Goal: Task Accomplishment & Management: Manage account settings

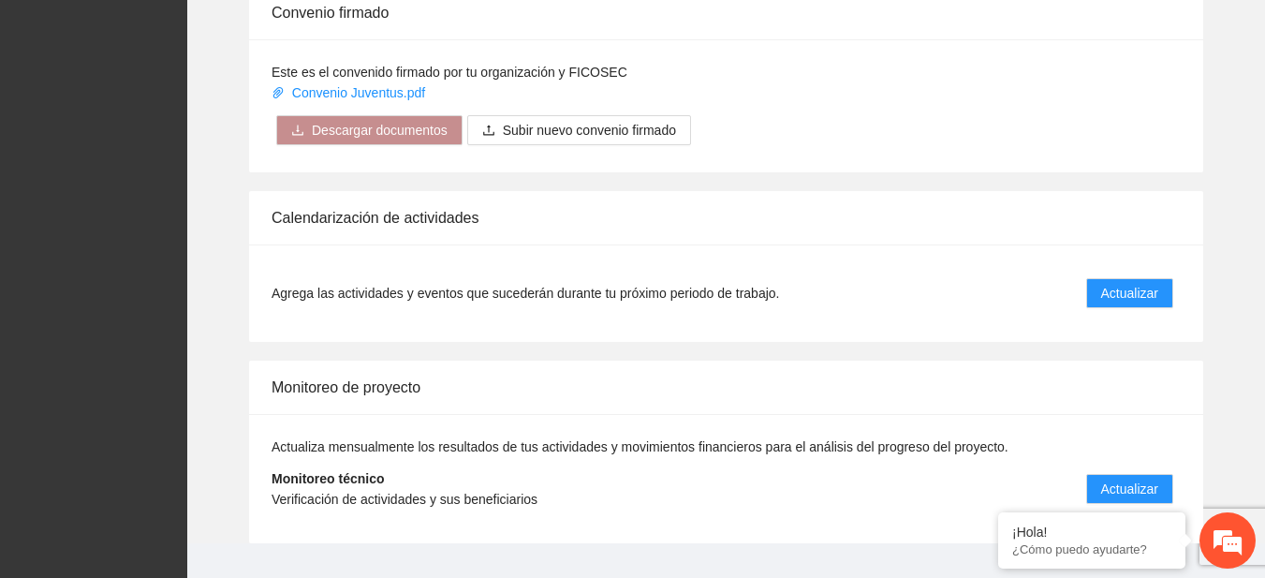
scroll to position [1524, 0]
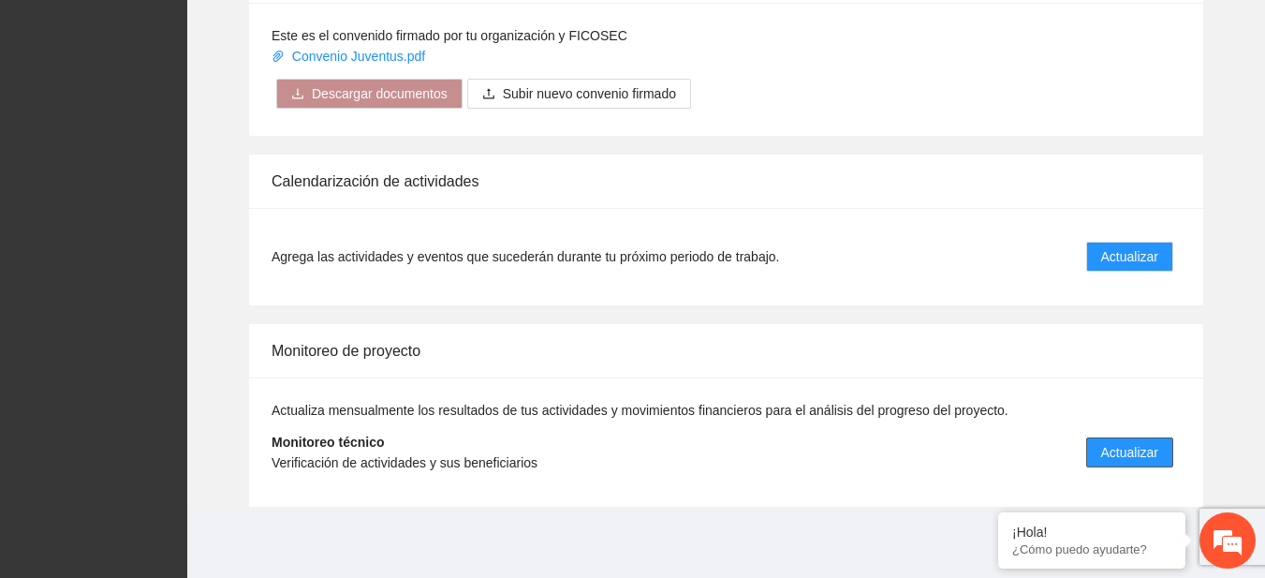
click at [1132, 448] on span "Actualizar" at bounding box center [1129, 452] width 57 height 21
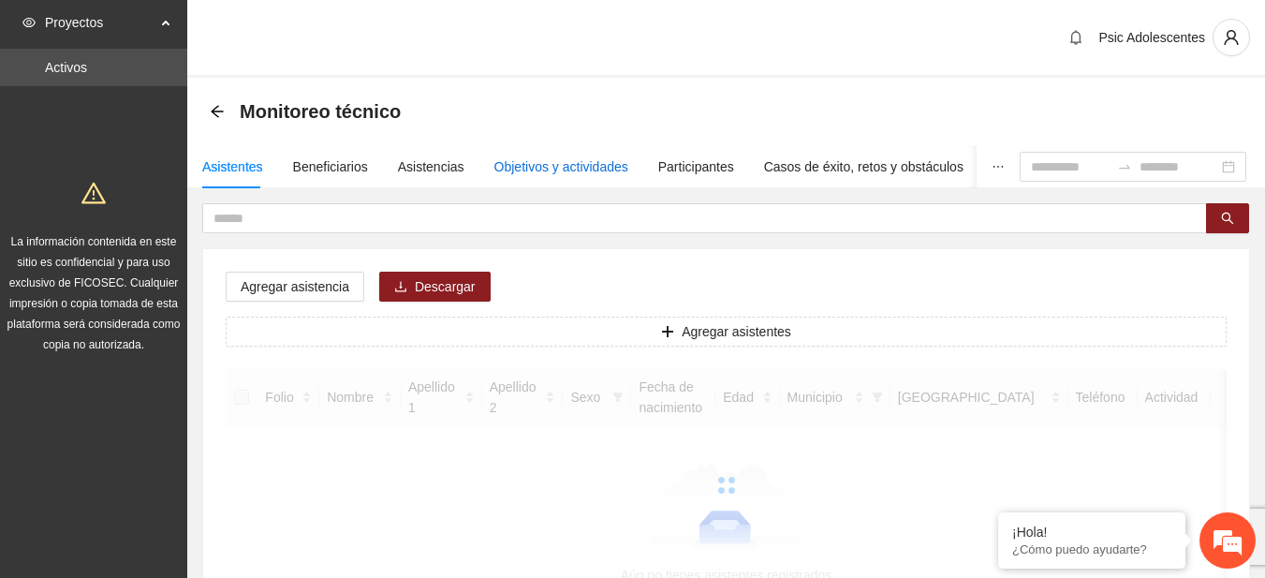
click at [601, 168] on div "Objetivos y actividades" at bounding box center [561, 166] width 134 height 21
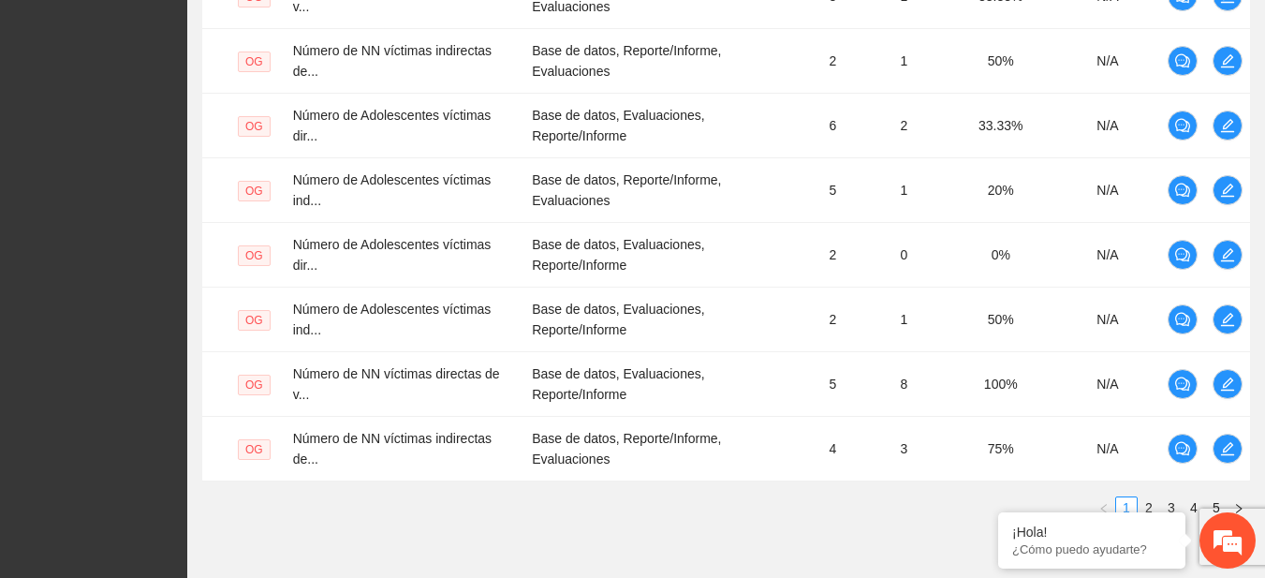
scroll to position [689, 0]
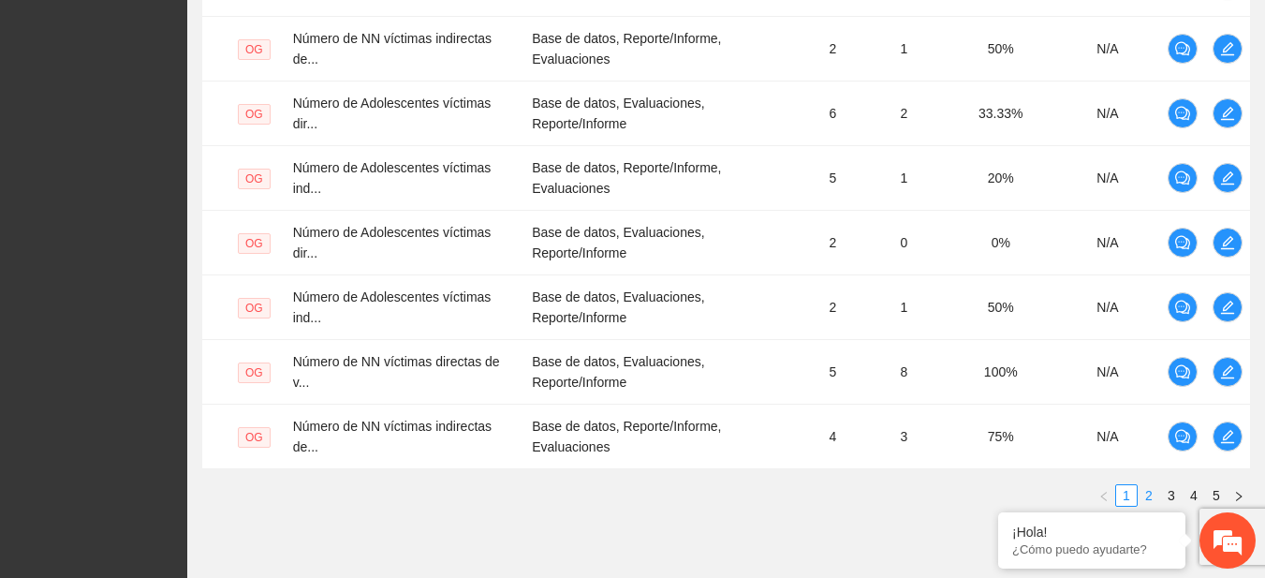
click at [1149, 501] on link "2" at bounding box center [1148, 495] width 21 height 21
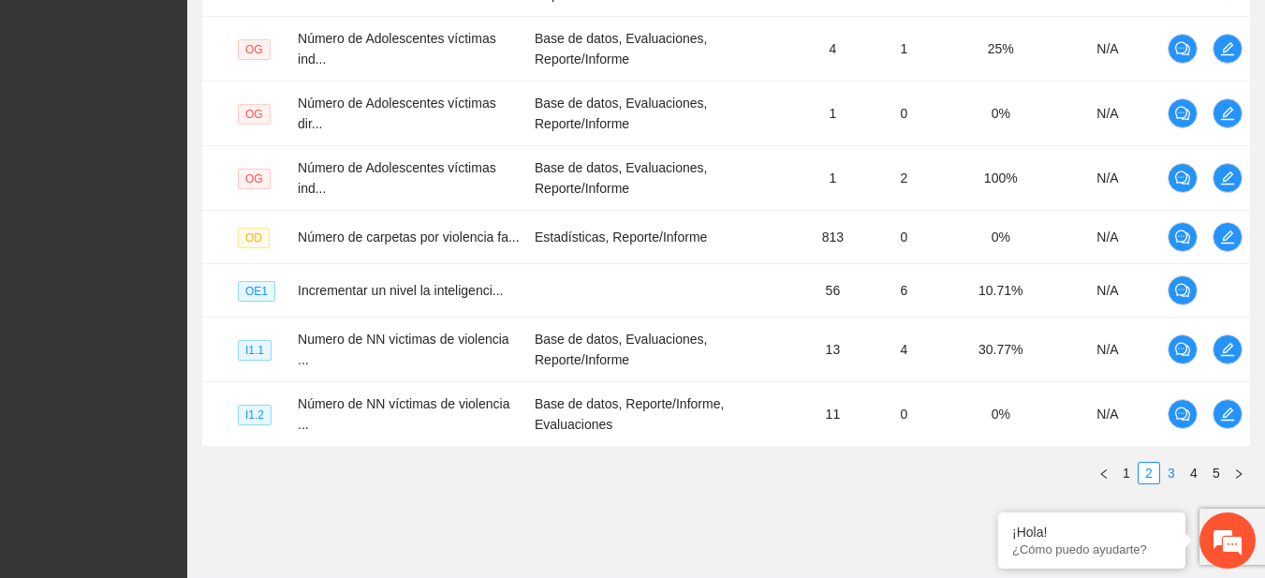
click at [1174, 479] on link "3" at bounding box center [1171, 472] width 21 height 21
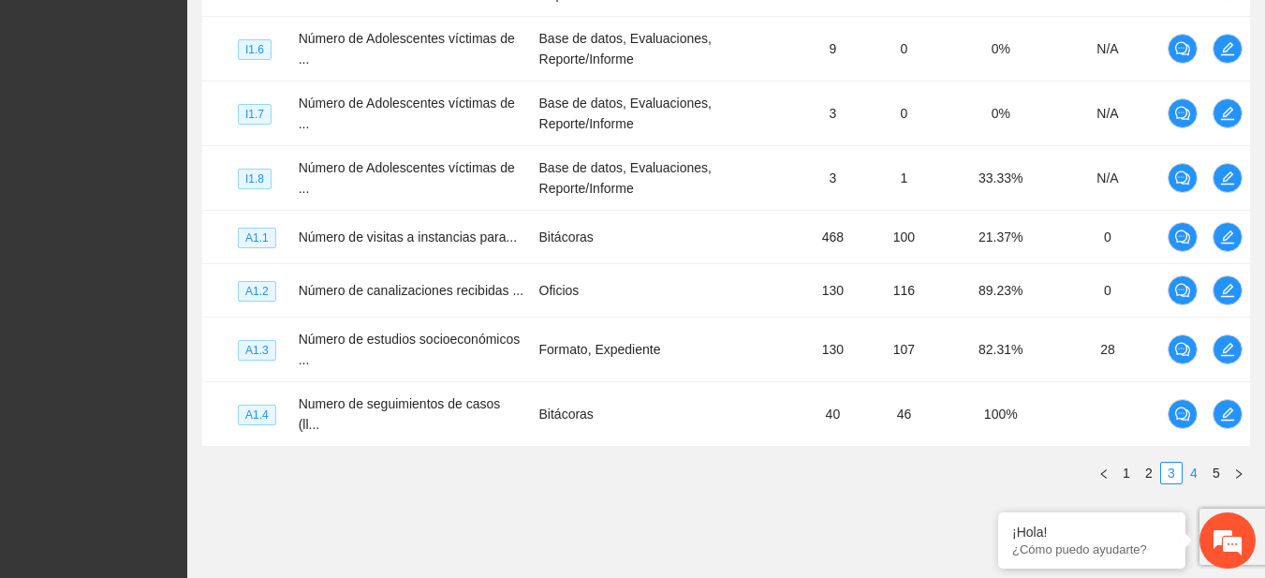
click at [1204, 461] on li "4" at bounding box center [1193, 472] width 22 height 22
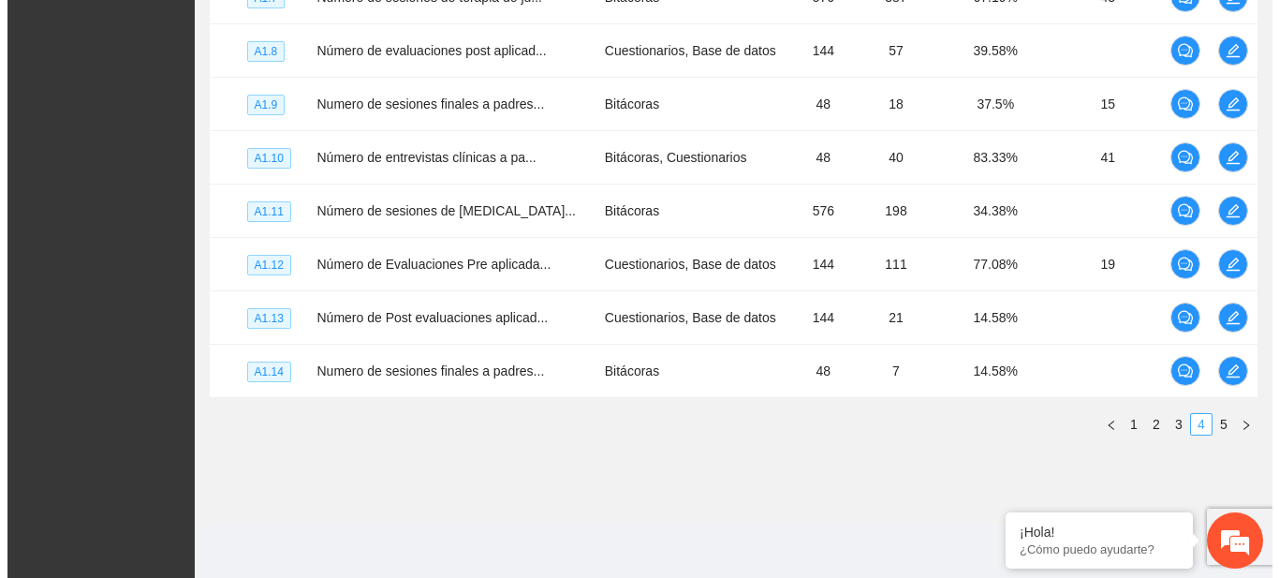
scroll to position [648, 0]
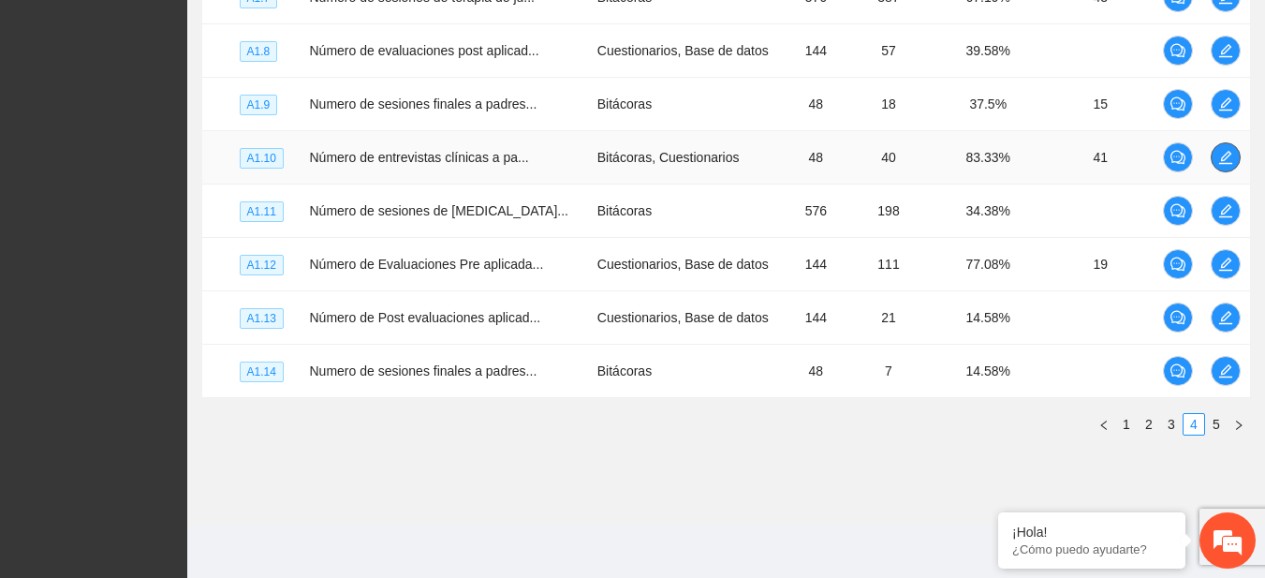
click at [1211, 148] on button "button" at bounding box center [1225, 157] width 30 height 30
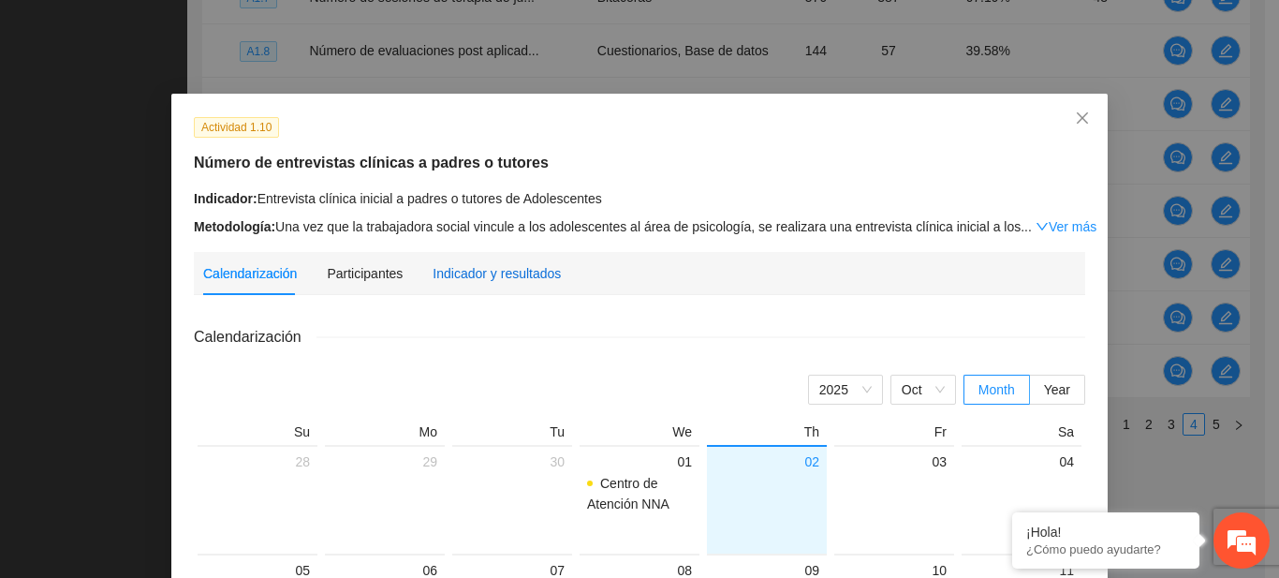
click at [537, 272] on div "Indicador y resultados" at bounding box center [496, 273] width 128 height 21
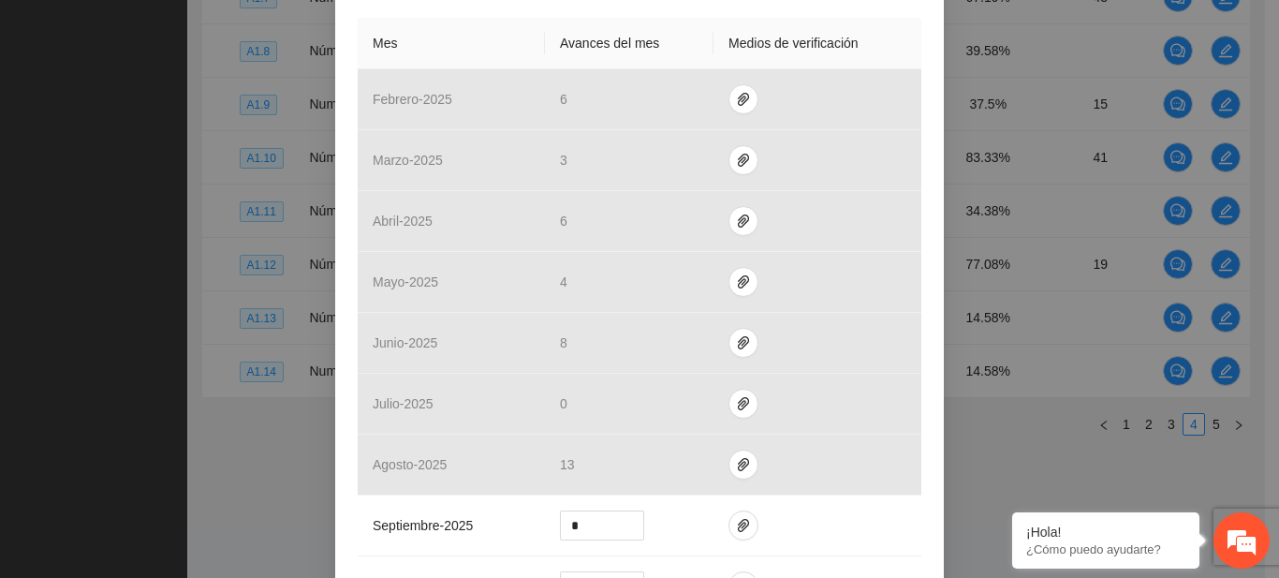
scroll to position [448, 0]
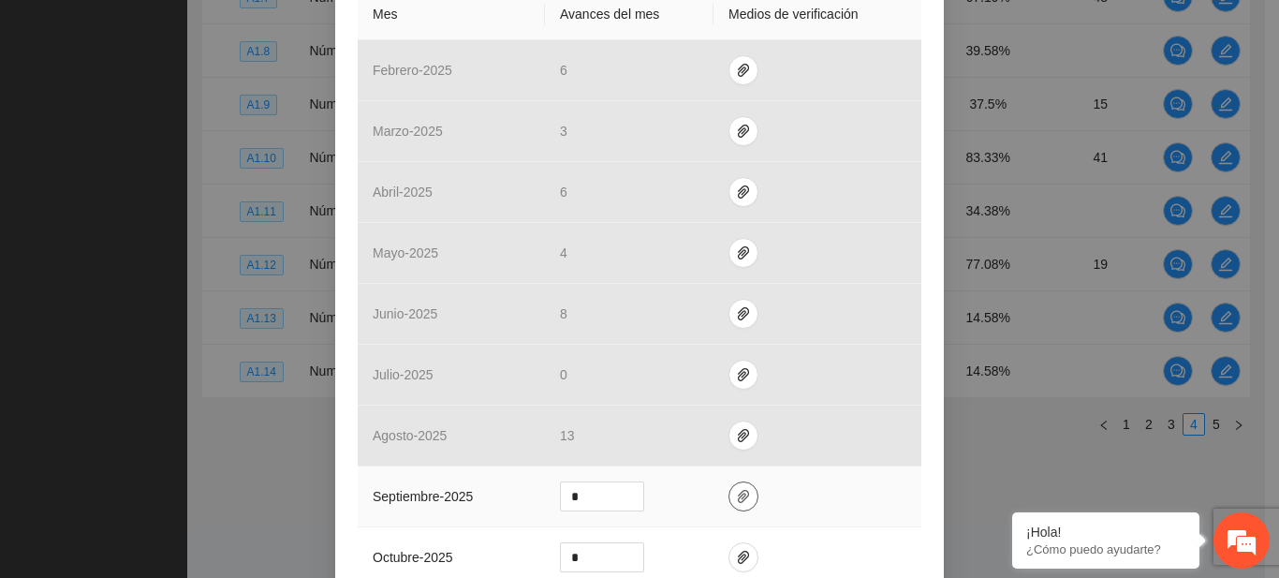
click at [736, 495] on icon "paper-clip" at bounding box center [743, 496] width 15 height 15
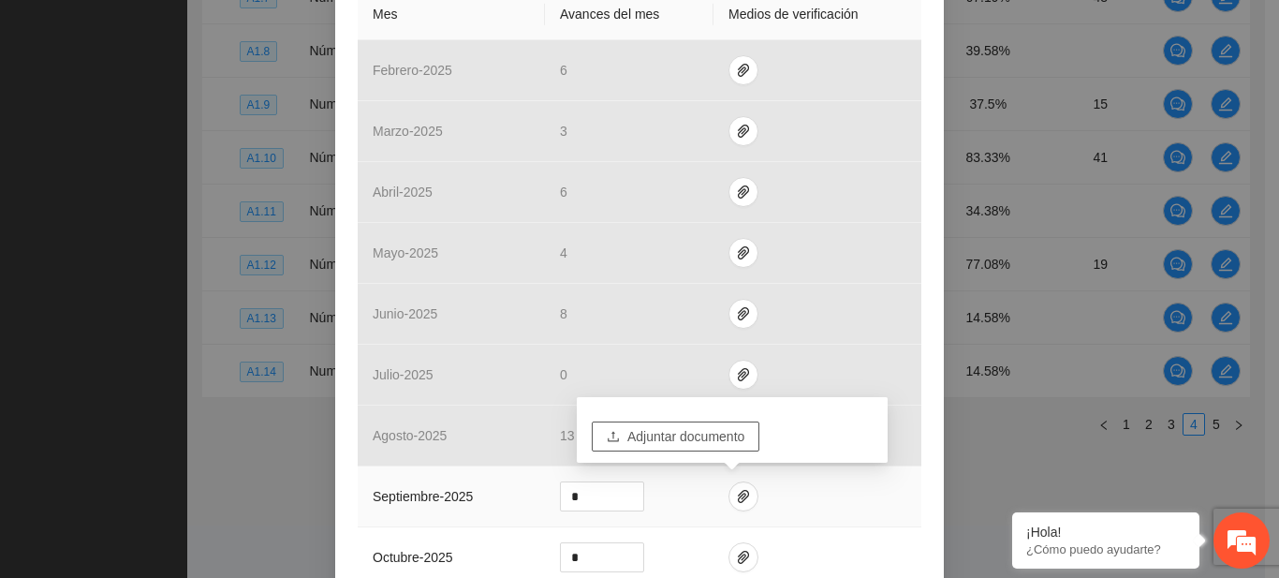
click at [669, 446] on button "Adjuntar documento" at bounding box center [676, 436] width 168 height 30
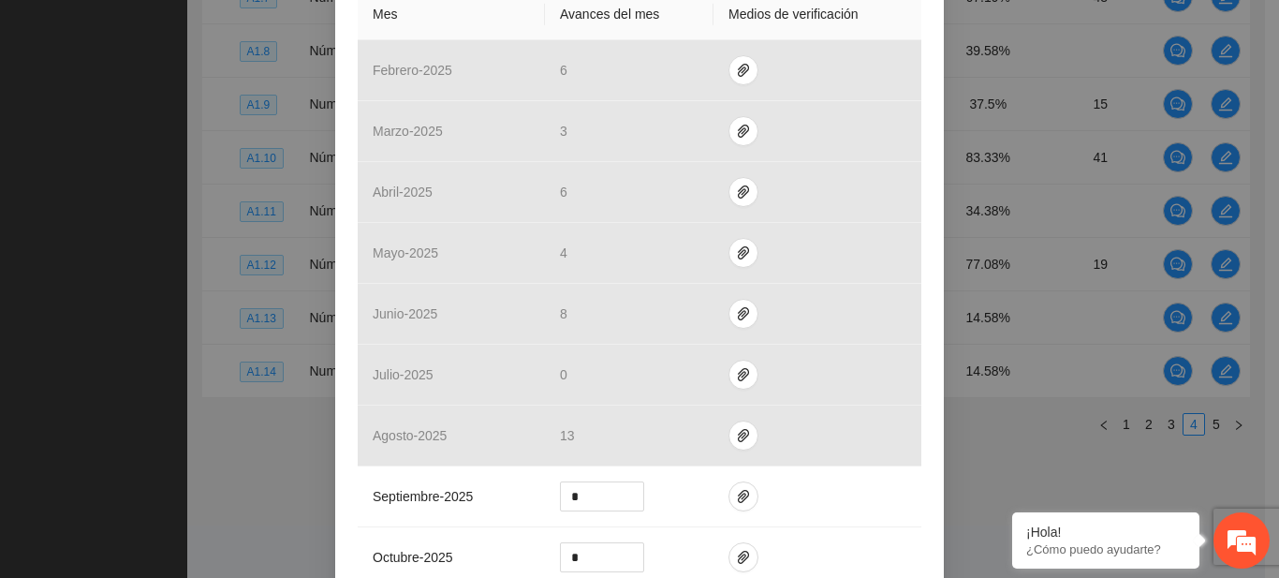
scroll to position [822, 0]
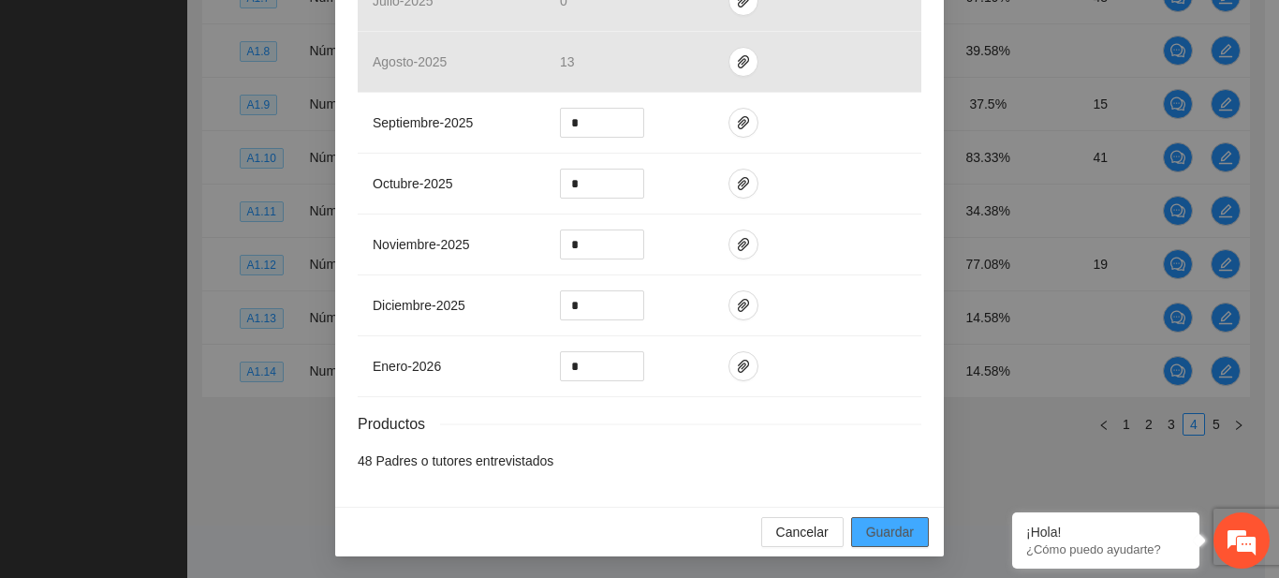
click at [886, 521] on span "Guardar" at bounding box center [890, 531] width 48 height 21
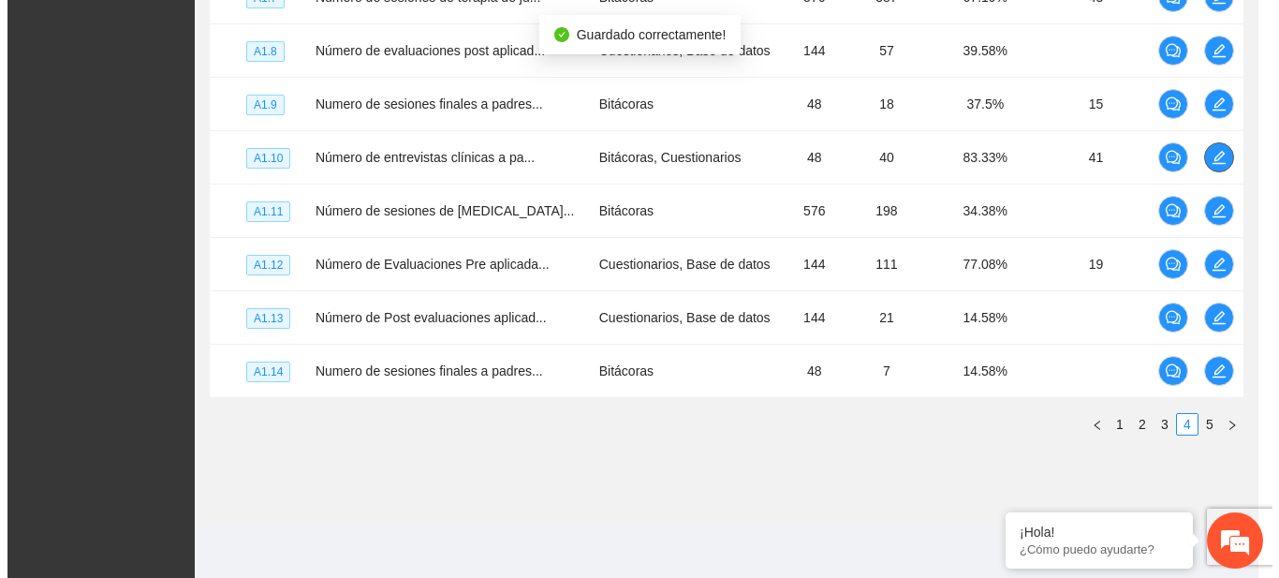
scroll to position [0, 0]
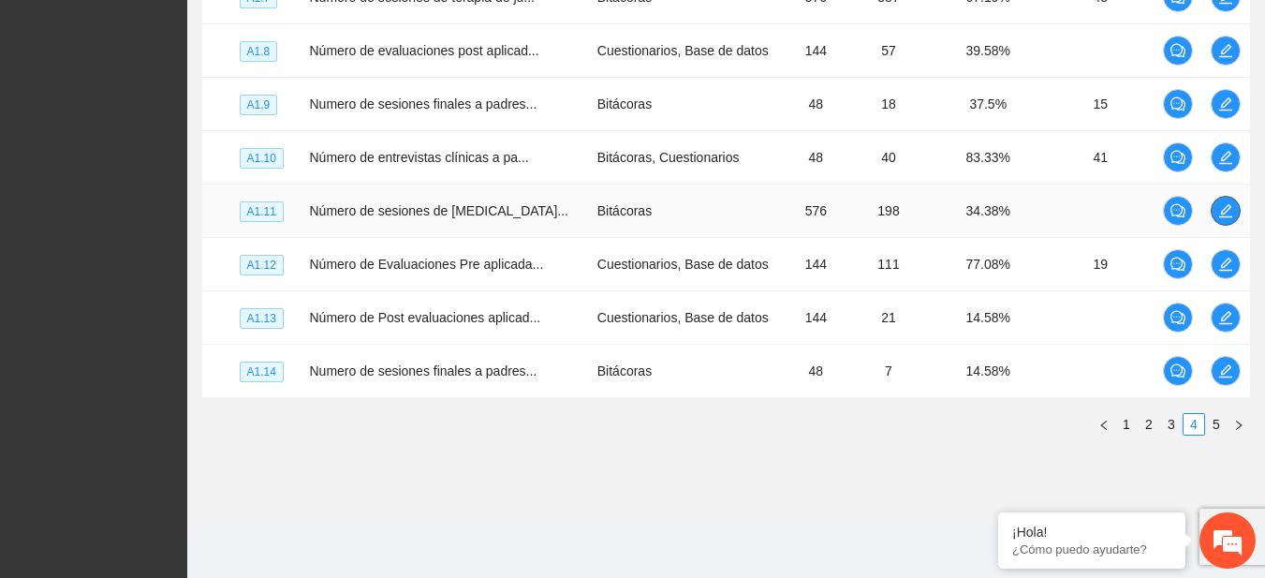
click at [1235, 206] on span "edit" at bounding box center [1225, 210] width 28 height 15
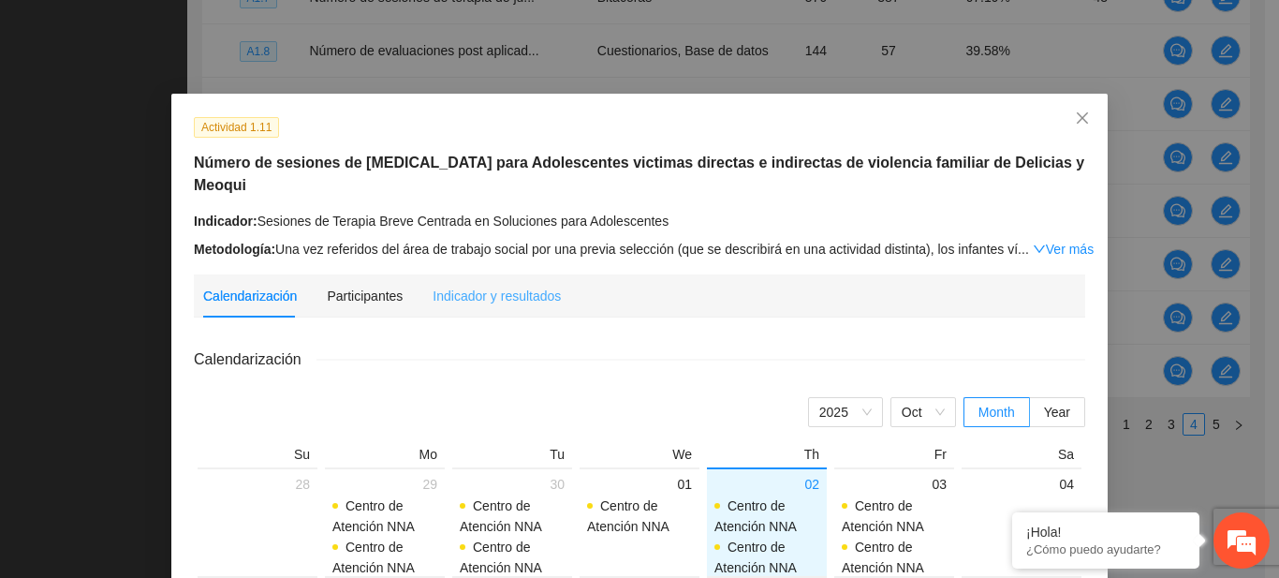
click at [496, 305] on div "Indicador y resultados" at bounding box center [496, 295] width 128 height 43
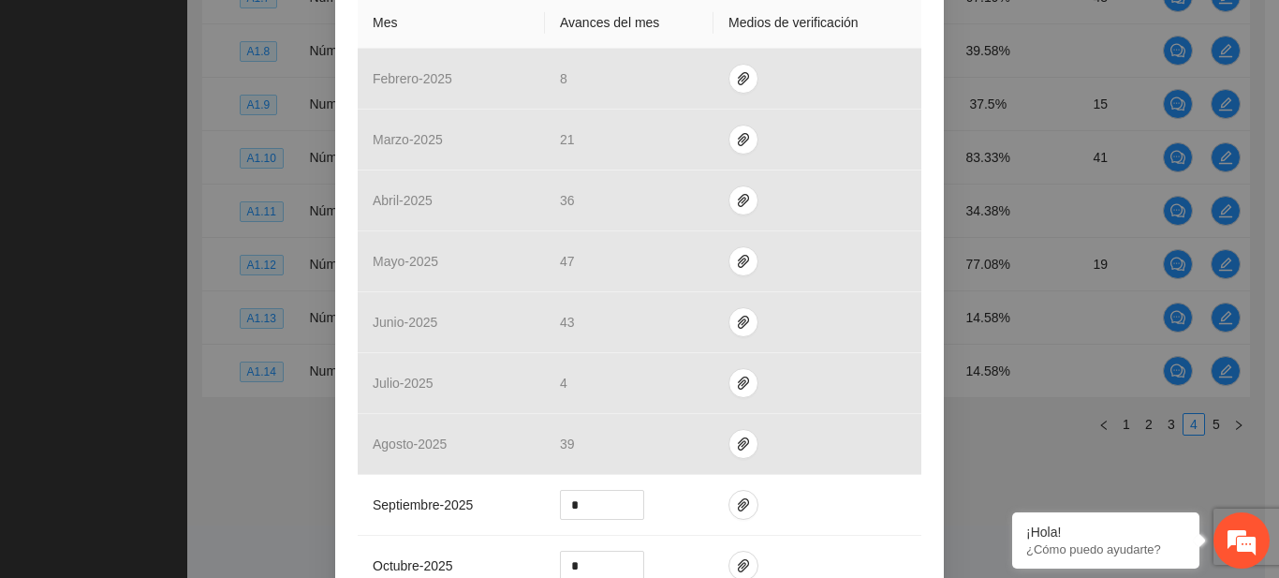
scroll to position [517, 0]
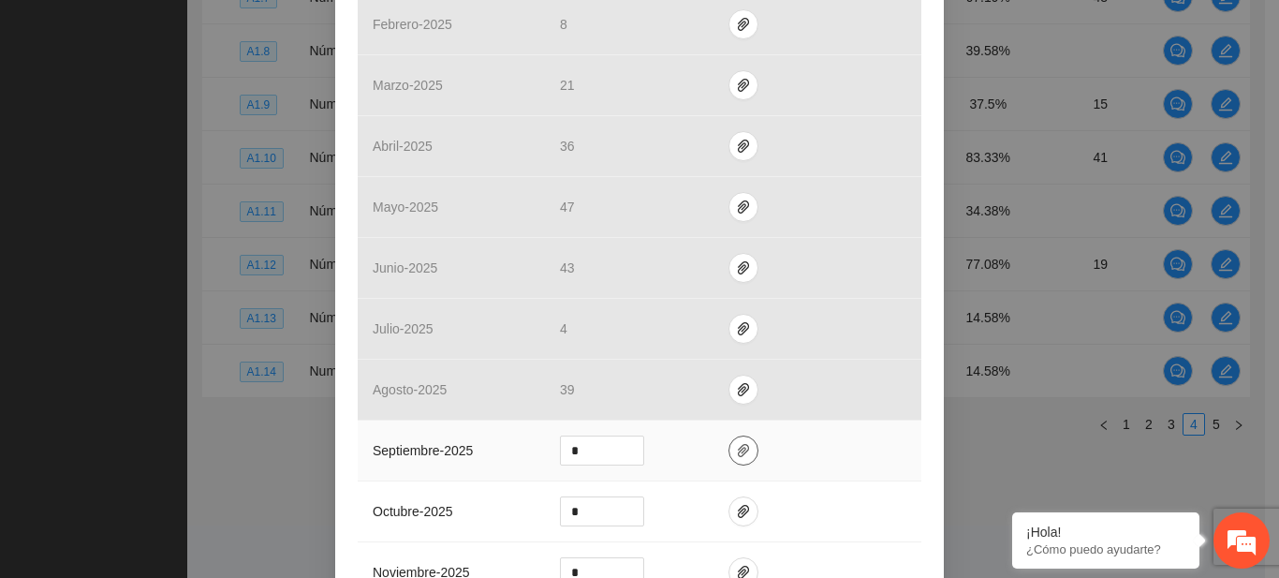
click at [736, 456] on icon "paper-clip" at bounding box center [743, 450] width 15 height 15
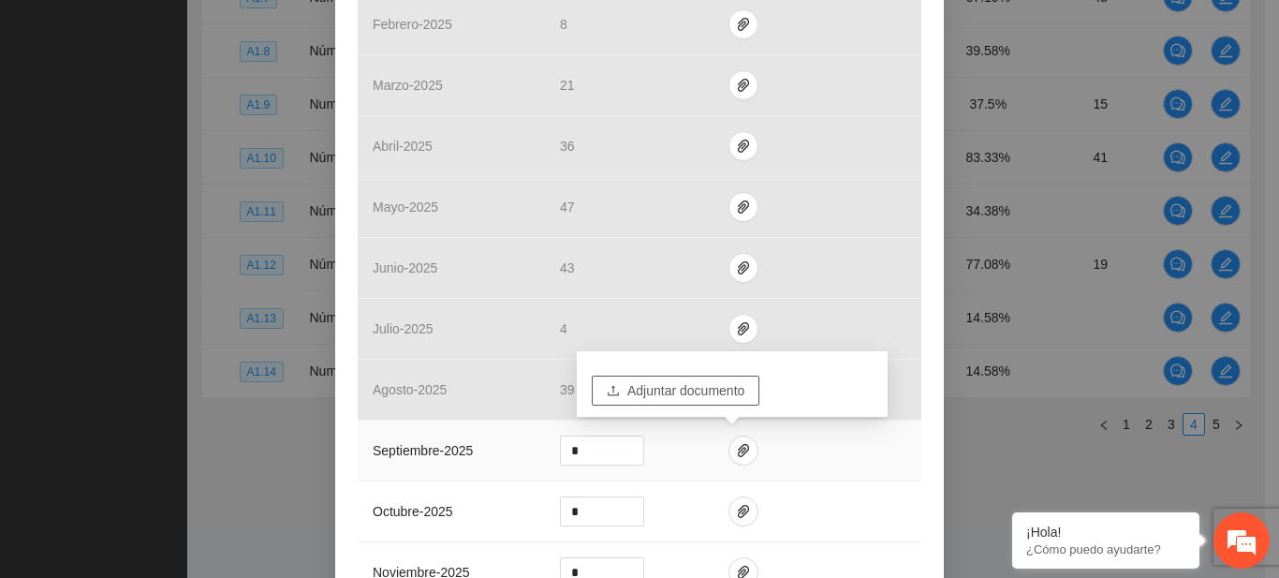
click at [664, 380] on span "Adjuntar documento" at bounding box center [685, 390] width 117 height 21
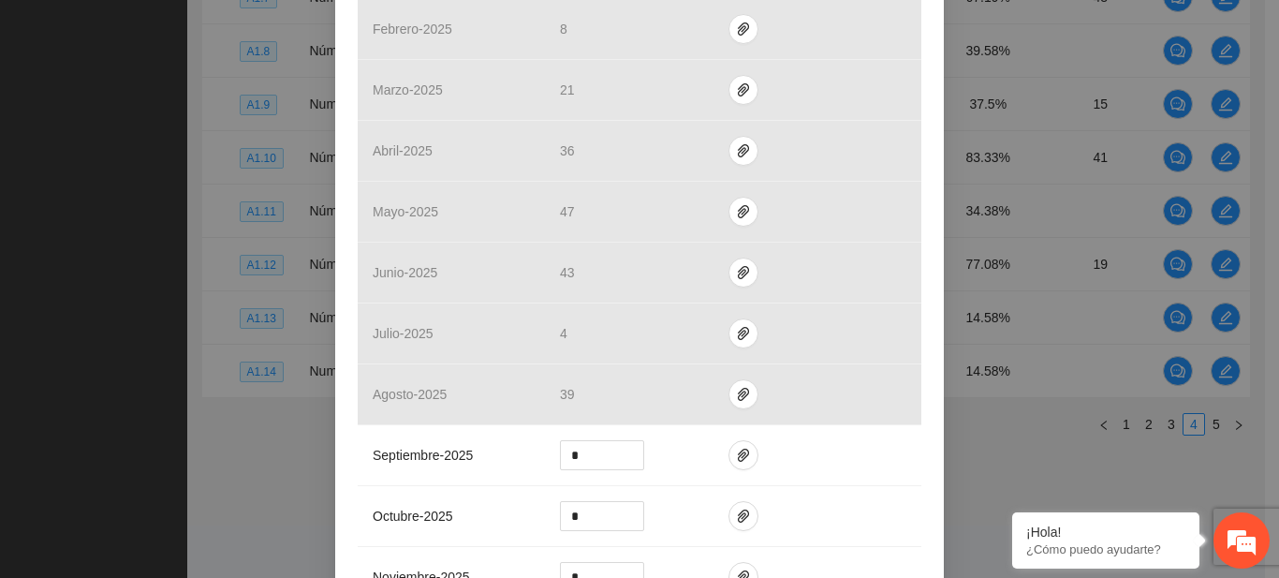
scroll to position [539, 0]
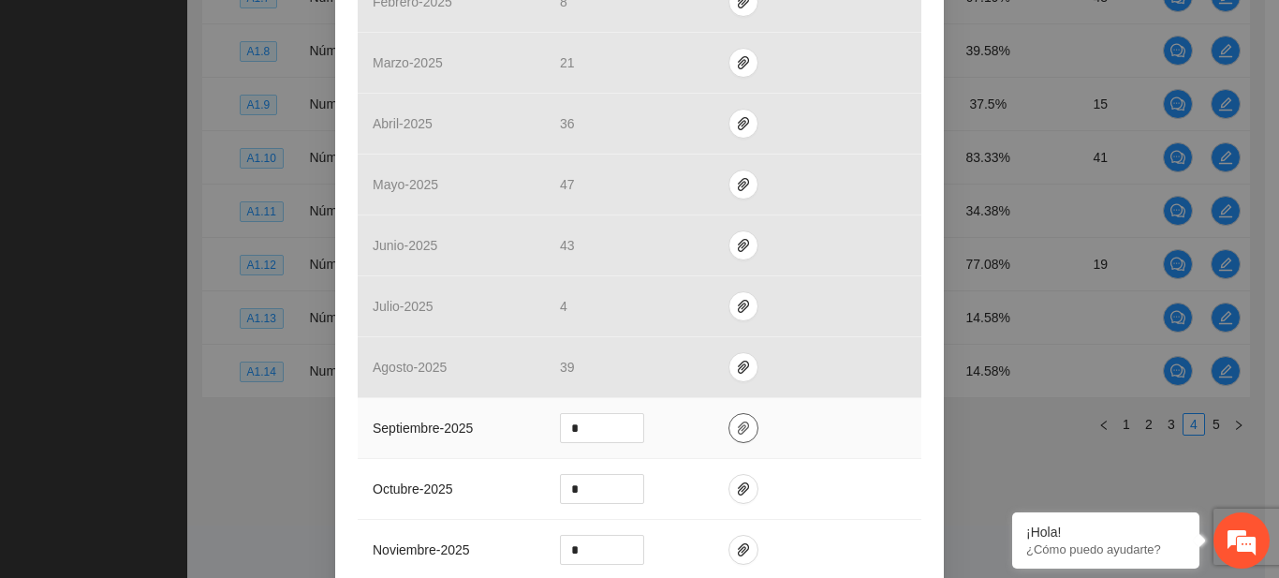
click at [736, 420] on icon "paper-clip" at bounding box center [743, 427] width 15 height 15
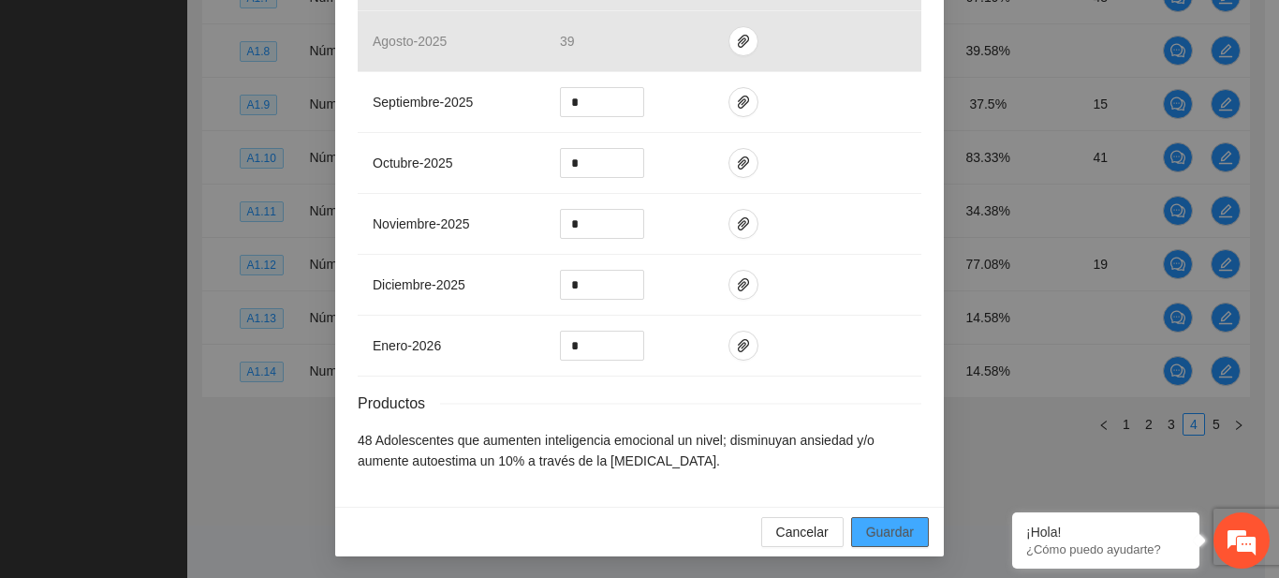
click at [916, 531] on button "Guardar" at bounding box center [890, 532] width 78 height 30
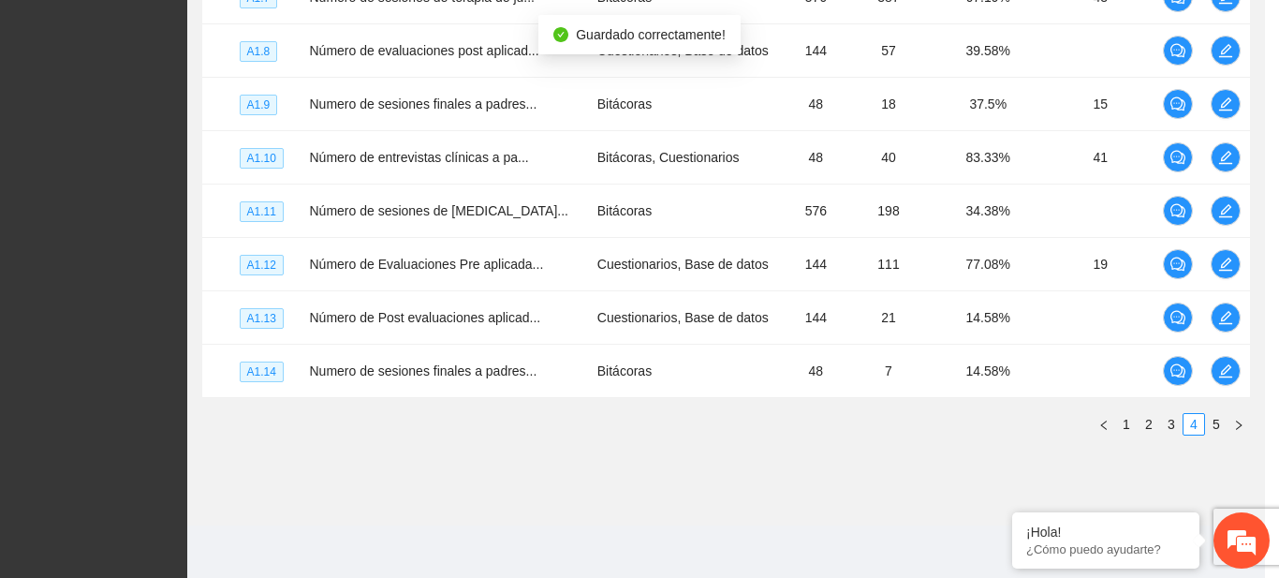
scroll to position [771, 0]
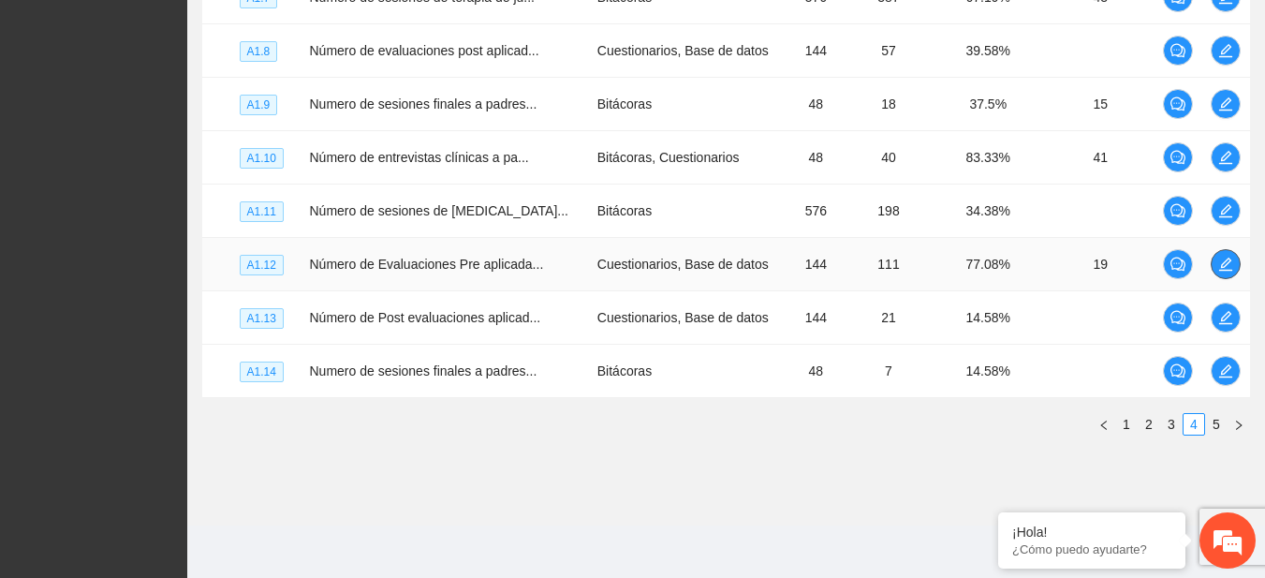
click at [1219, 272] on button "button" at bounding box center [1225, 264] width 30 height 30
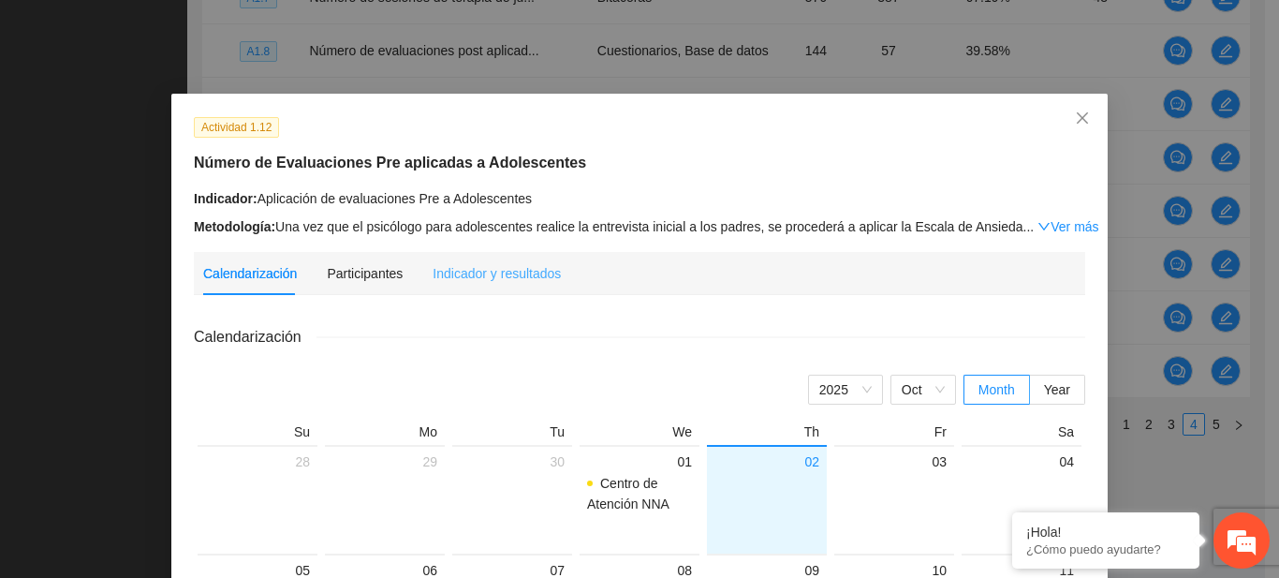
click at [503, 255] on div "Indicador y resultados" at bounding box center [496, 273] width 128 height 43
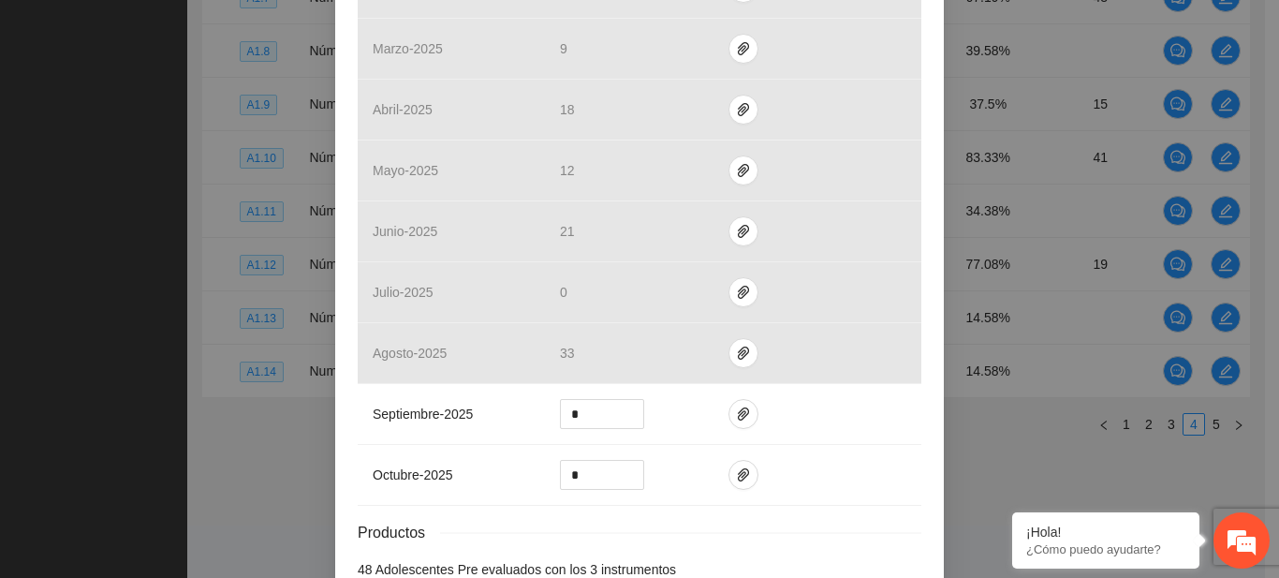
scroll to position [572, 0]
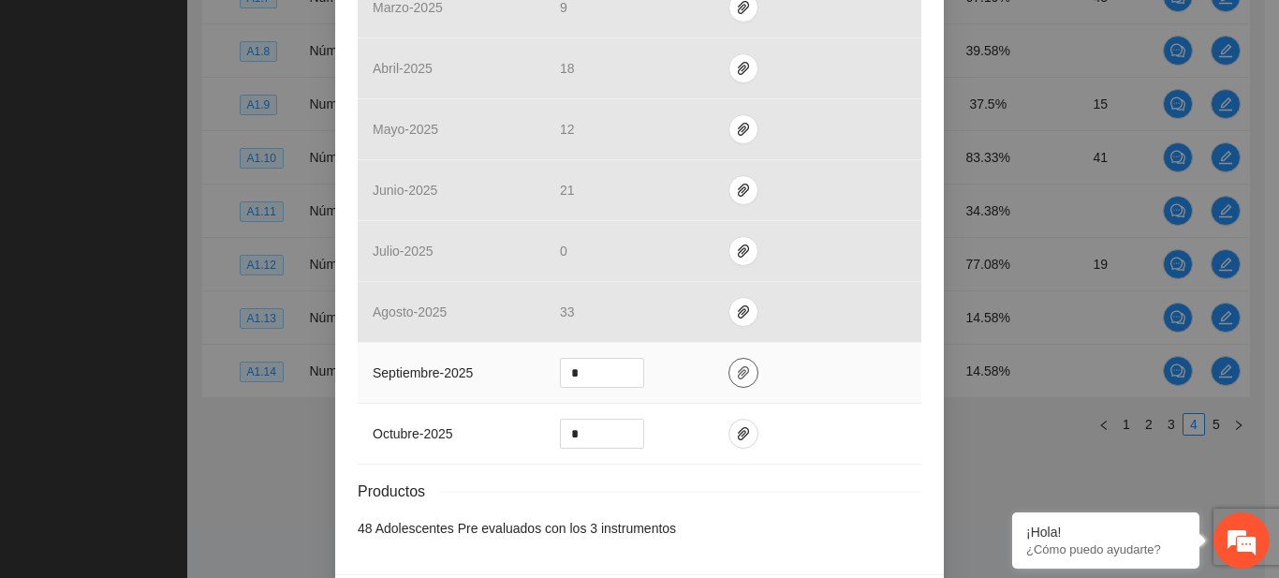
click at [736, 373] on icon "paper-clip" at bounding box center [743, 372] width 15 height 15
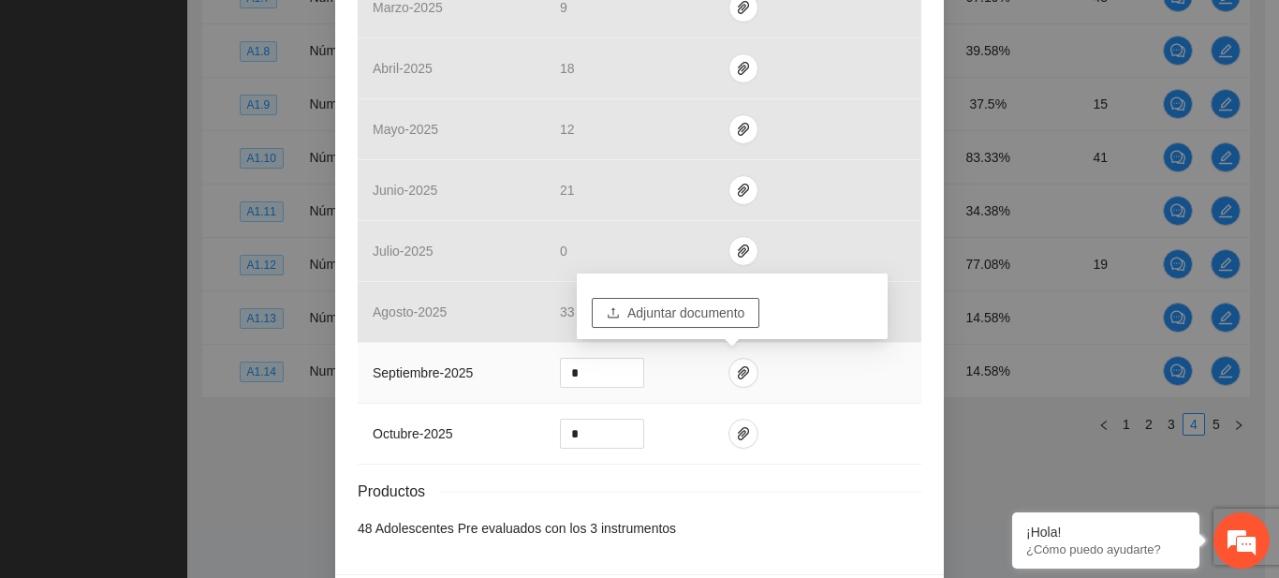
click at [670, 316] on span "Adjuntar documento" at bounding box center [685, 312] width 117 height 21
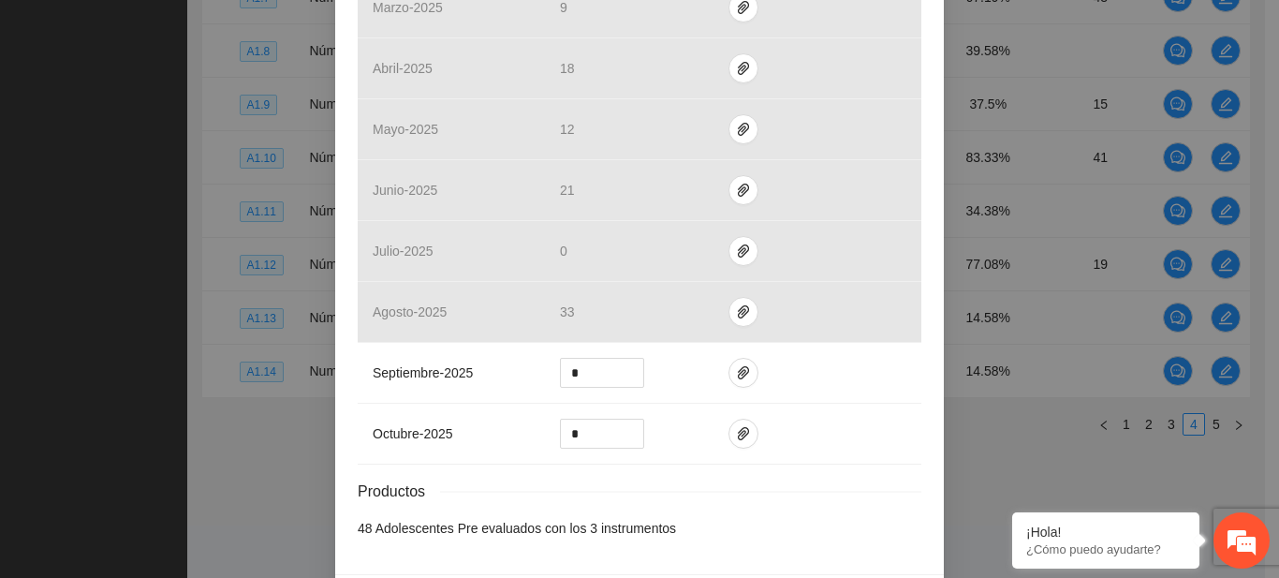
scroll to position [639, 0]
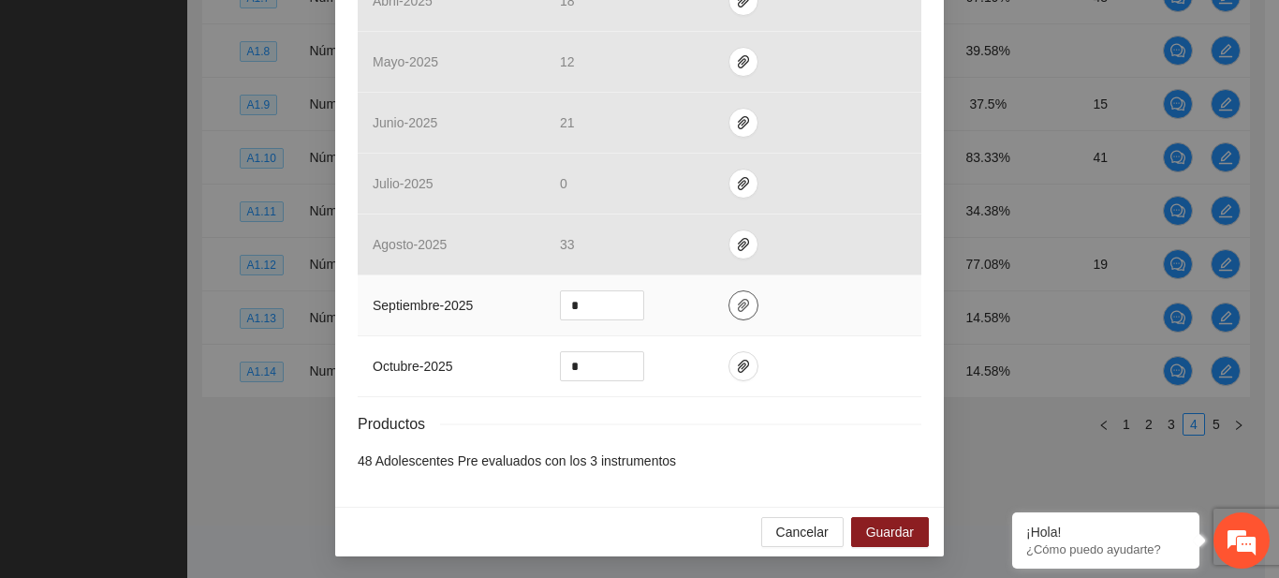
click at [736, 308] on icon "paper-clip" at bounding box center [743, 305] width 15 height 15
click at [856, 530] on button "Guardar" at bounding box center [890, 532] width 78 height 30
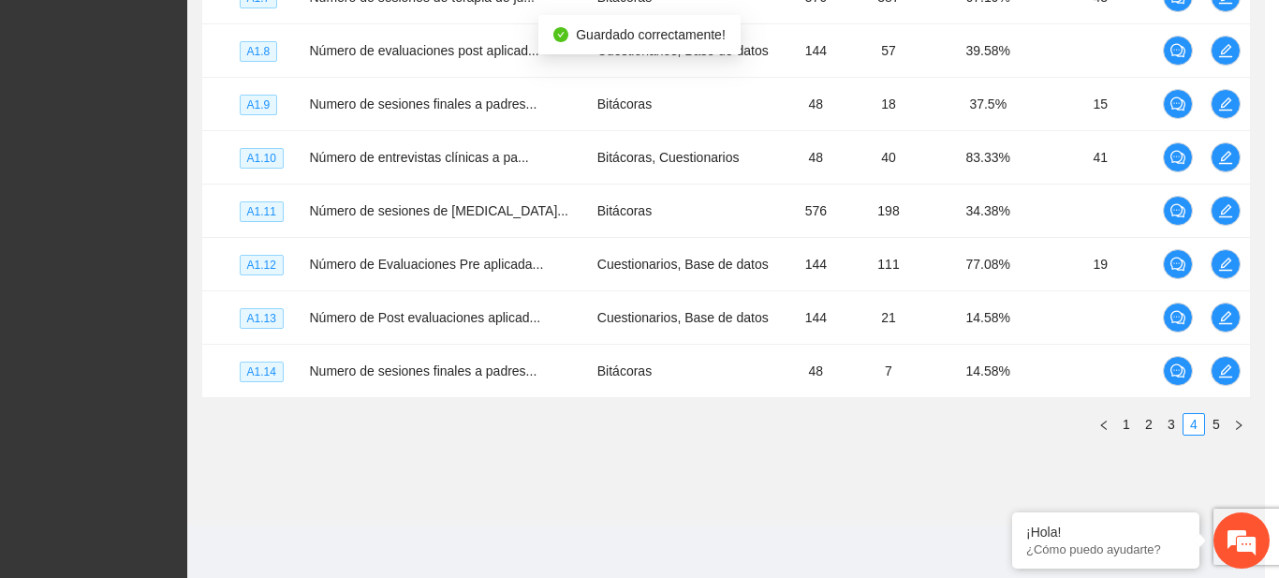
scroll to position [546, 0]
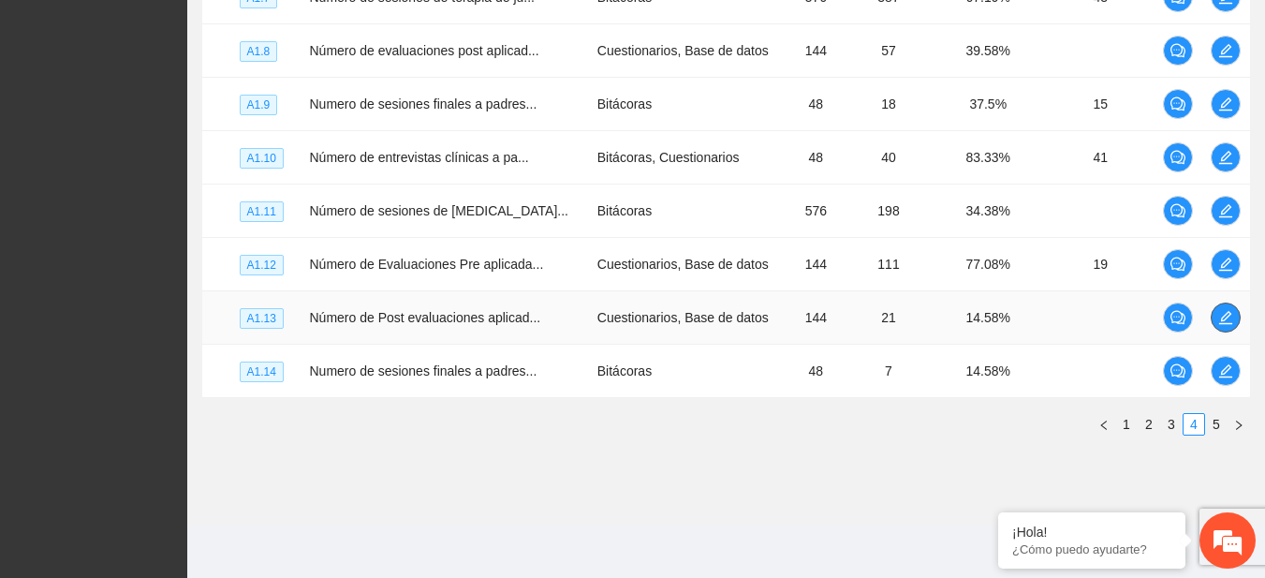
click at [1218, 323] on icon "edit" at bounding box center [1225, 317] width 15 height 15
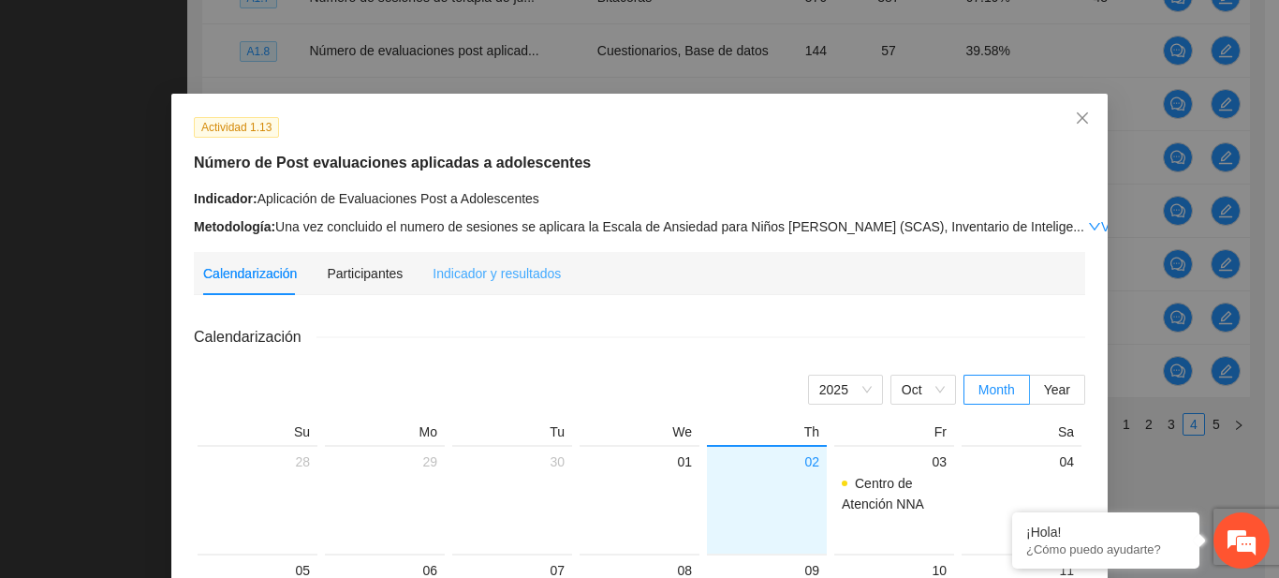
click at [471, 261] on div "Indicador y resultados" at bounding box center [496, 273] width 128 height 43
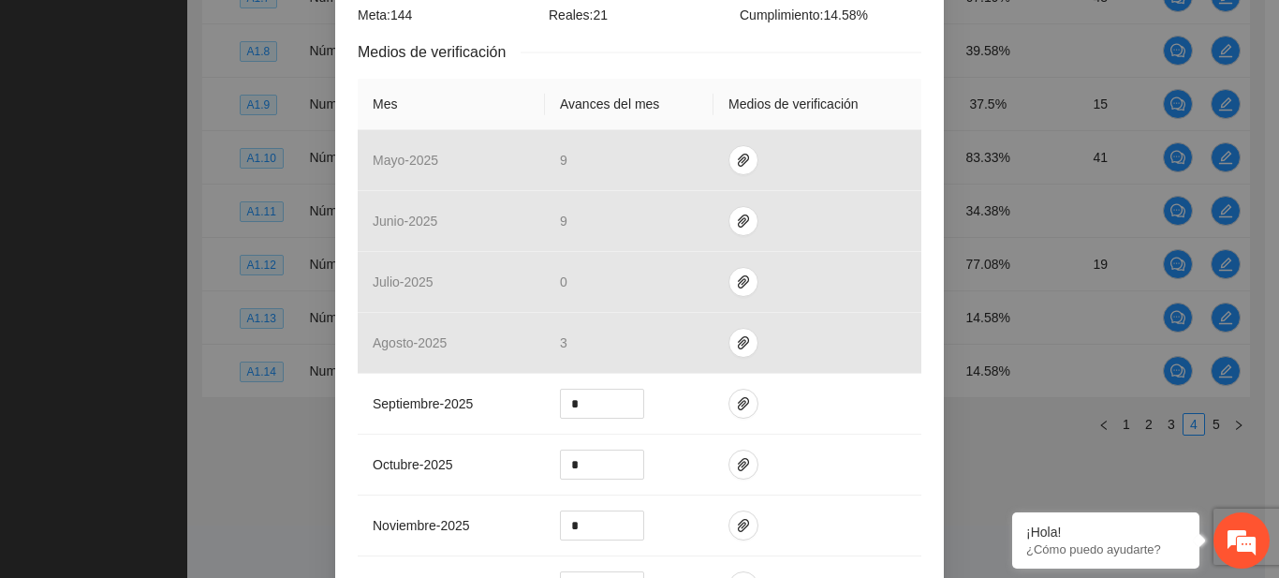
scroll to position [394, 0]
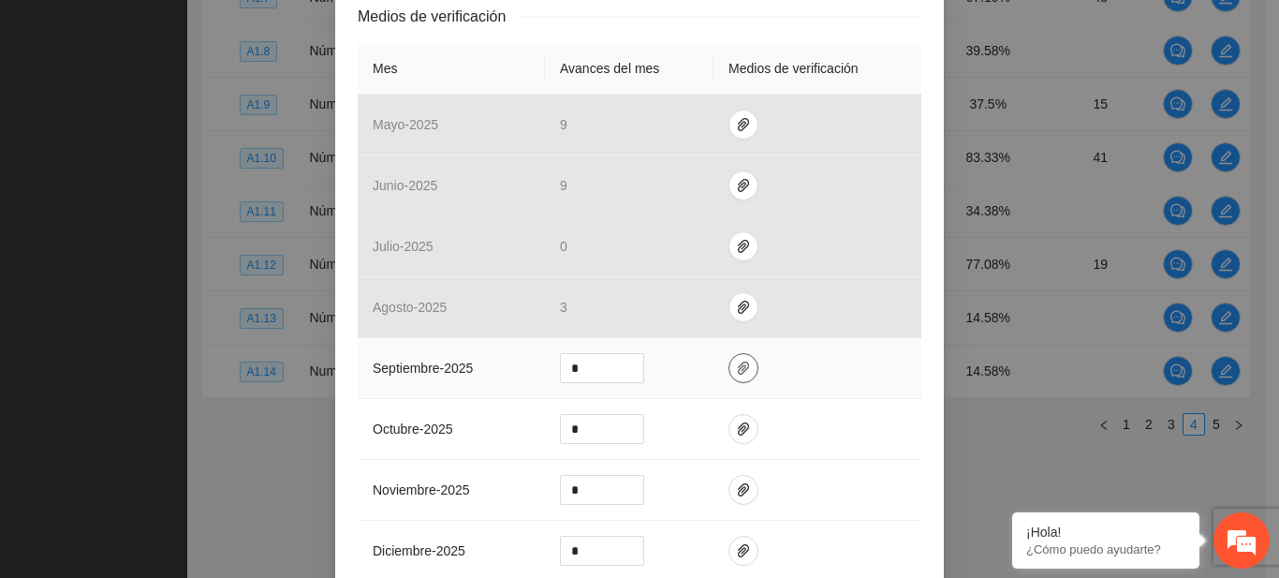
click at [736, 361] on icon "paper-clip" at bounding box center [743, 367] width 15 height 15
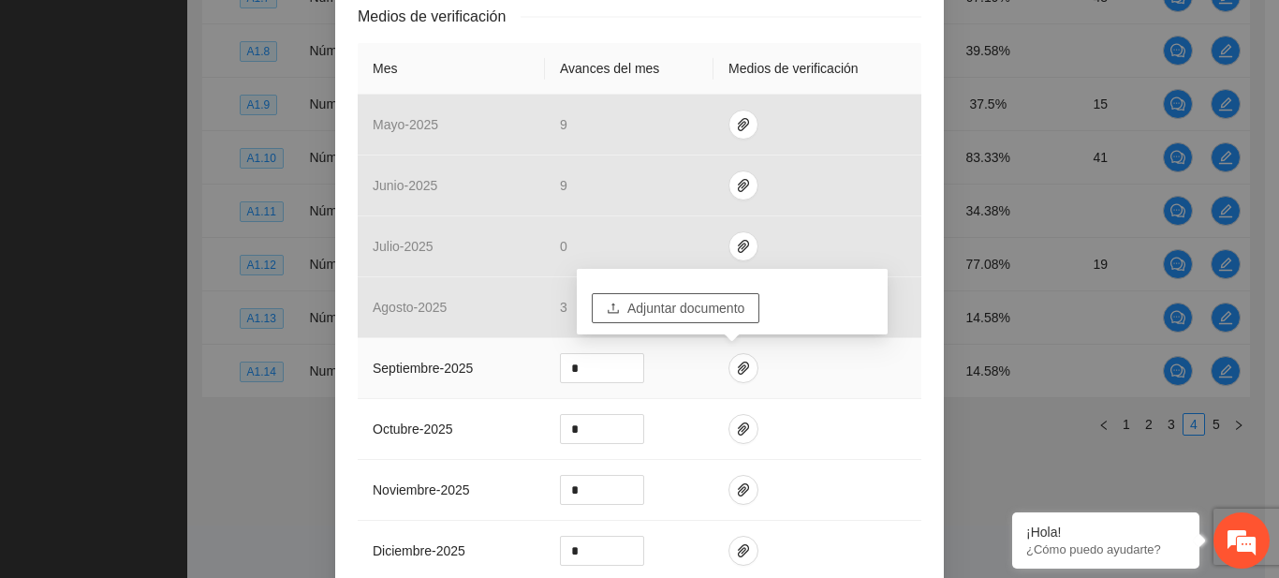
click at [690, 304] on span "Adjuntar documento" at bounding box center [685, 308] width 117 height 21
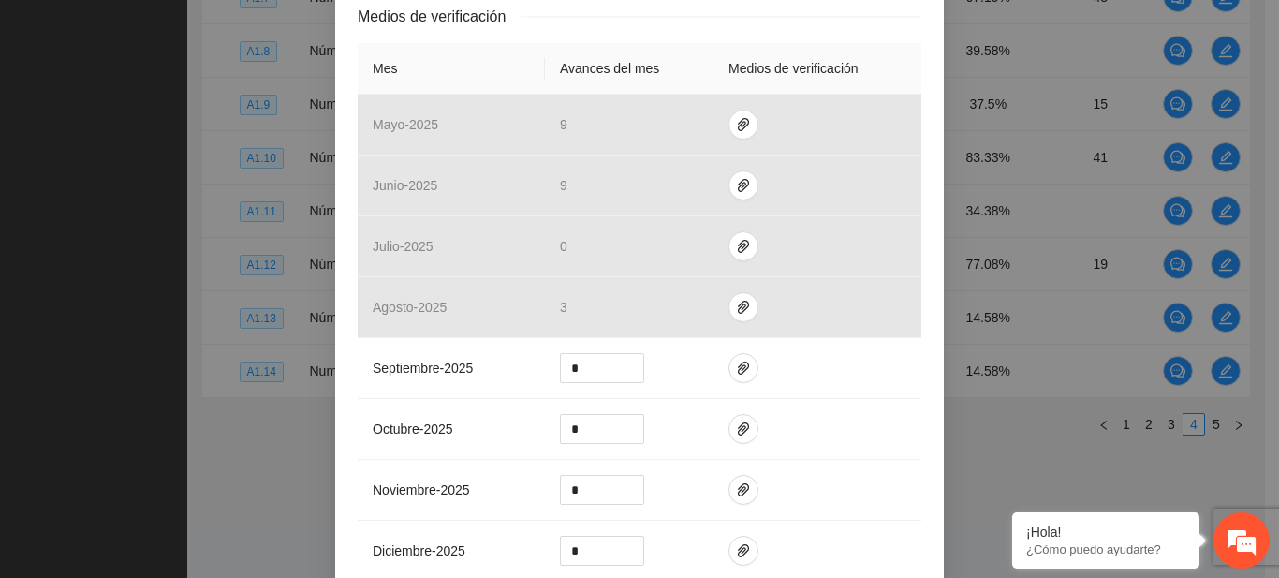
scroll to position [639, 0]
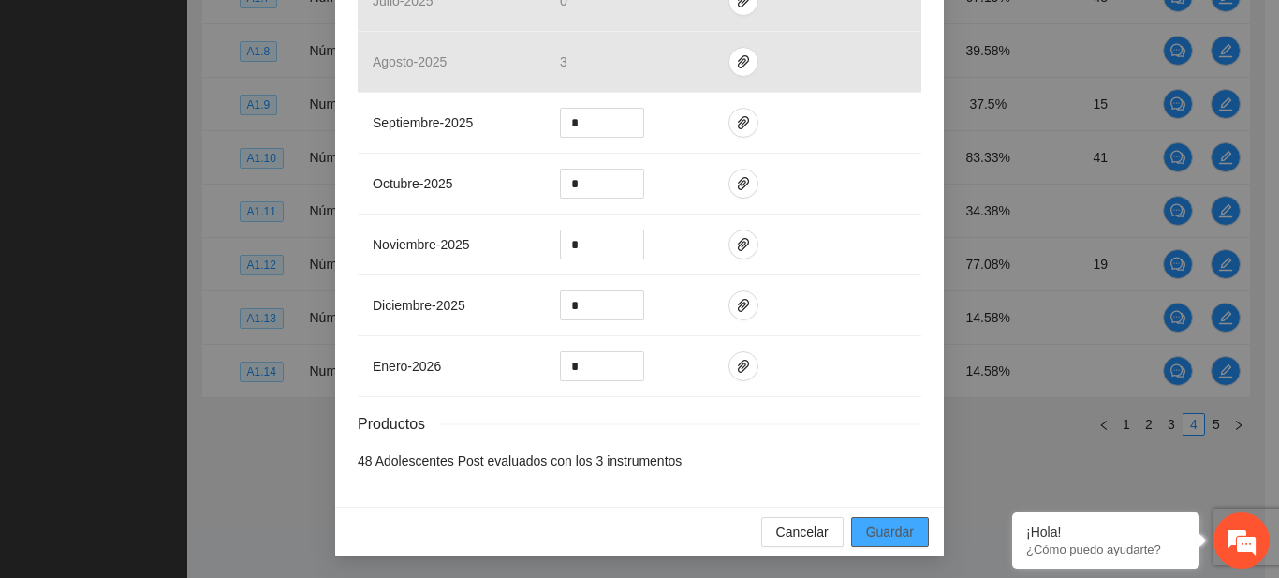
click at [911, 526] on button "Guardar" at bounding box center [890, 532] width 78 height 30
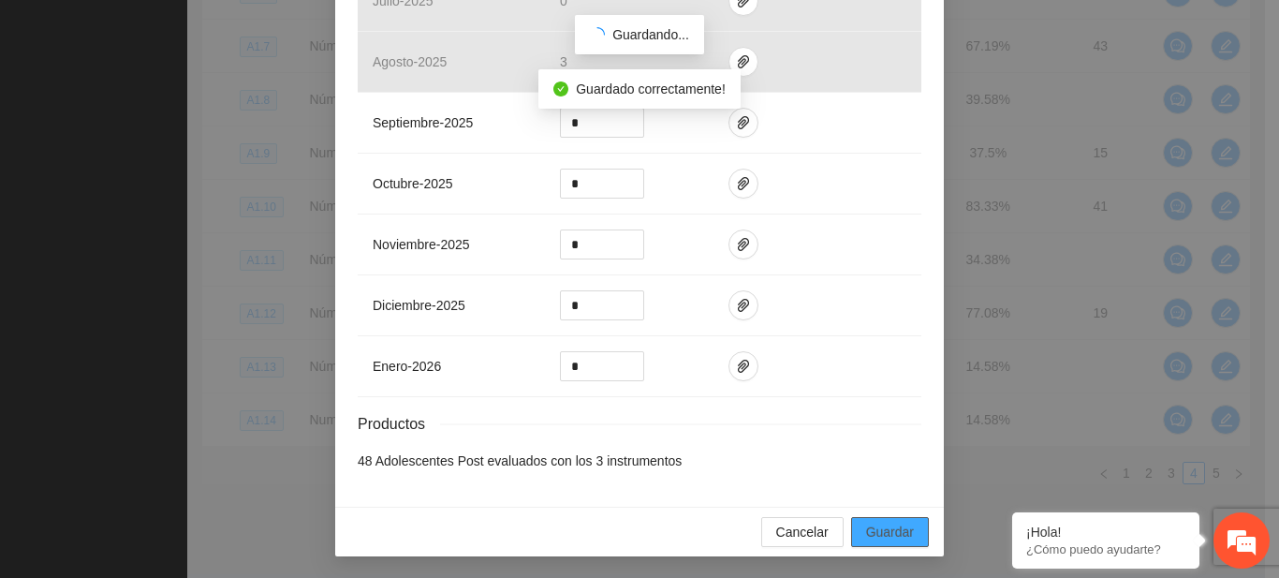
click at [911, 526] on button "Guardar" at bounding box center [890, 532] width 78 height 30
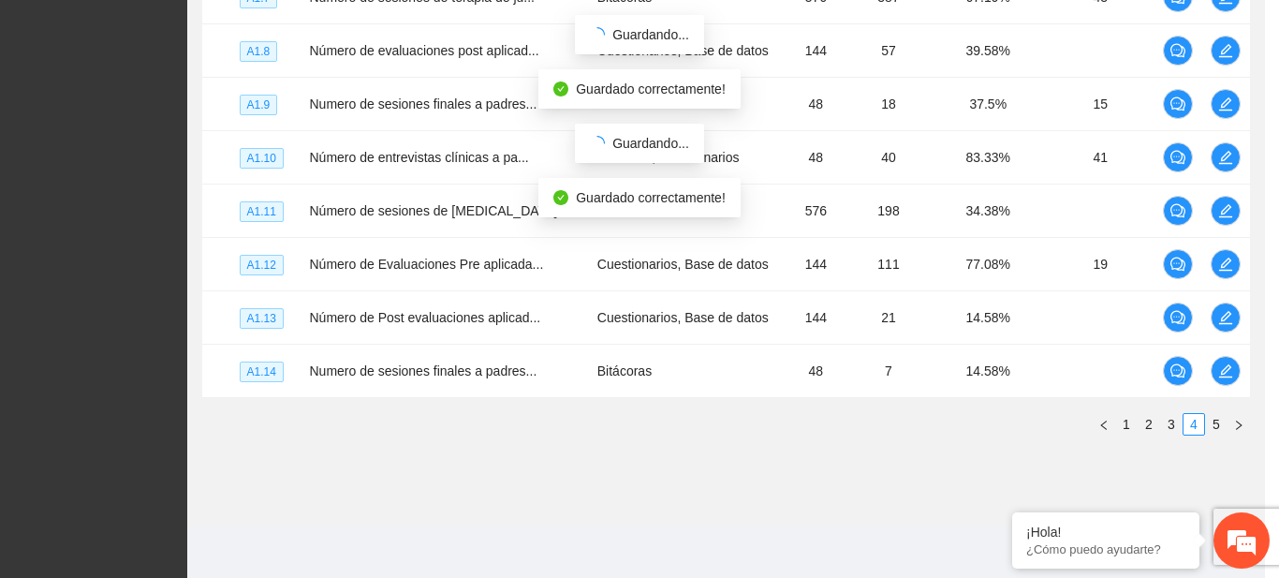
scroll to position [546, 0]
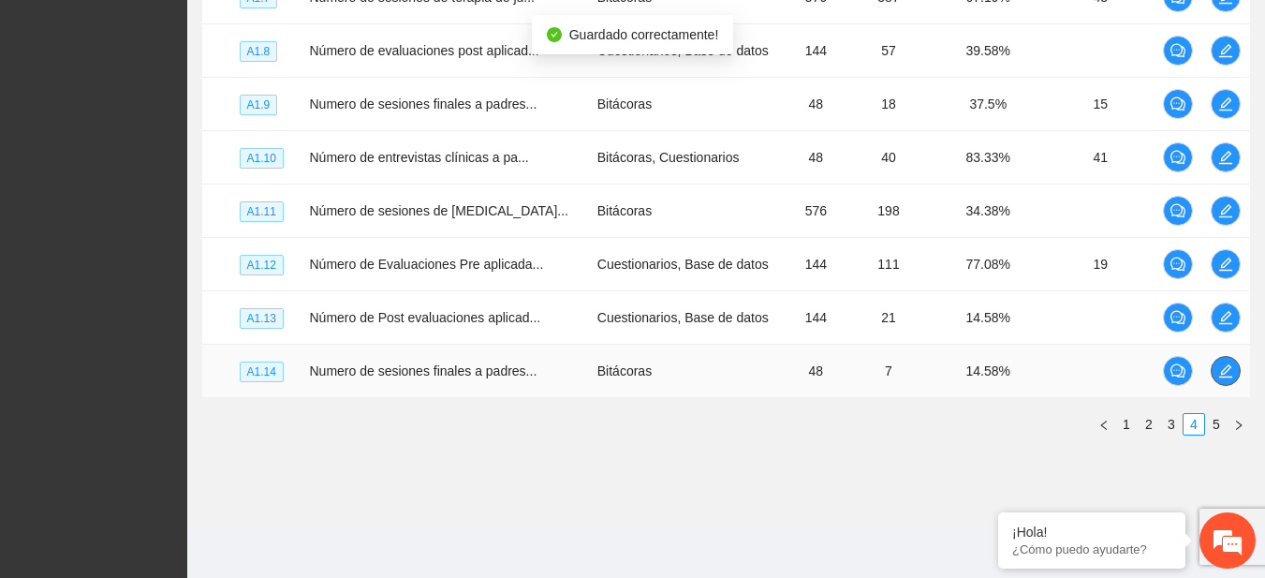
click at [1218, 368] on icon "edit" at bounding box center [1225, 370] width 15 height 15
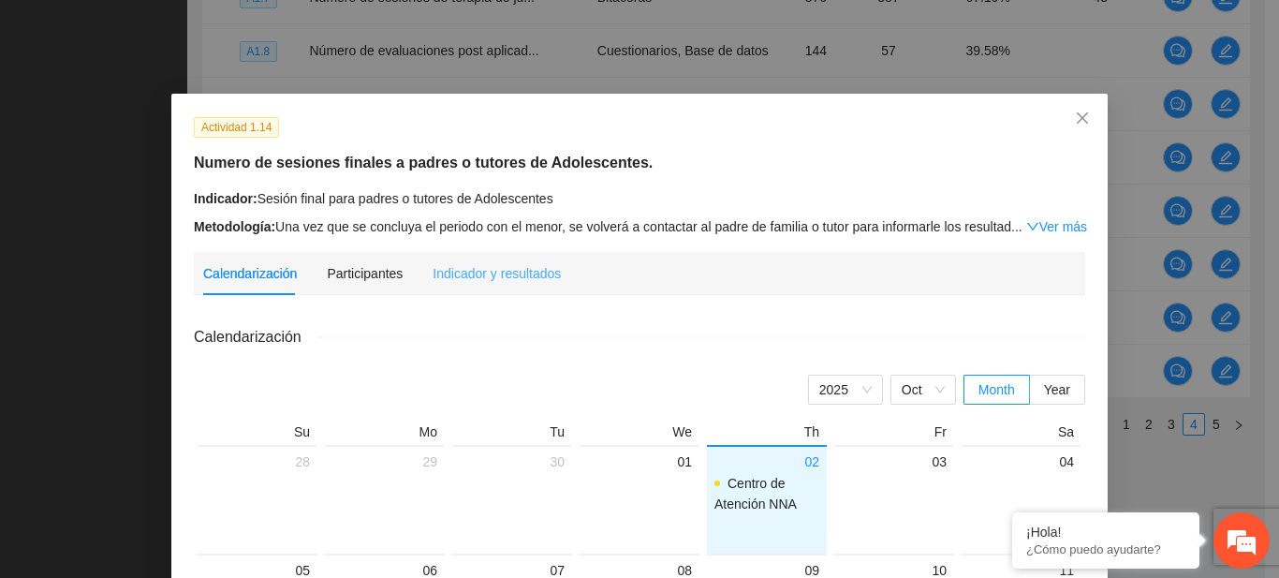
click at [502, 283] on div "Indicador y resultados" at bounding box center [496, 273] width 128 height 43
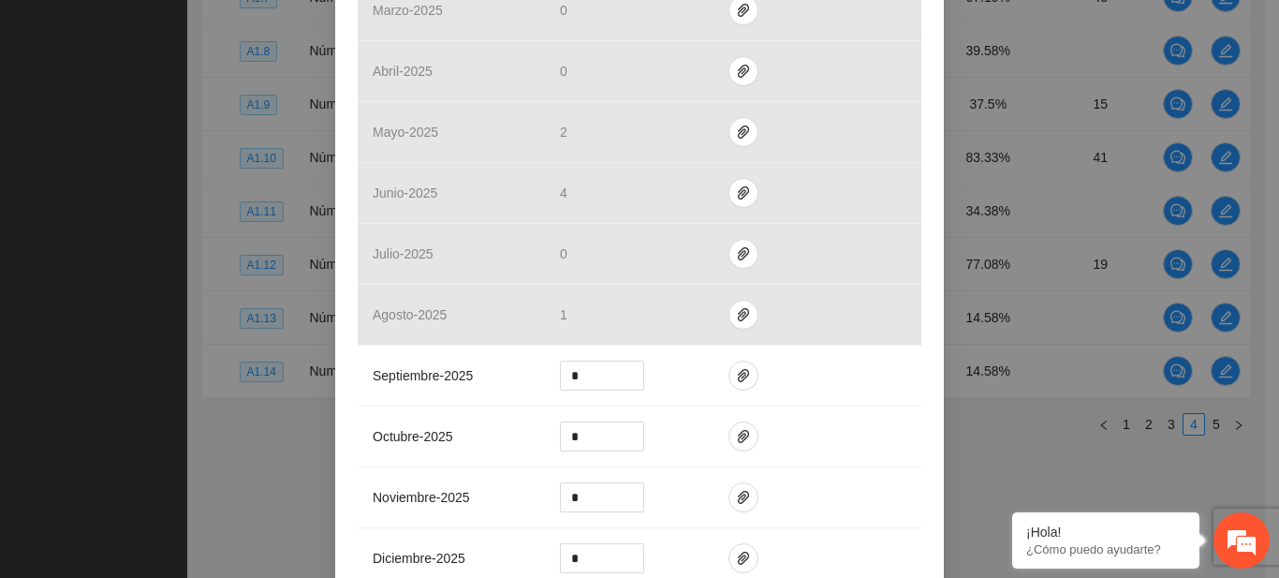
scroll to position [574, 0]
click at [736, 371] on icon "paper-clip" at bounding box center [743, 370] width 15 height 15
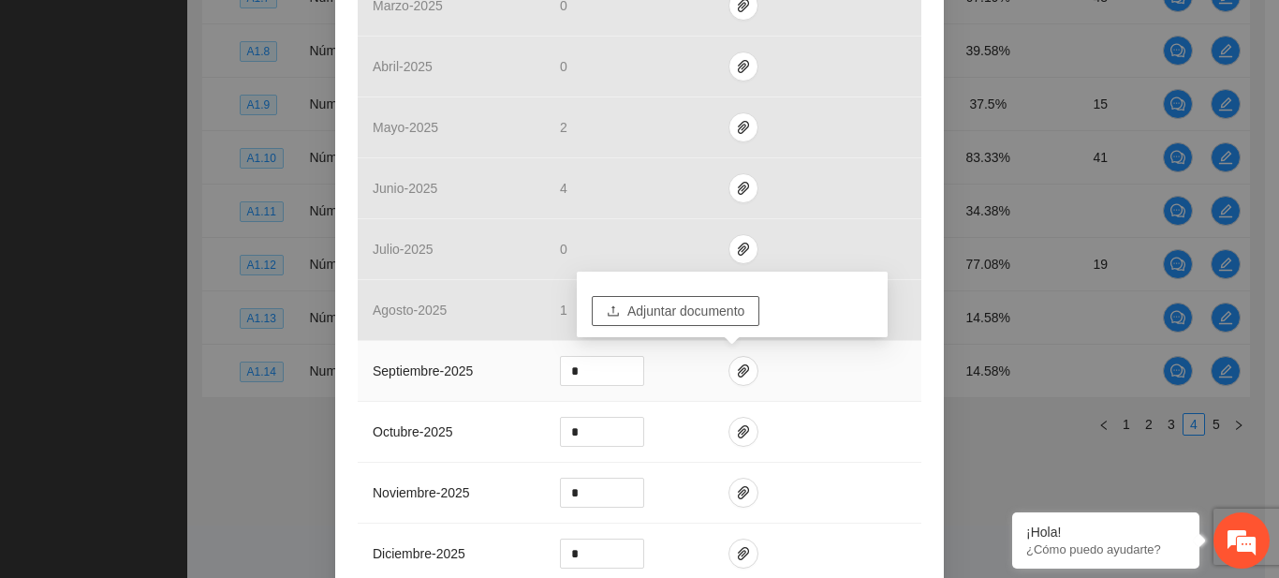
click at [672, 311] on span "Adjuntar documento" at bounding box center [685, 310] width 117 height 21
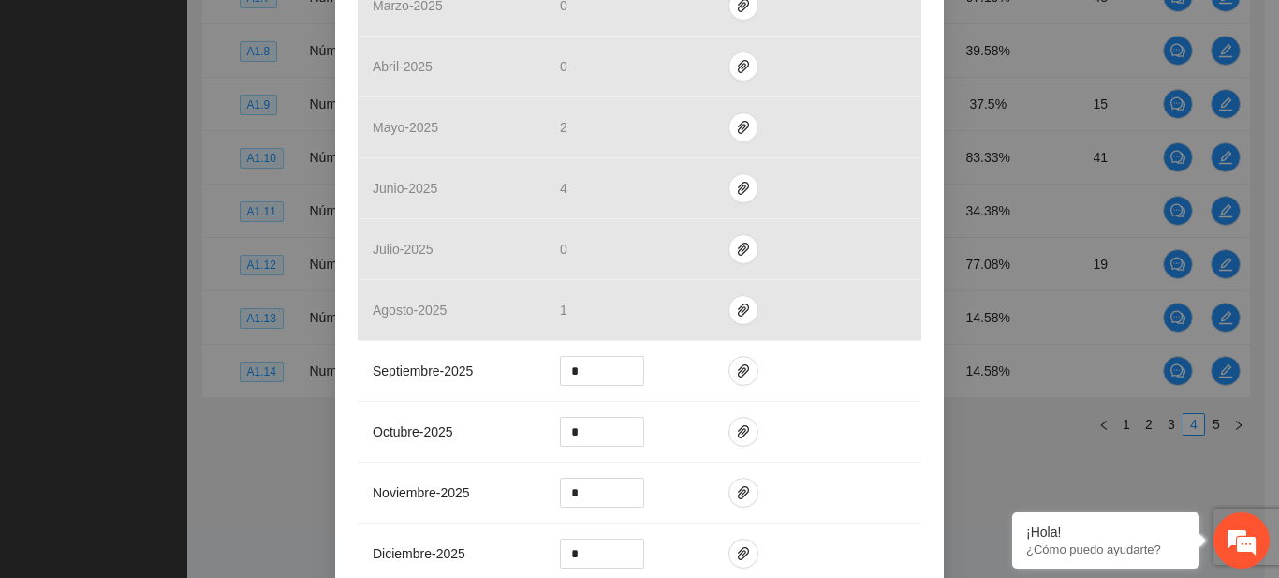
scroll to position [822, 0]
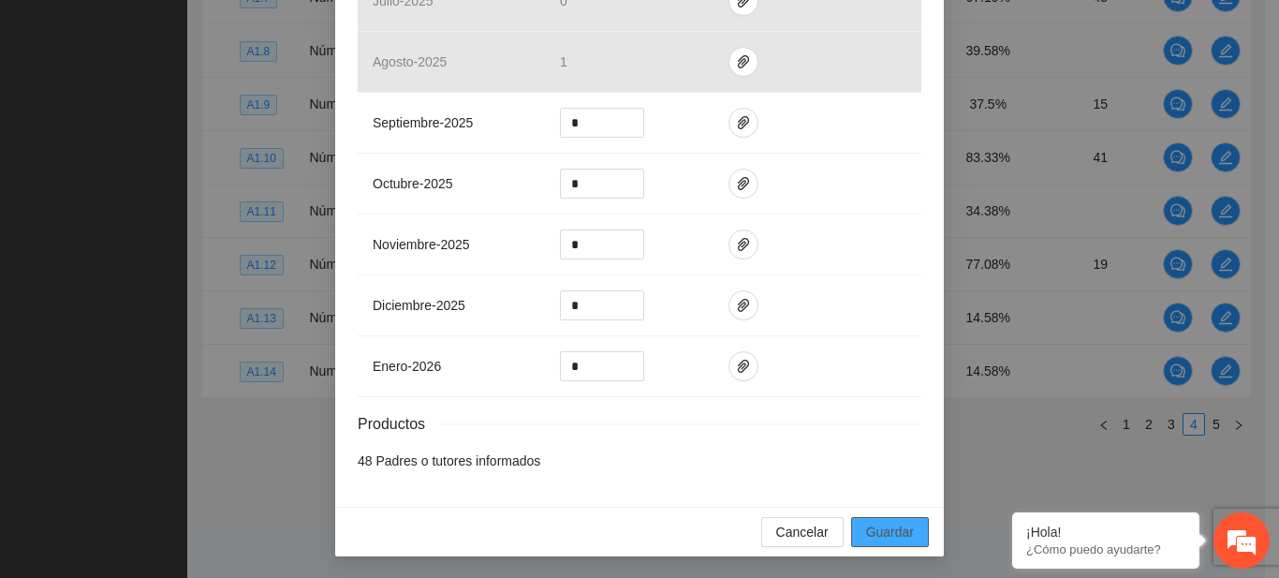
click at [855, 529] on button "Guardar" at bounding box center [890, 532] width 78 height 30
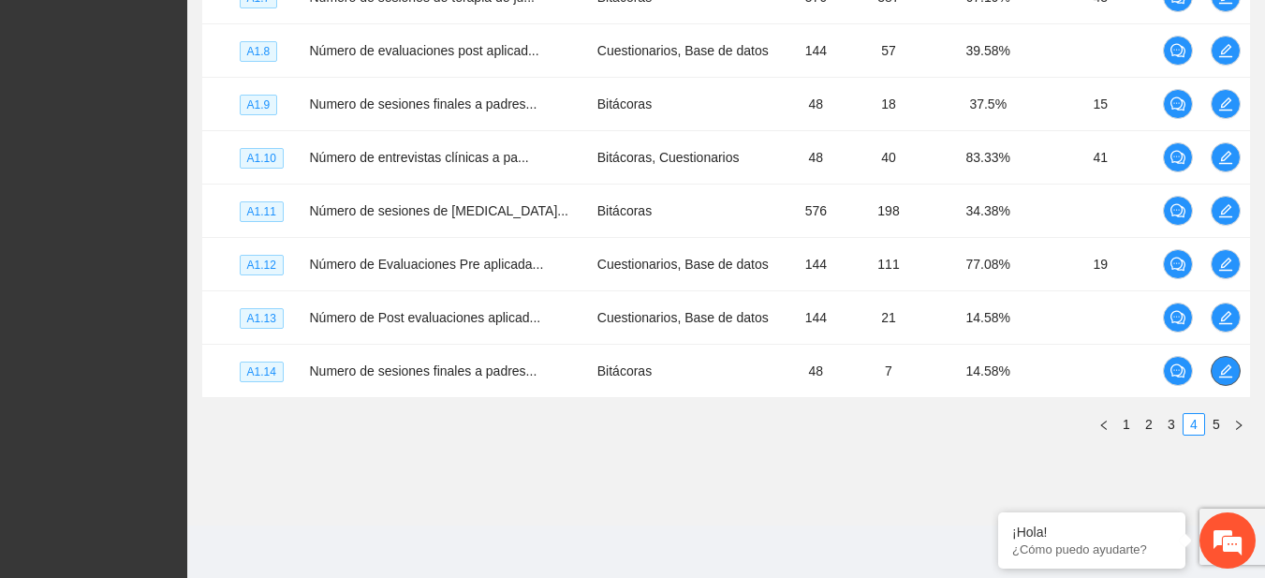
scroll to position [0, 0]
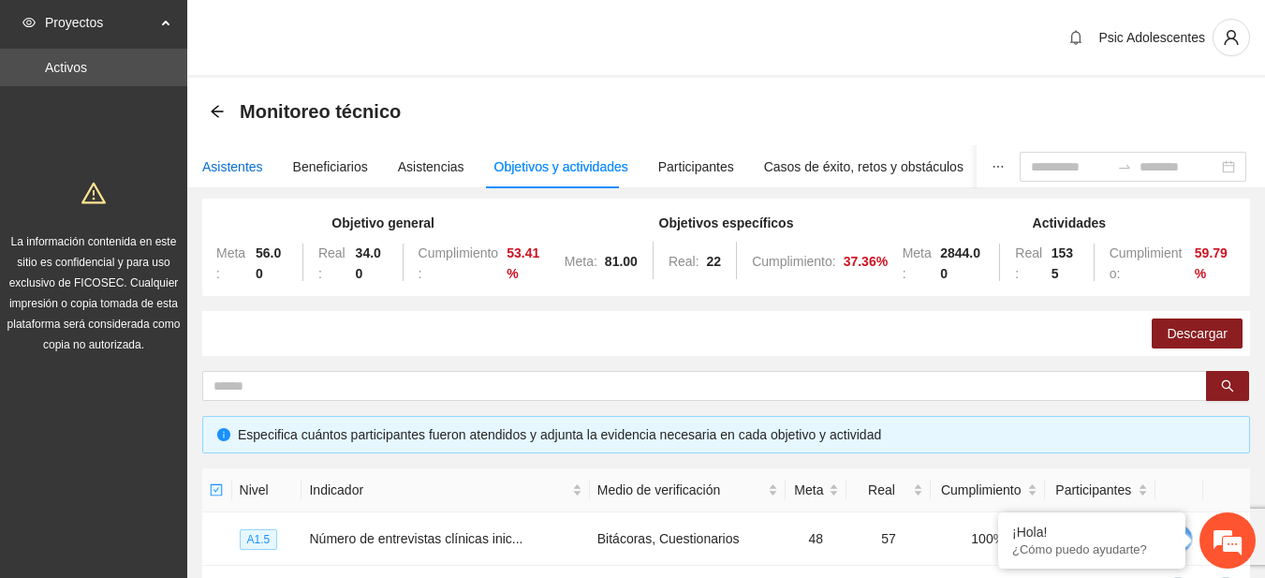
click at [247, 162] on div "Asistentes" at bounding box center [232, 166] width 61 height 21
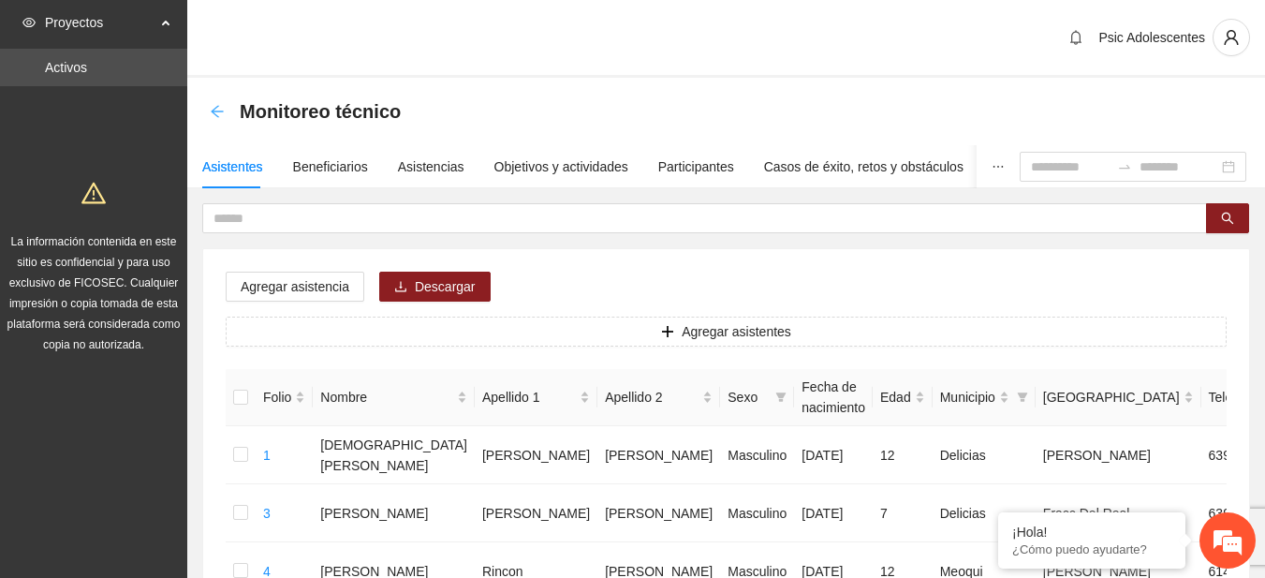
click at [214, 111] on icon "arrow-left" at bounding box center [217, 111] width 12 height 12
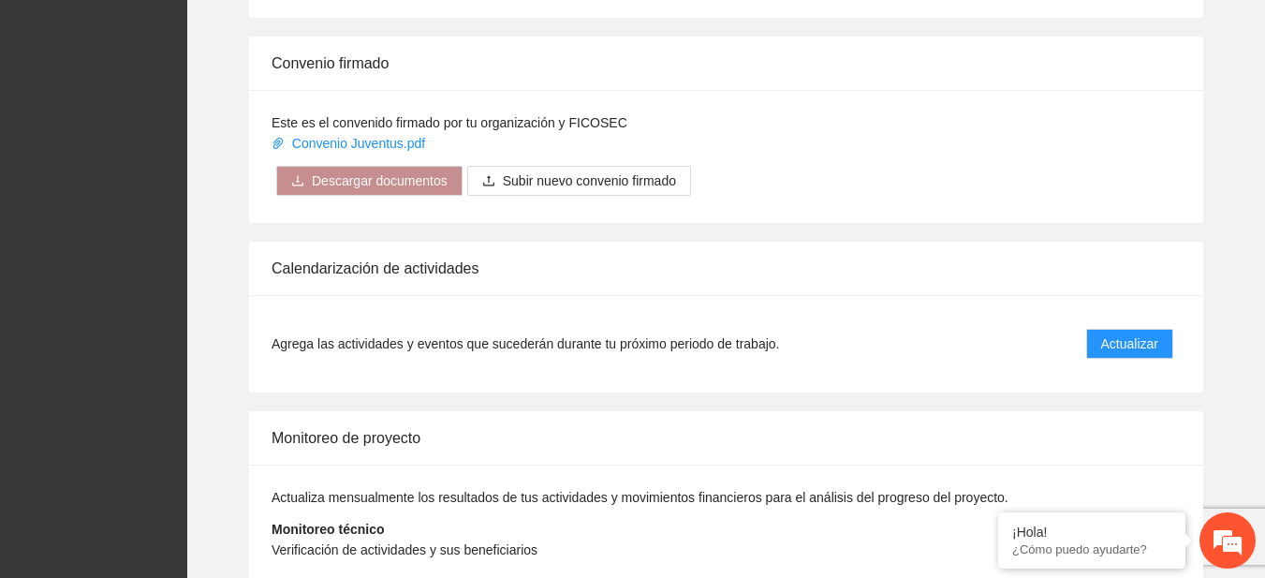
scroll to position [1524, 0]
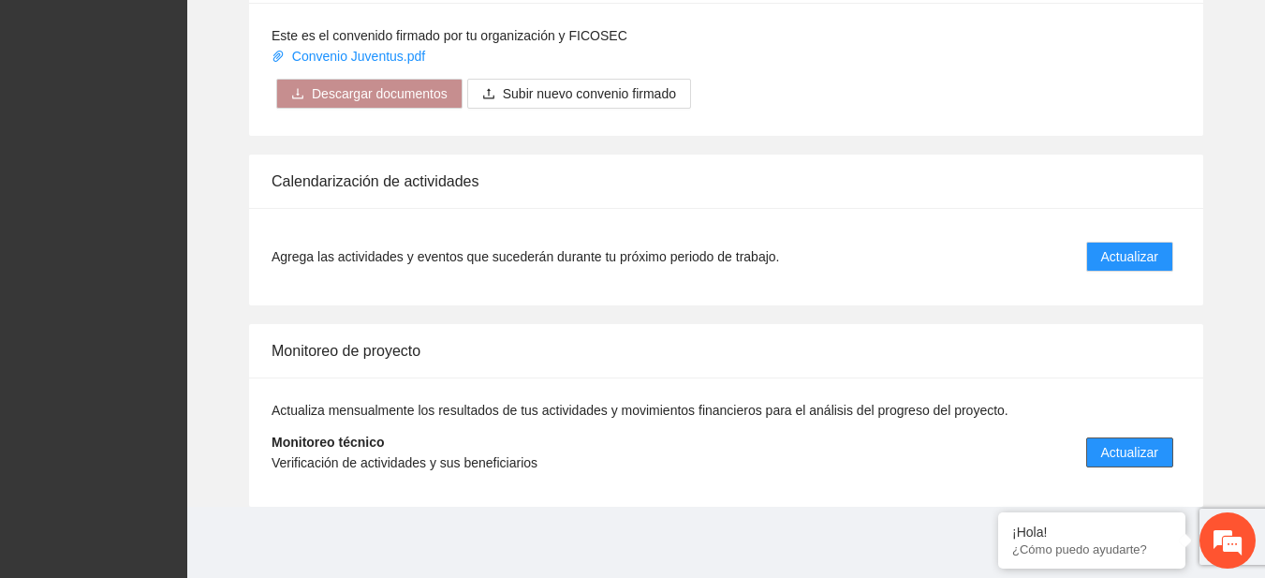
click at [1153, 456] on span "Actualizar" at bounding box center [1129, 452] width 57 height 21
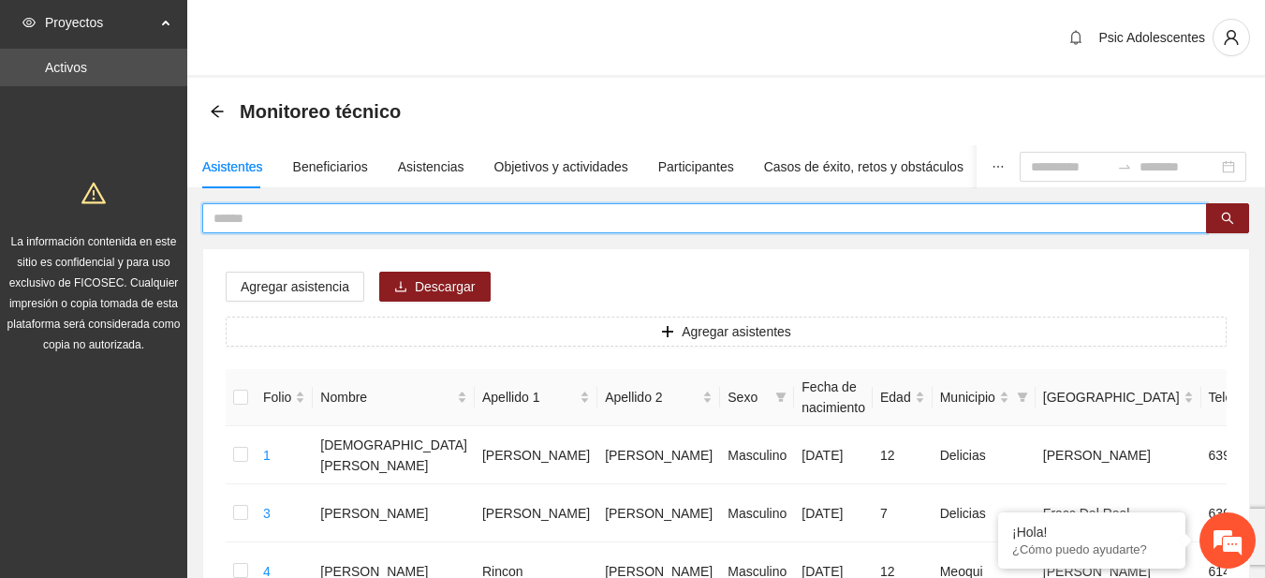
click at [593, 222] on input "text" at bounding box center [696, 218] width 967 height 21
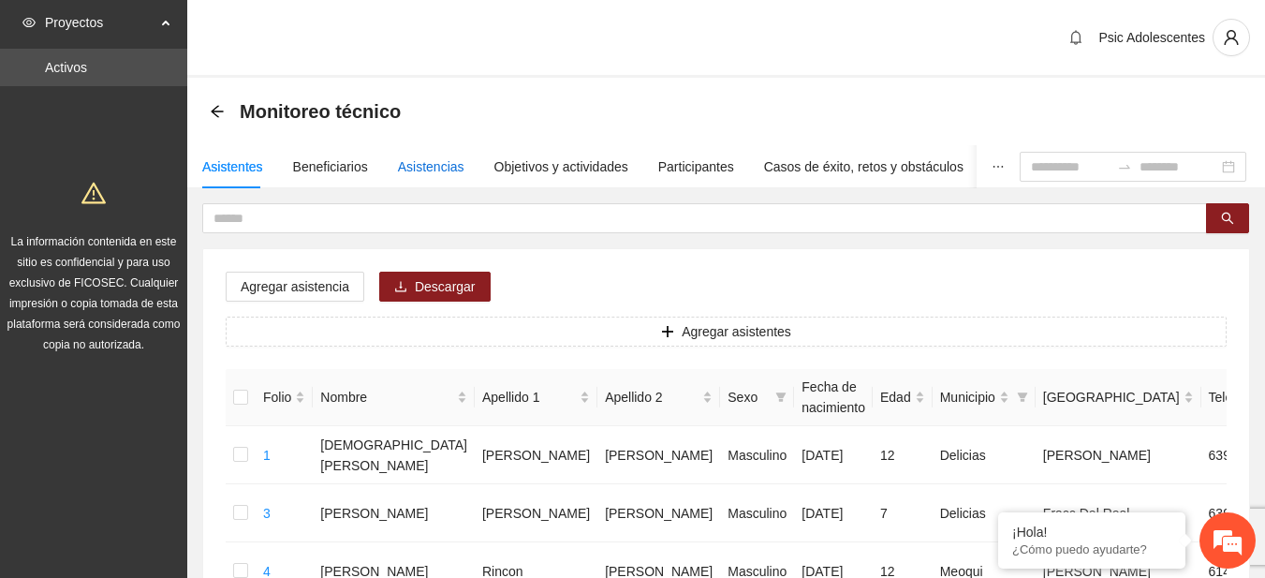
click at [429, 172] on div "Asistencias" at bounding box center [431, 166] width 66 height 21
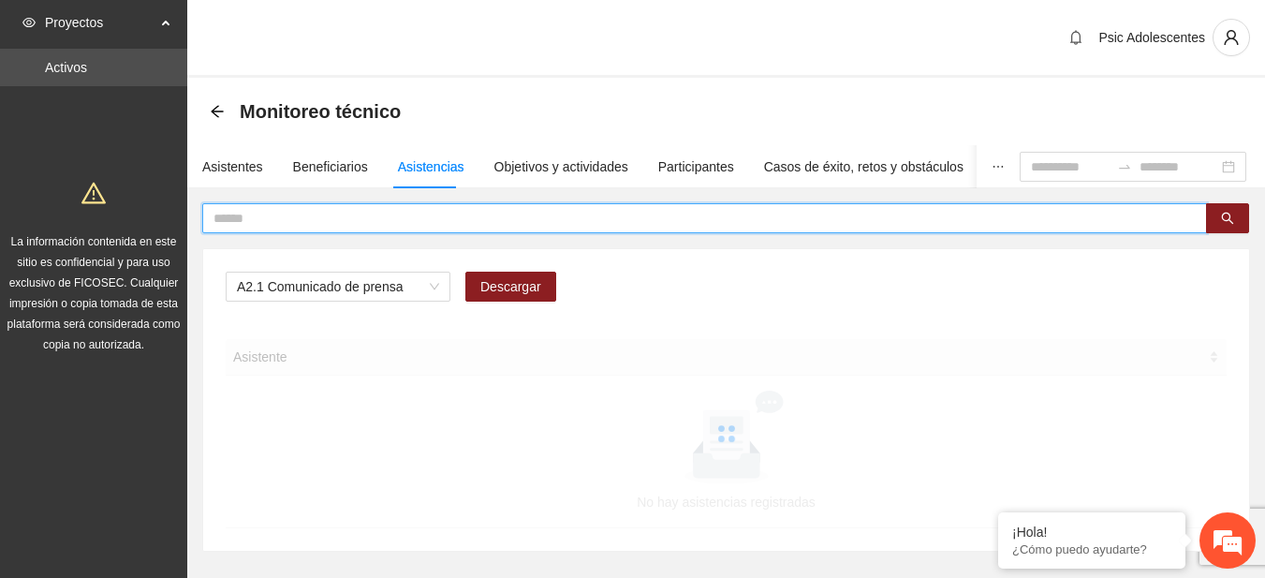
click at [407, 212] on input "text" at bounding box center [696, 218] width 967 height 21
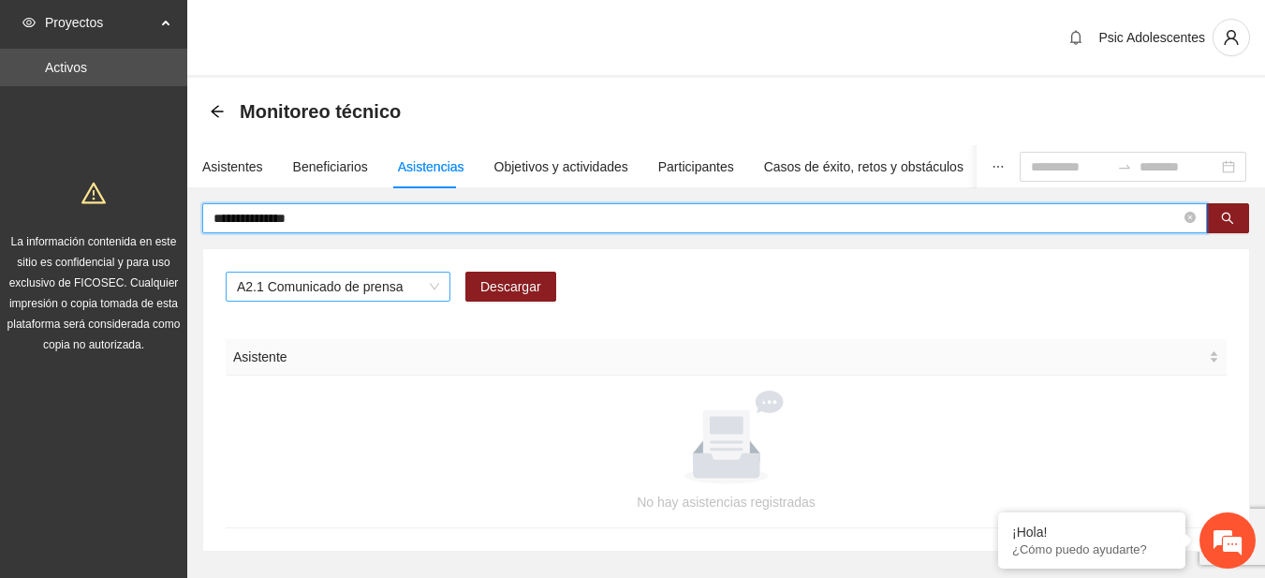
click at [434, 280] on span "A2.1 Comunicado de prensa" at bounding box center [338, 286] width 202 height 28
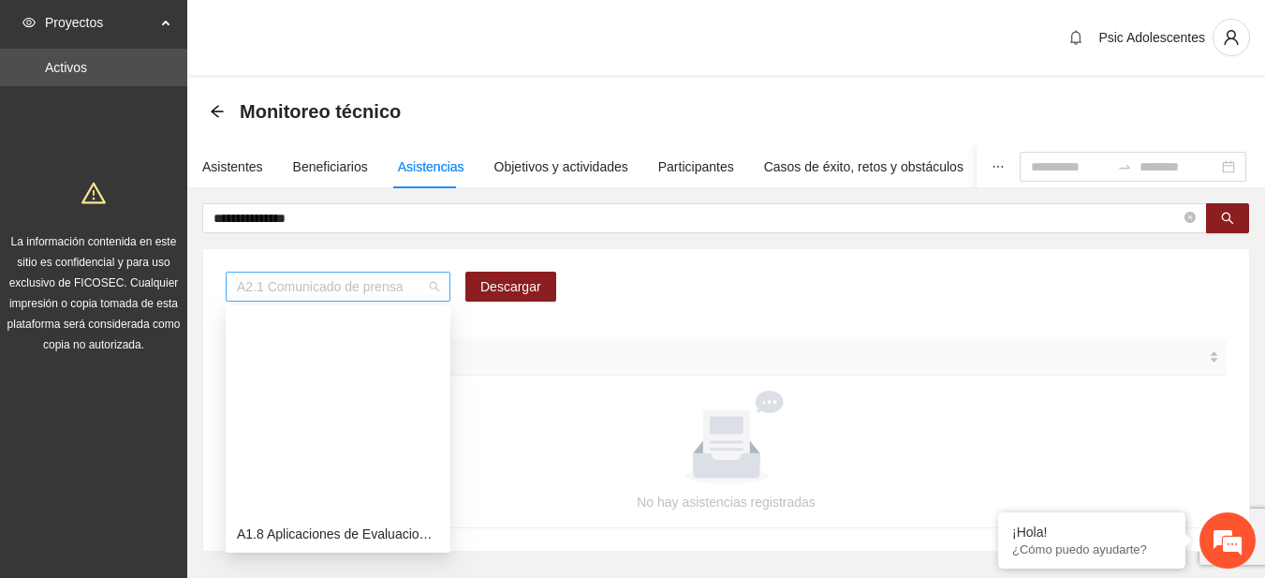
scroll to position [240, 0]
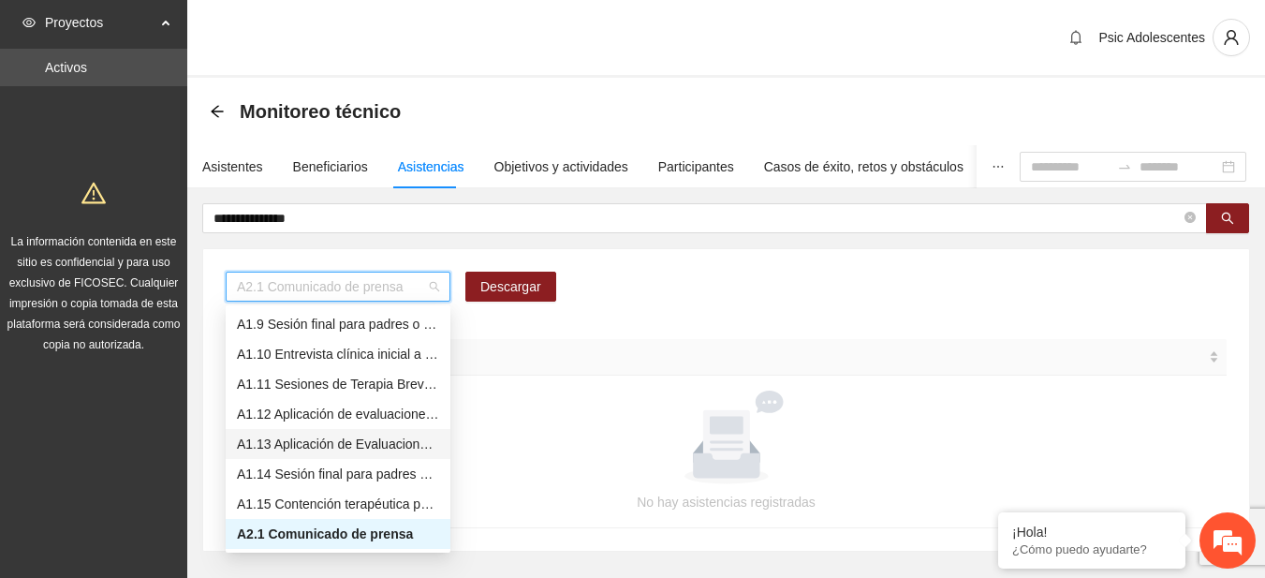
click at [280, 451] on div "A1.13 Aplicación de Evaluaciones Post a Adolescentes" at bounding box center [338, 443] width 202 height 21
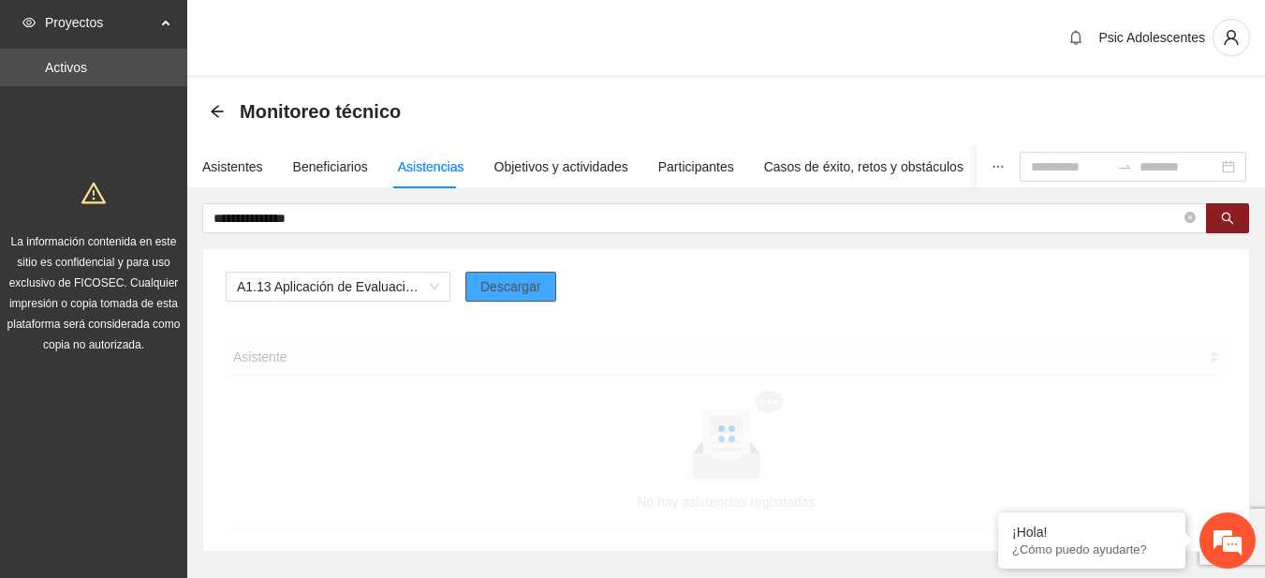
click at [529, 288] on span "Descargar" at bounding box center [510, 286] width 61 height 21
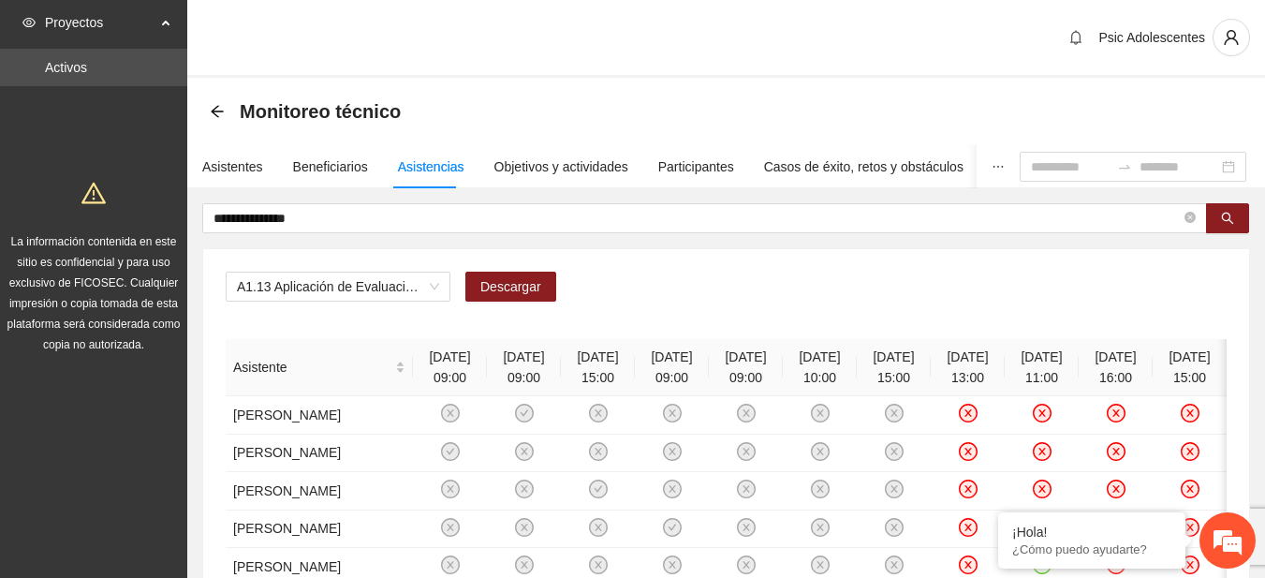
click at [651, 42] on div "Psic Adolescentes" at bounding box center [725, 39] width 1077 height 78
click at [1232, 213] on icon "search" at bounding box center [1227, 218] width 13 height 13
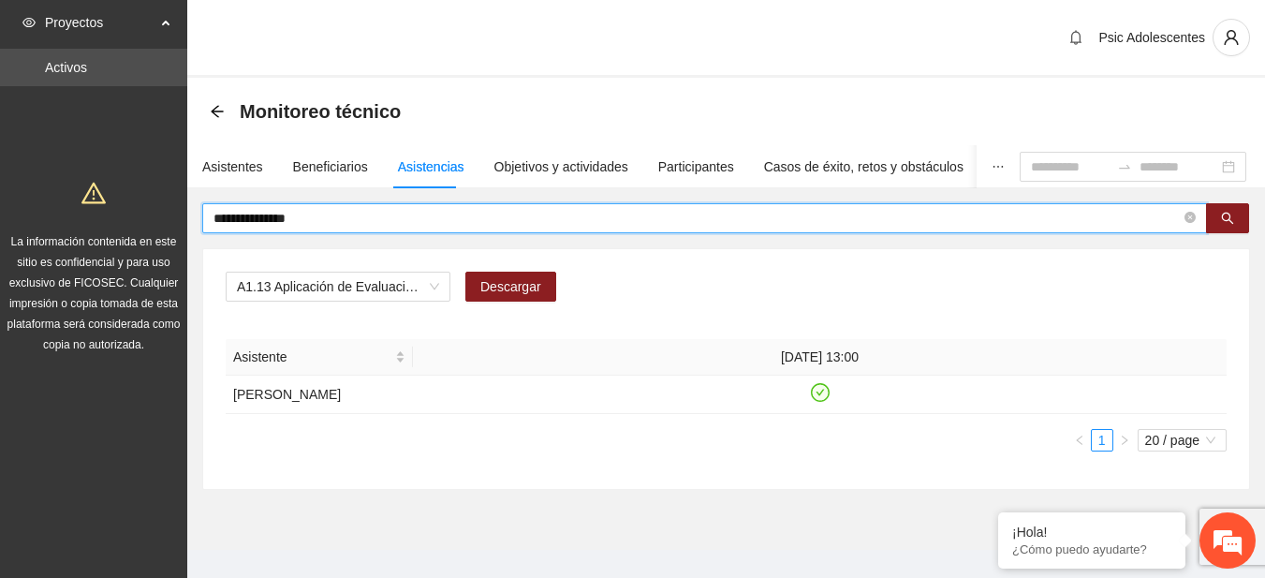
drag, startPoint x: 345, startPoint y: 222, endPoint x: 216, endPoint y: 221, distance: 129.2
click at [216, 221] on input "**********" at bounding box center [696, 218] width 967 height 21
type input "*****"
click at [213, 108] on icon "arrow-left" at bounding box center [217, 111] width 15 height 15
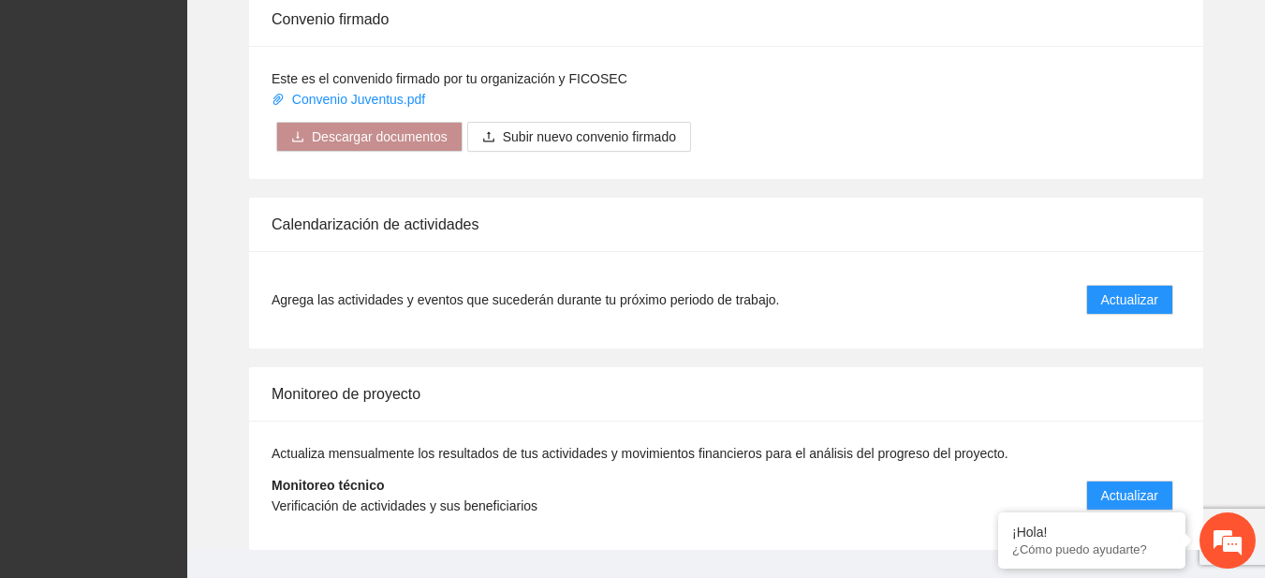
scroll to position [1524, 0]
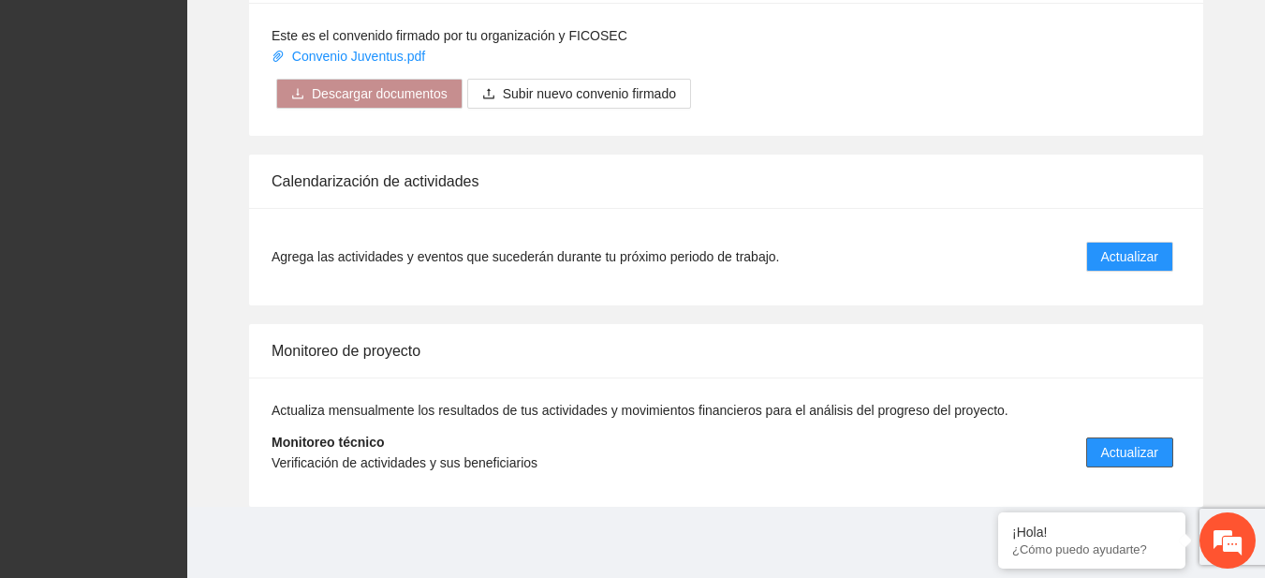
click at [1143, 446] on span "Actualizar" at bounding box center [1129, 452] width 57 height 21
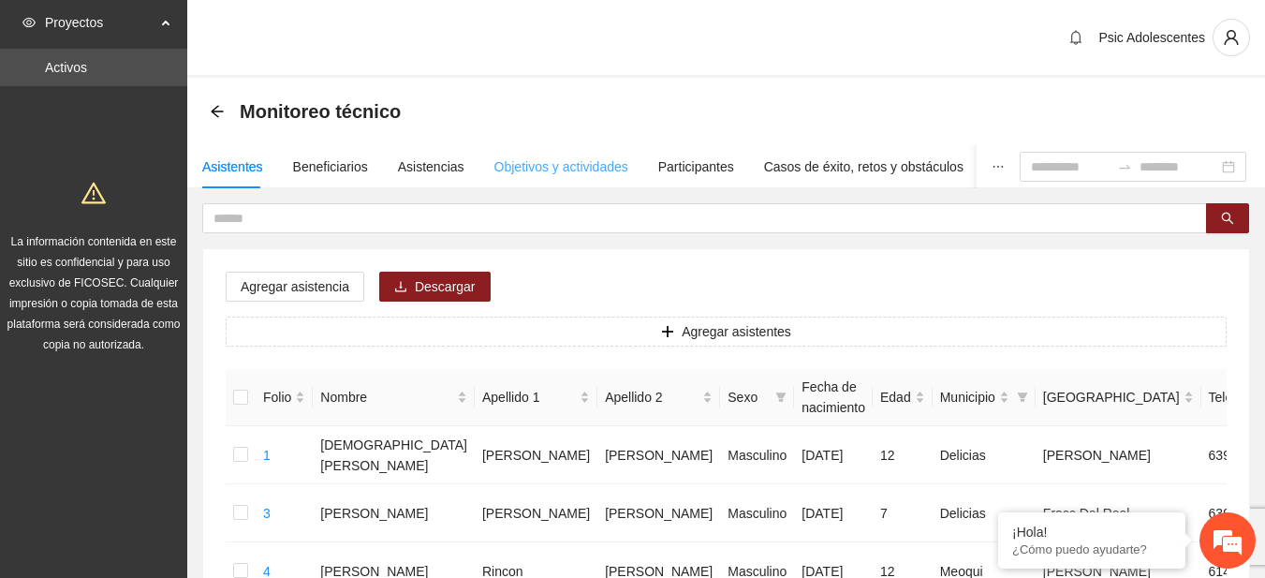
click at [542, 152] on div "Objetivos y actividades" at bounding box center [561, 166] width 134 height 43
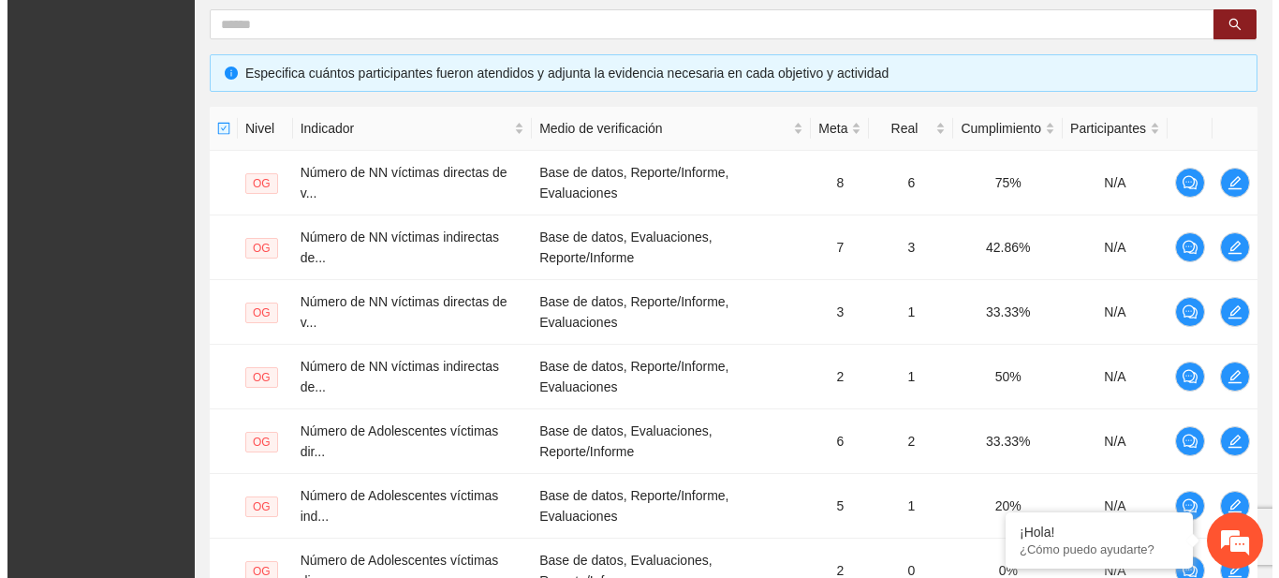
scroll to position [364, 0]
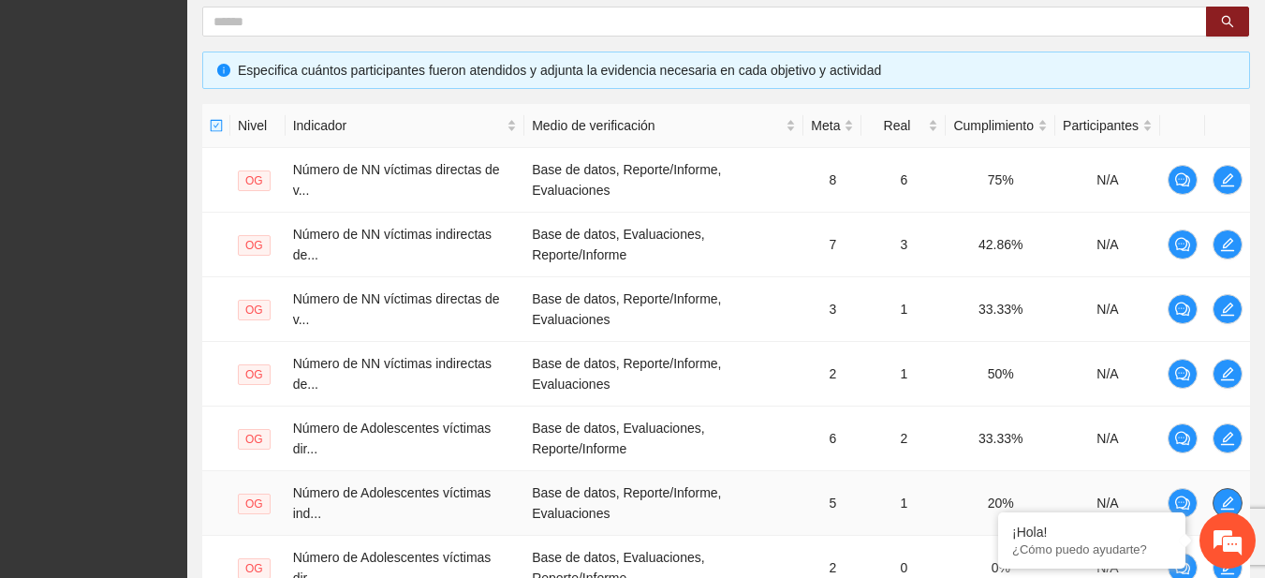
click at [1222, 501] on icon "edit" at bounding box center [1227, 502] width 15 height 15
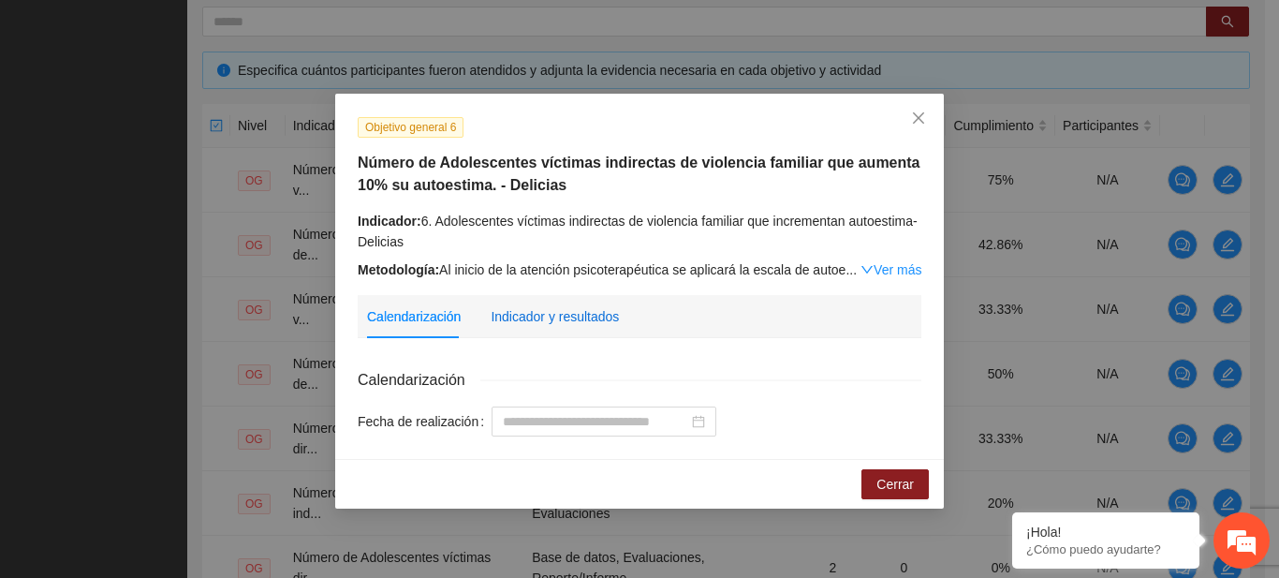
click at [574, 312] on div "Indicador y resultados" at bounding box center [554, 316] width 128 height 21
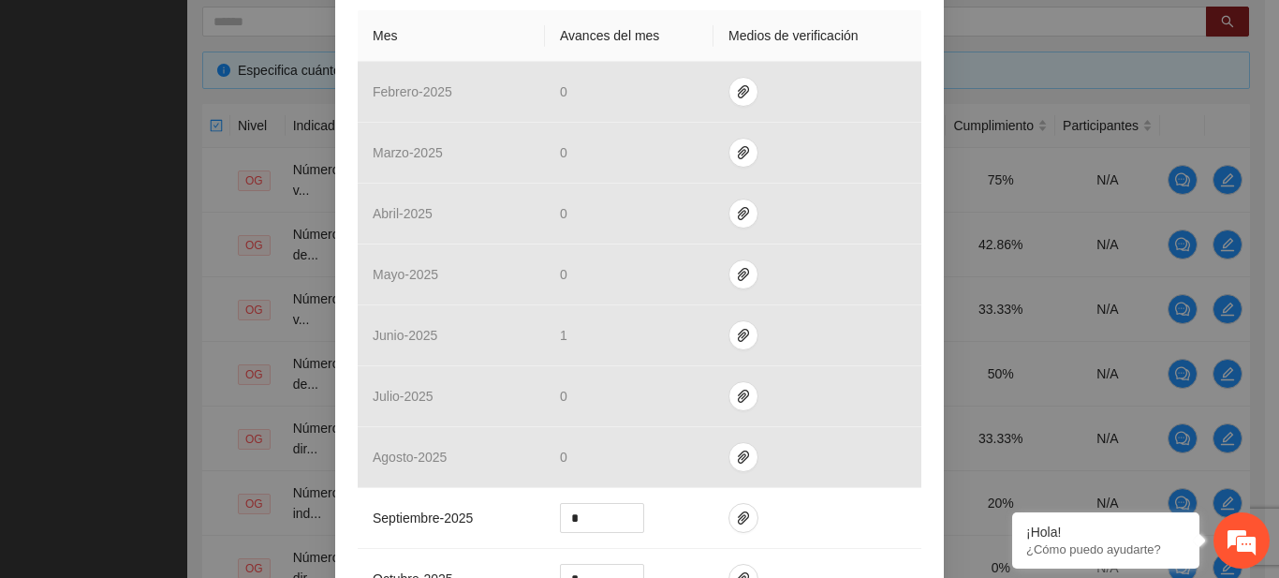
scroll to position [509, 0]
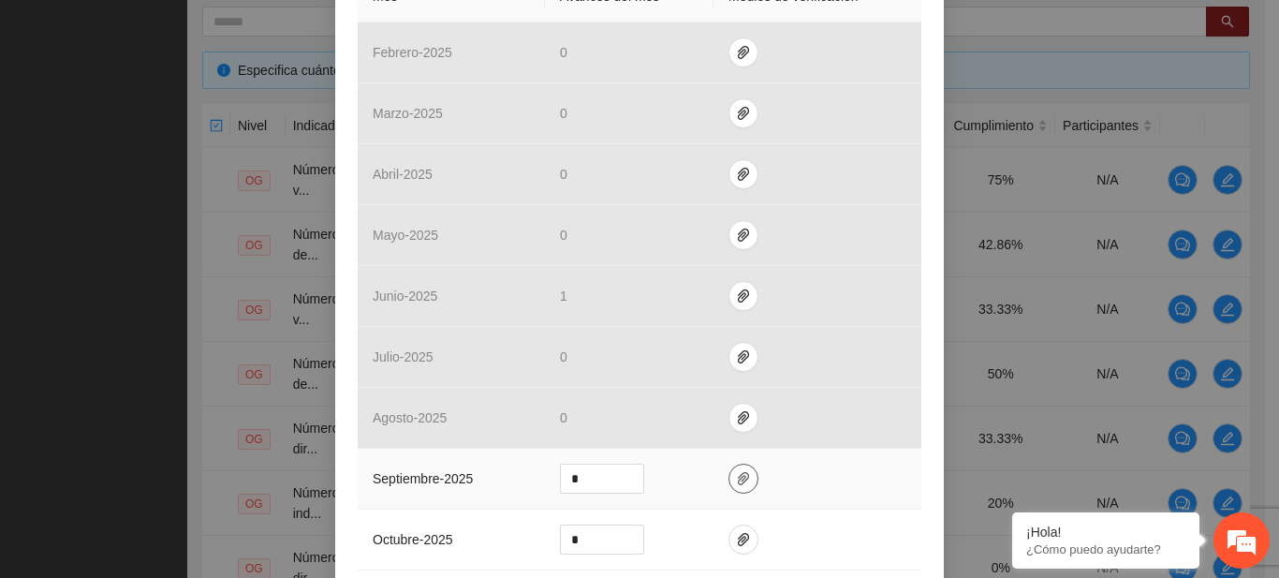
click at [736, 471] on icon "paper-clip" at bounding box center [743, 478] width 15 height 15
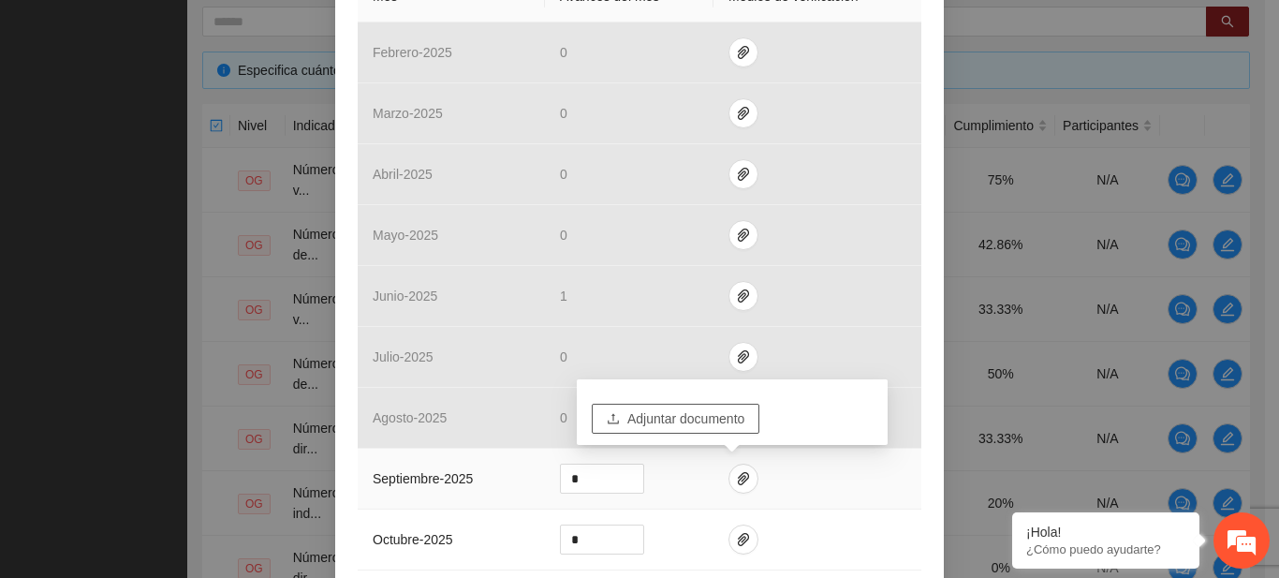
click at [683, 405] on button "Adjuntar documento" at bounding box center [676, 418] width 168 height 30
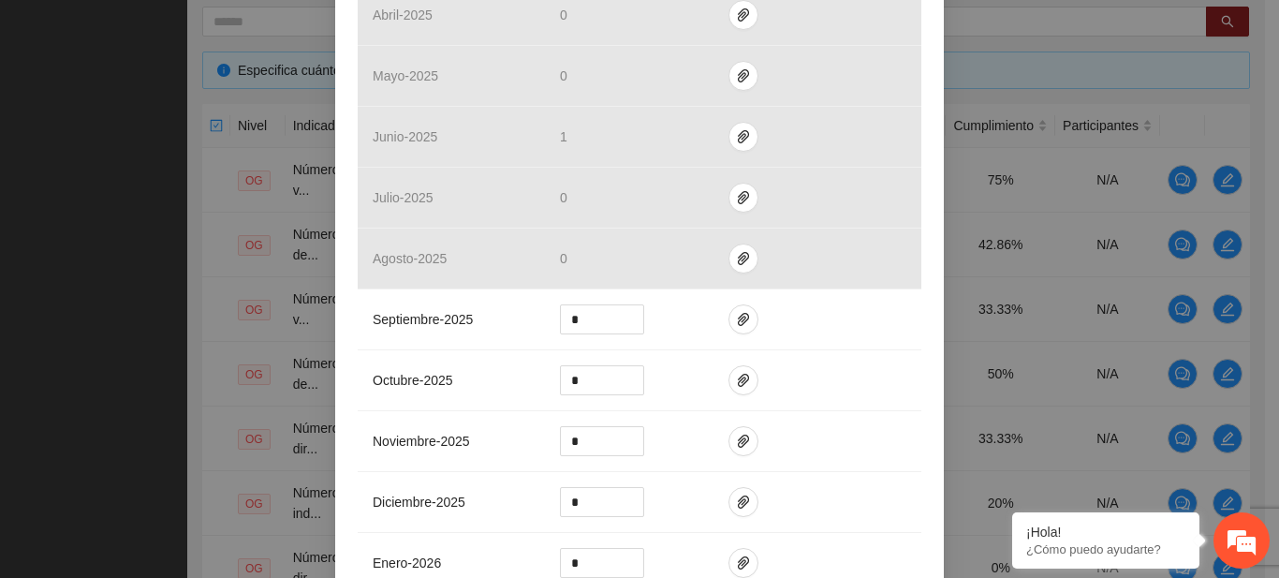
scroll to position [865, 0]
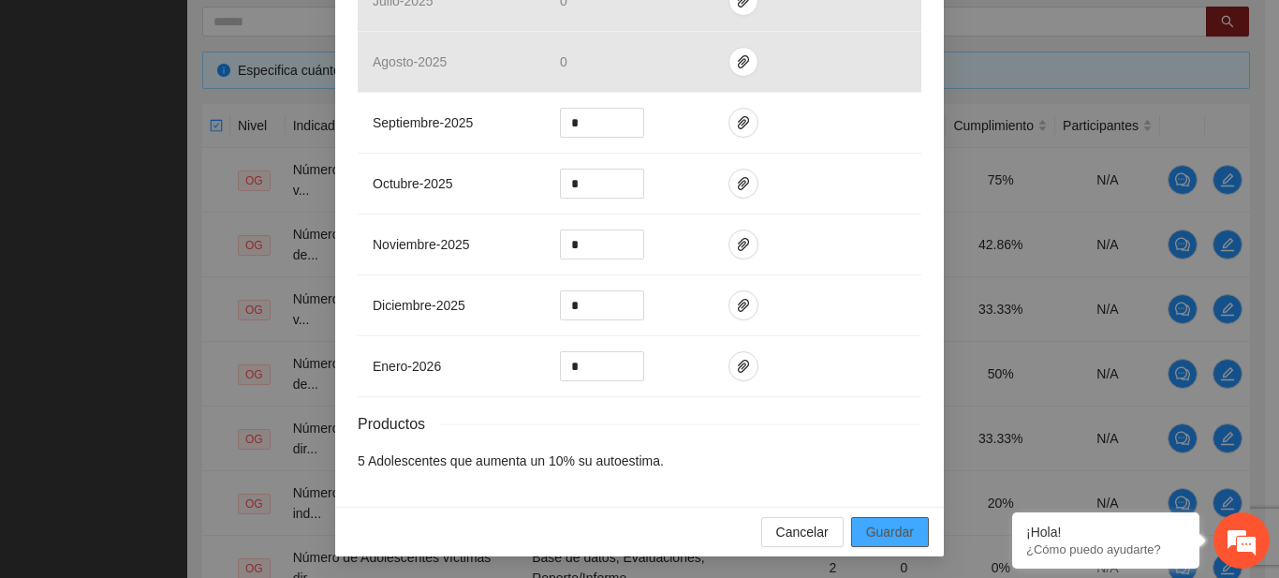
click at [867, 533] on span "Guardar" at bounding box center [890, 531] width 48 height 21
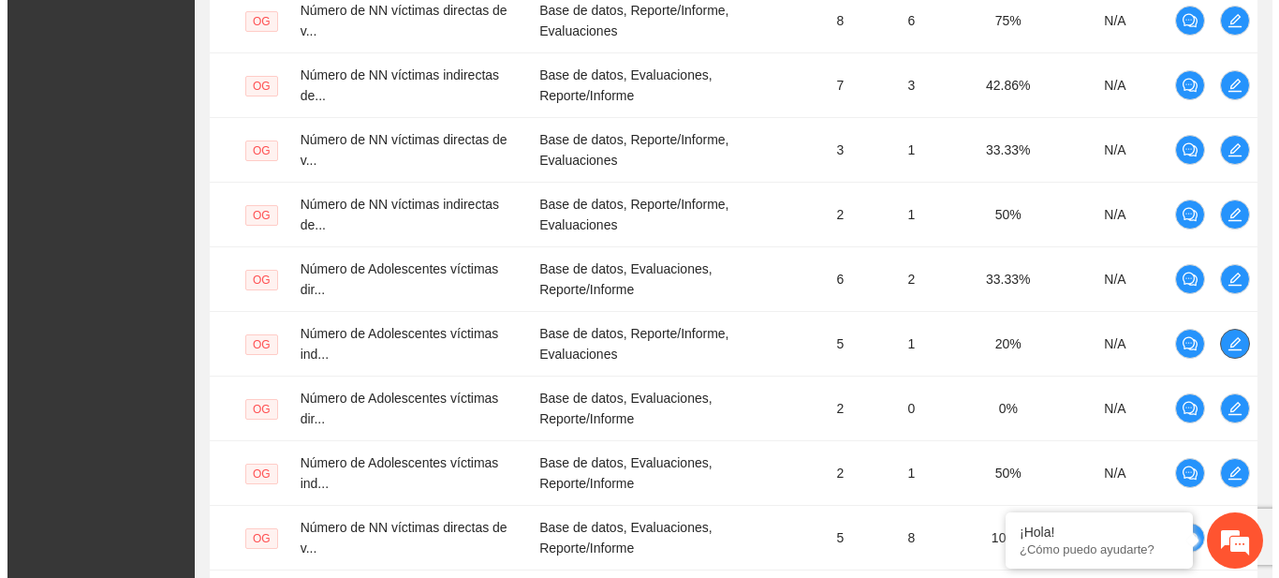
scroll to position [541, 0]
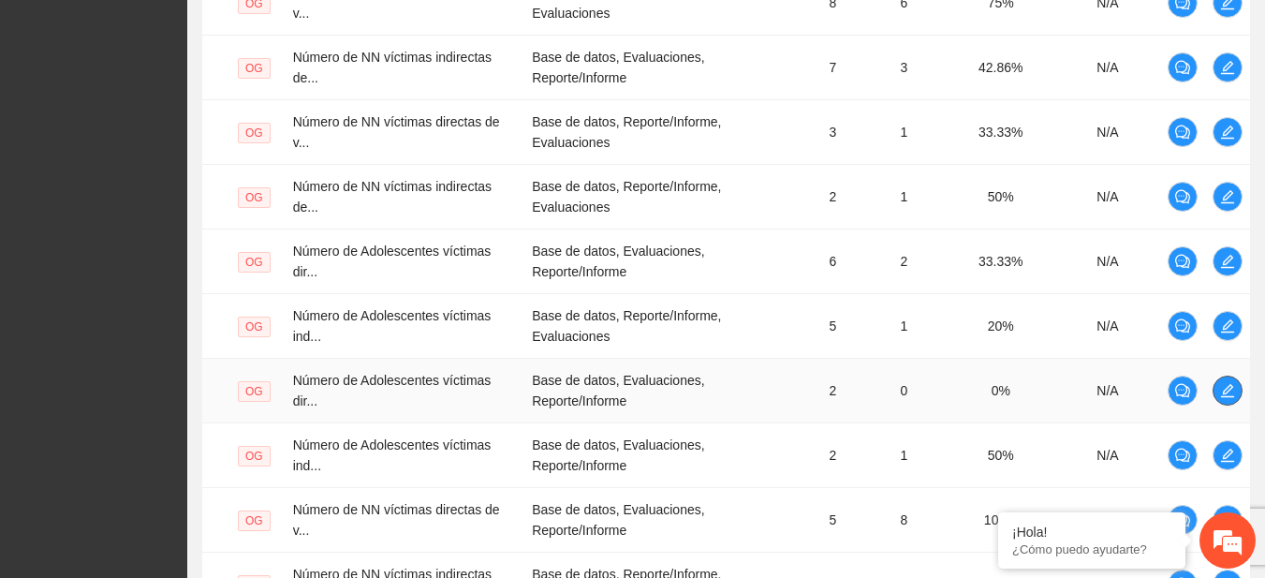
click at [1229, 393] on icon "edit" at bounding box center [1227, 390] width 15 height 15
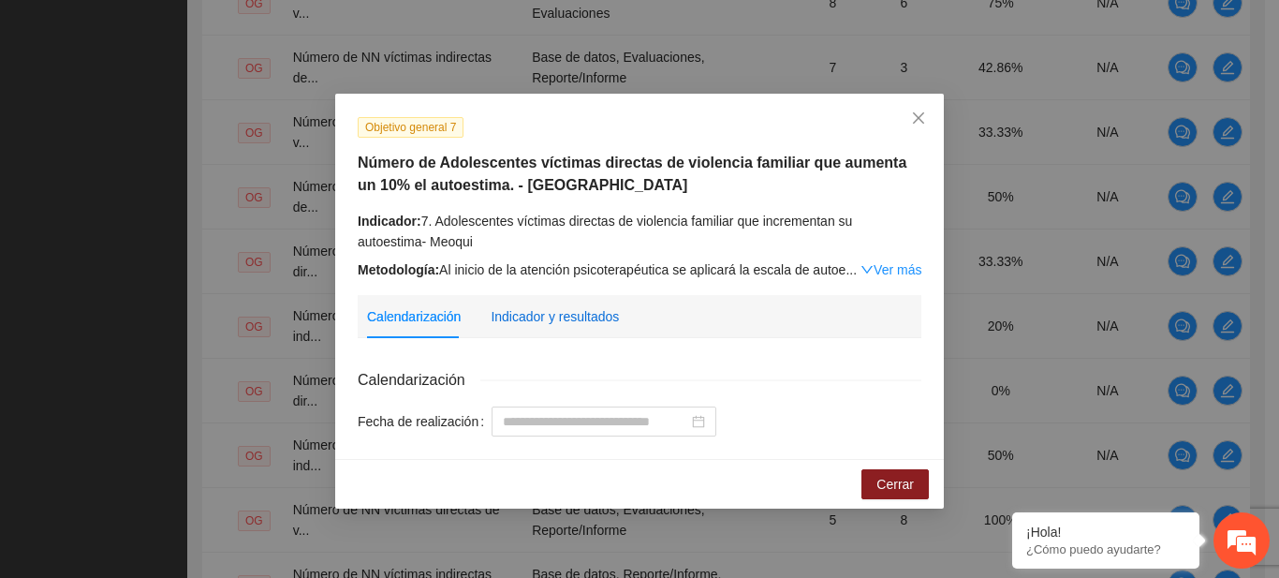
click at [560, 313] on div "Indicador y resultados" at bounding box center [554, 316] width 128 height 21
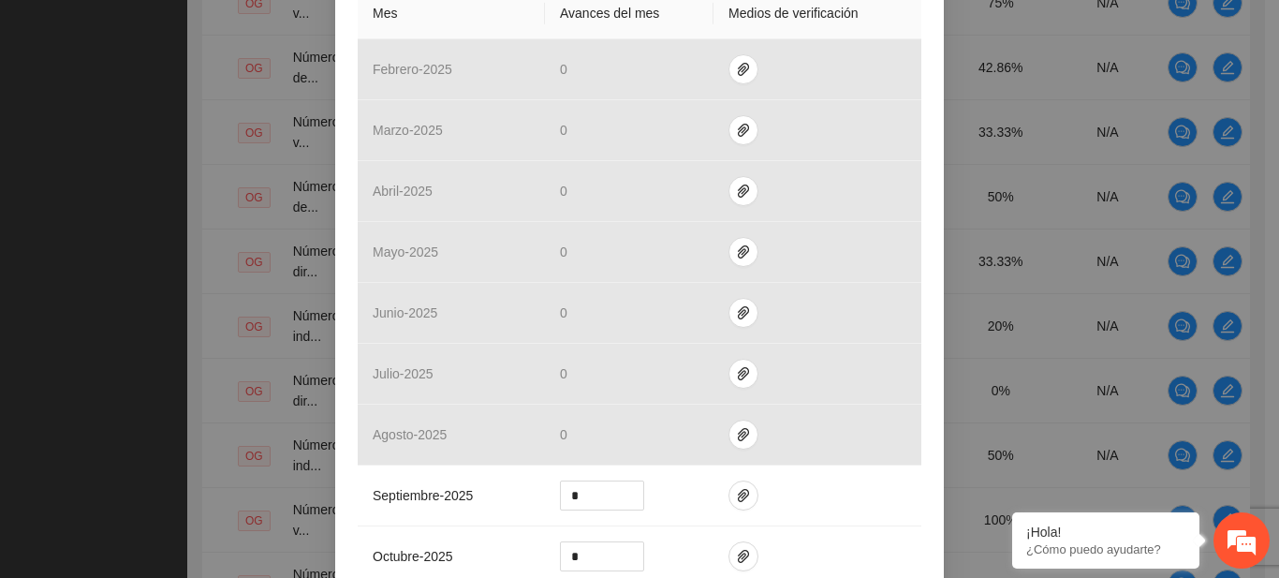
scroll to position [592, 0]
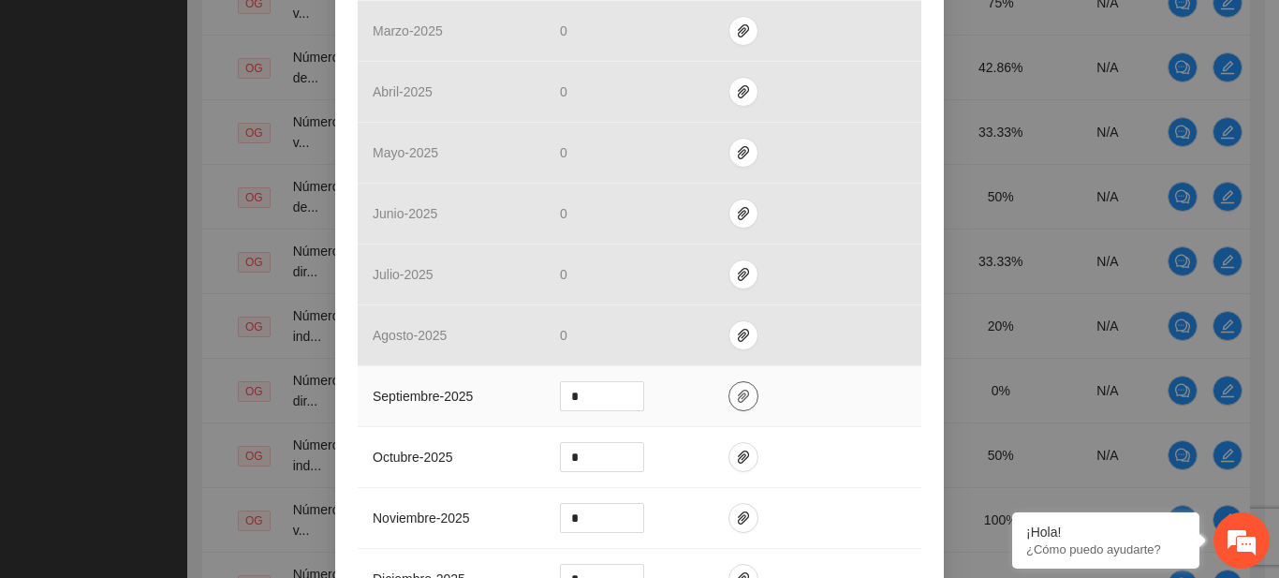
click at [738, 390] on icon "paper-clip" at bounding box center [743, 395] width 11 height 13
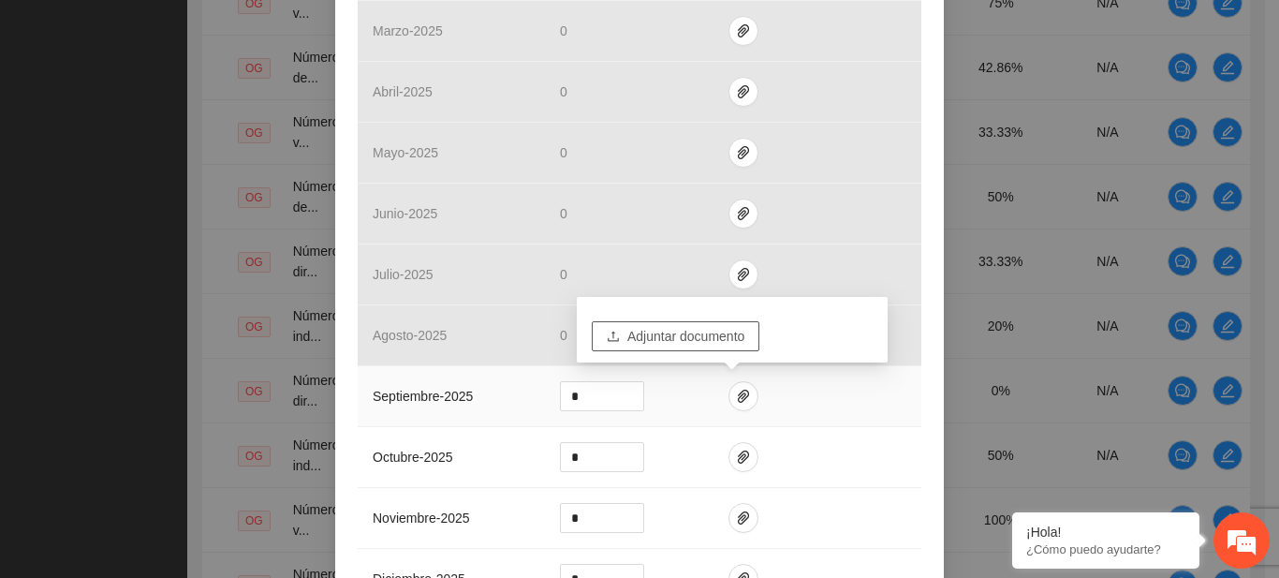
click at [682, 324] on button "Adjuntar documento" at bounding box center [676, 336] width 168 height 30
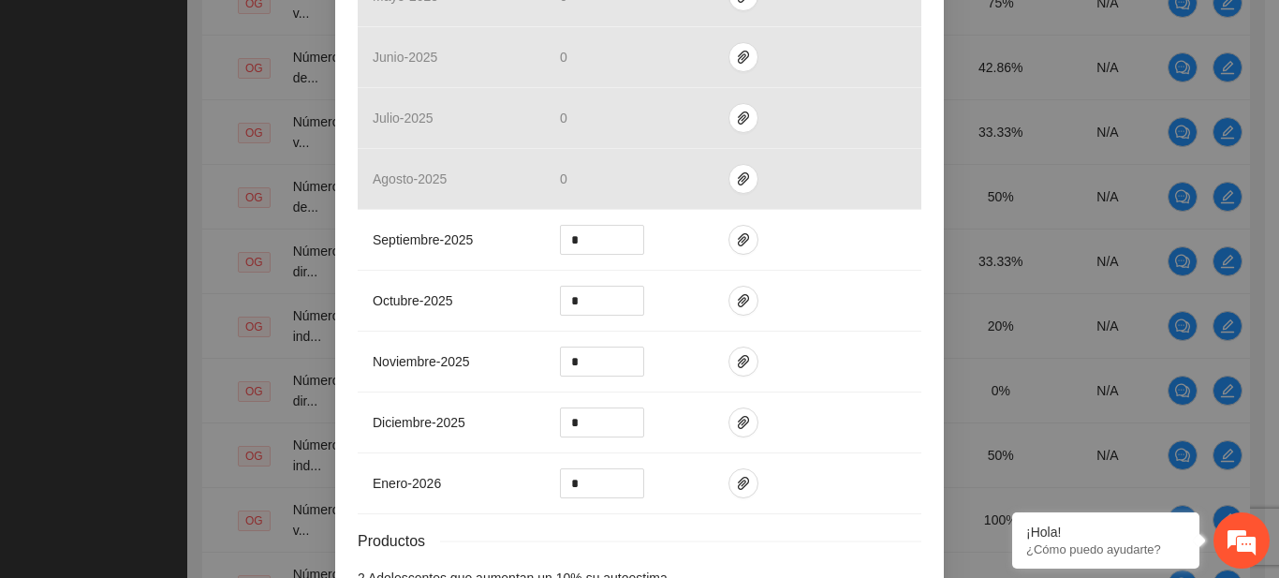
scroll to position [865, 0]
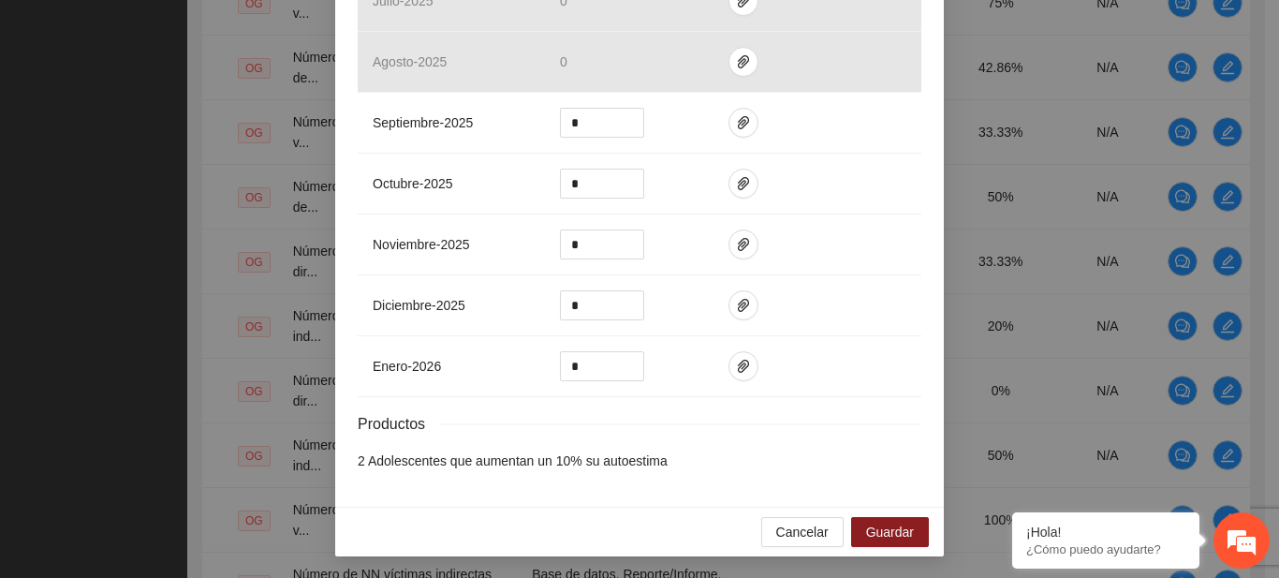
click at [901, 515] on div "Cancelar Guardar" at bounding box center [639, 531] width 608 height 50
click at [897, 521] on span "Guardar" at bounding box center [890, 531] width 48 height 21
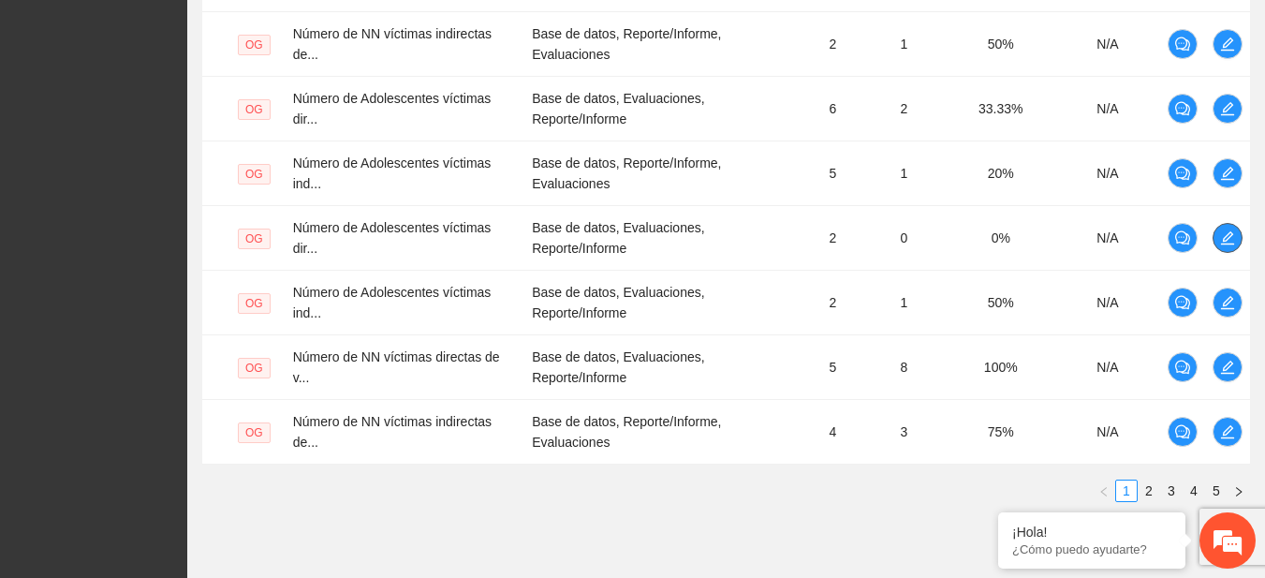
scroll to position [695, 0]
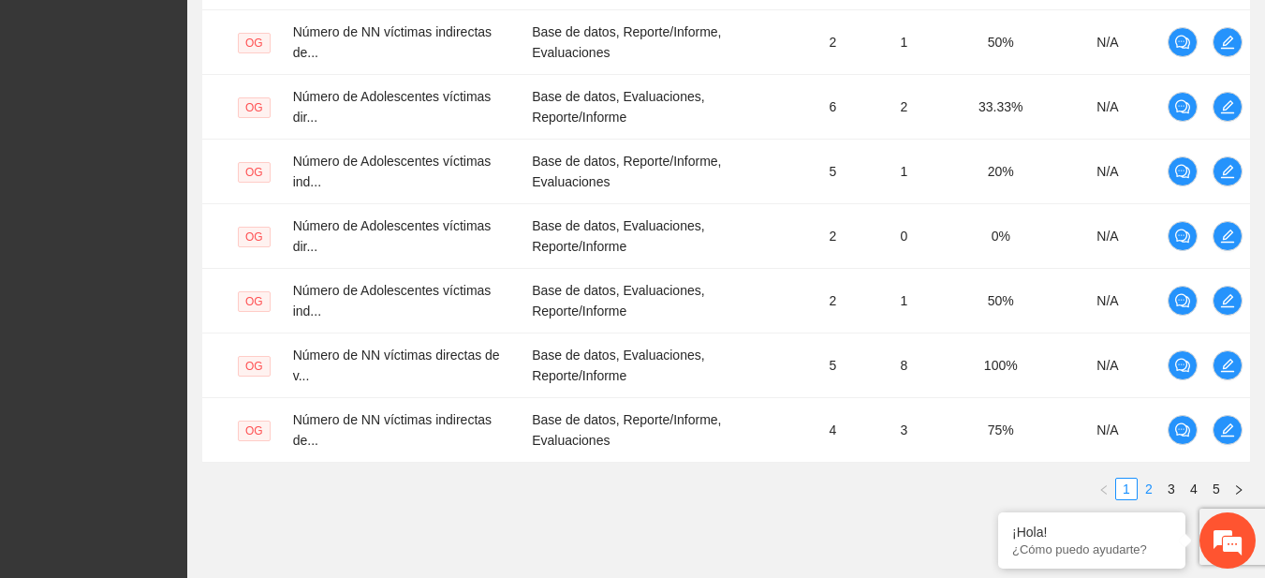
click at [1147, 492] on link "2" at bounding box center [1148, 488] width 21 height 21
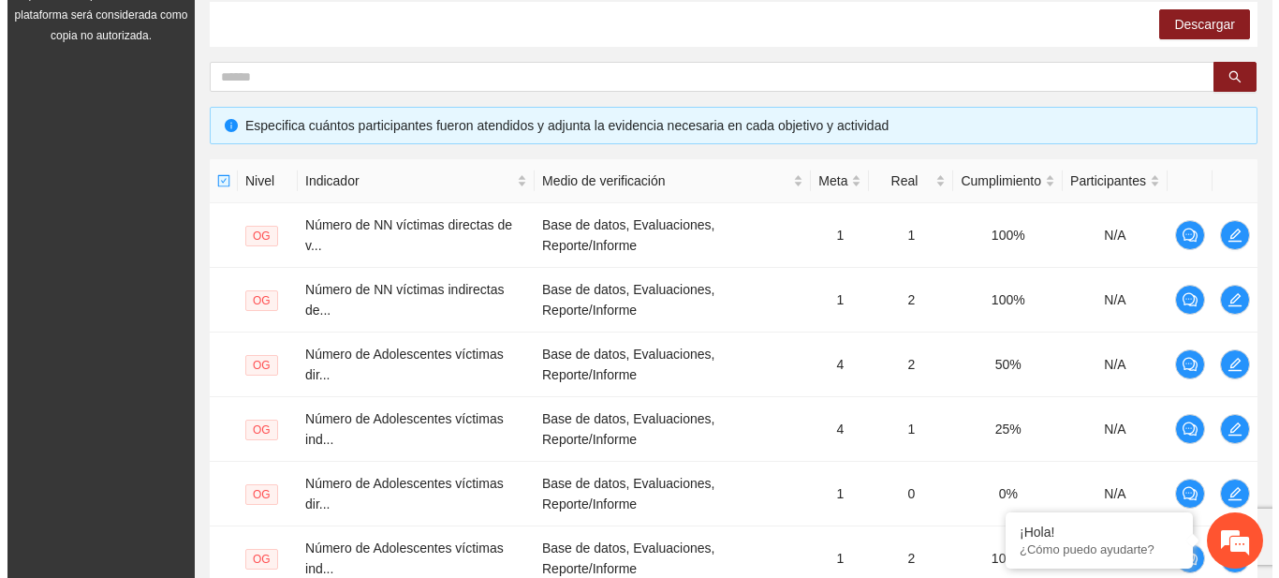
scroll to position [311, 0]
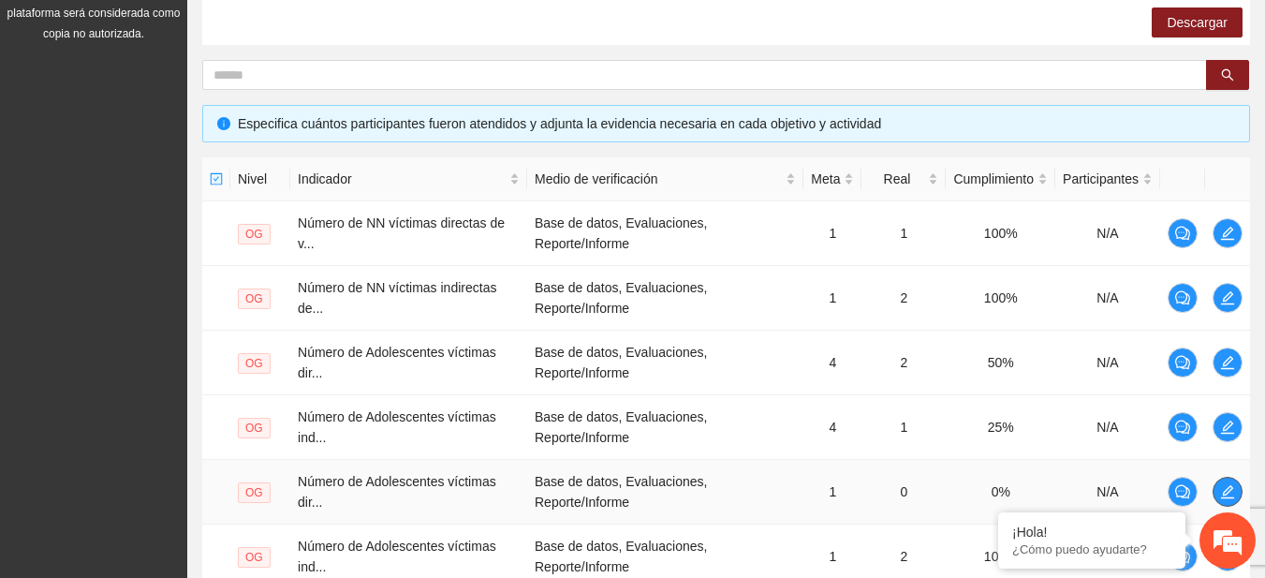
click at [1218, 493] on span "edit" at bounding box center [1227, 491] width 28 height 15
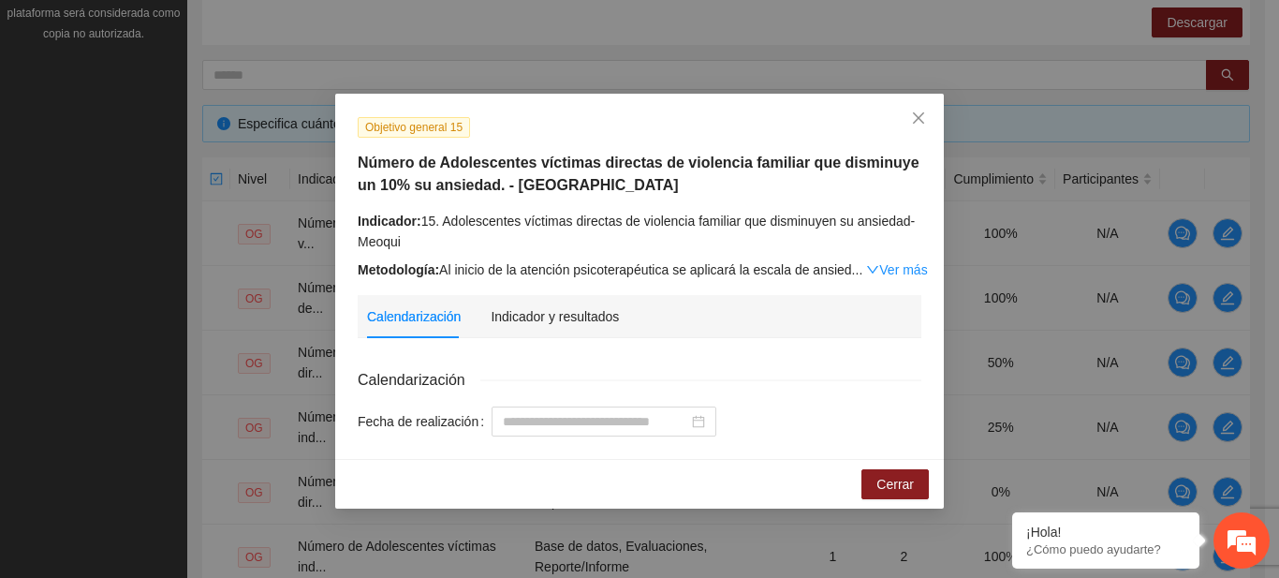
click at [618, 318] on div "Calendarización Indicador y resultados" at bounding box center [639, 316] width 545 height 43
click at [595, 317] on div "Indicador y resultados" at bounding box center [554, 316] width 128 height 21
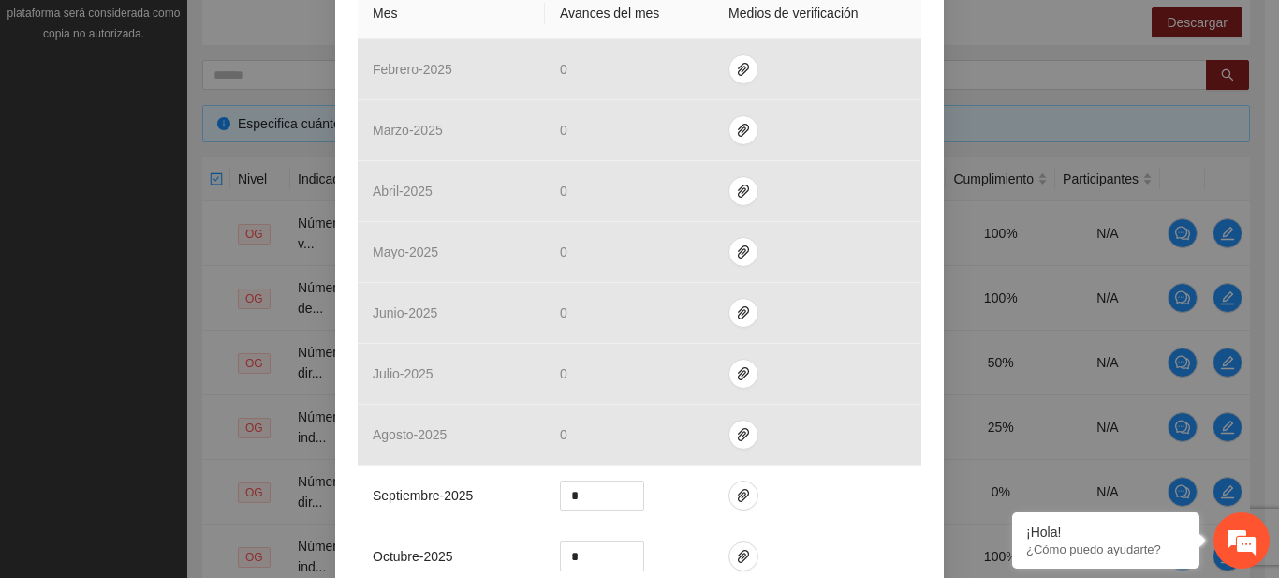
scroll to position [594, 0]
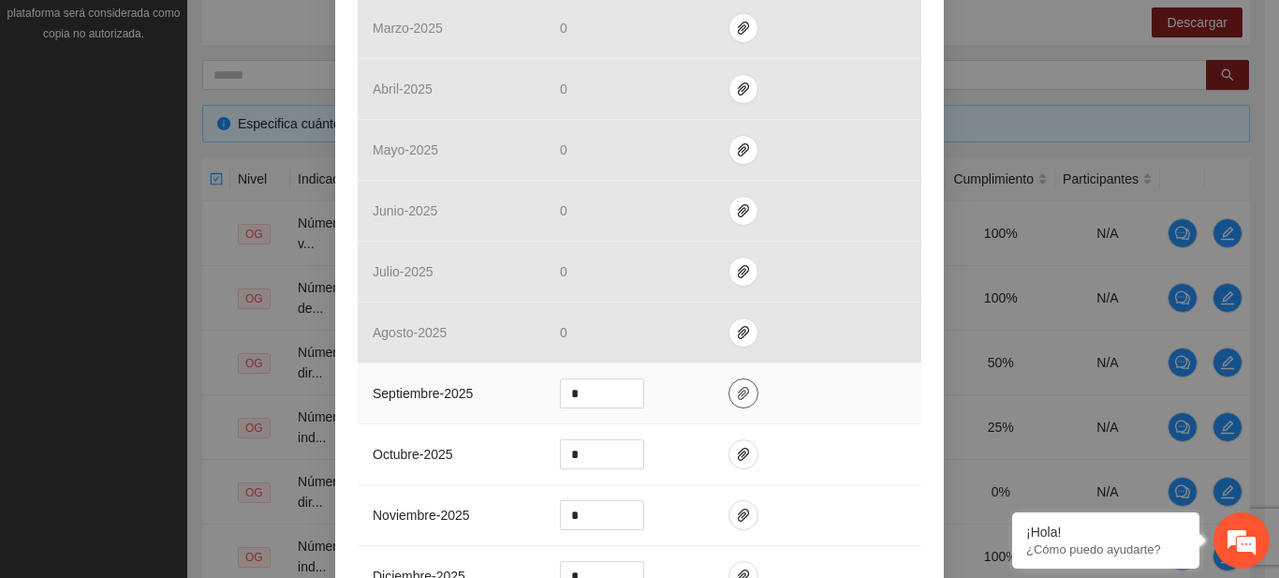
click at [736, 386] on icon "paper-clip" at bounding box center [743, 393] width 15 height 15
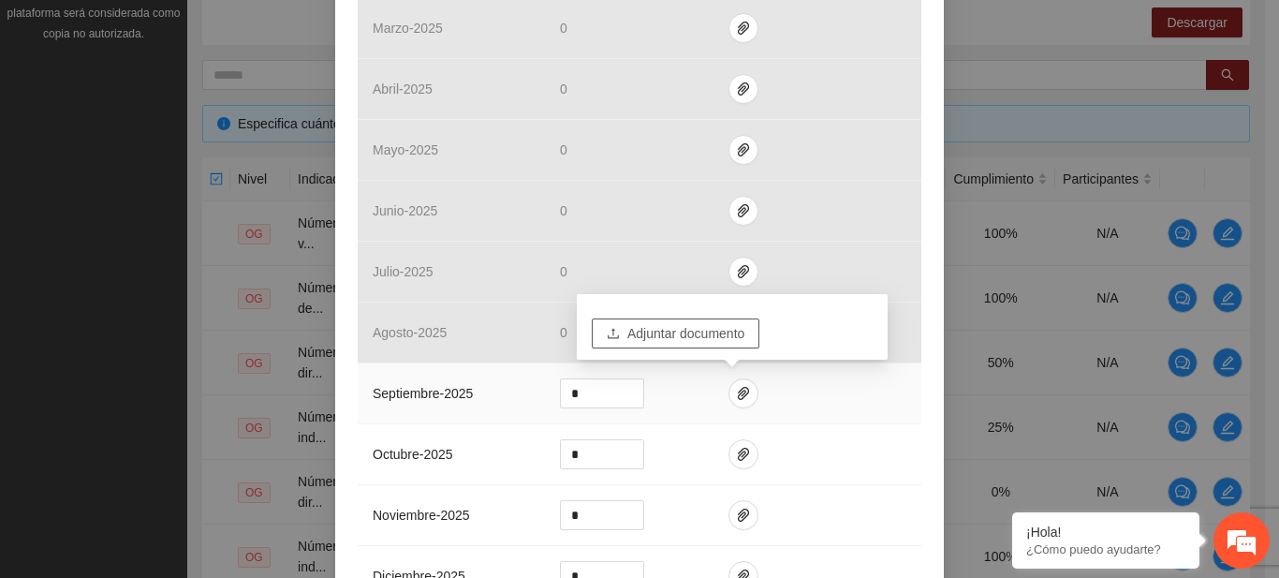
click at [680, 330] on span "Adjuntar documento" at bounding box center [685, 333] width 117 height 21
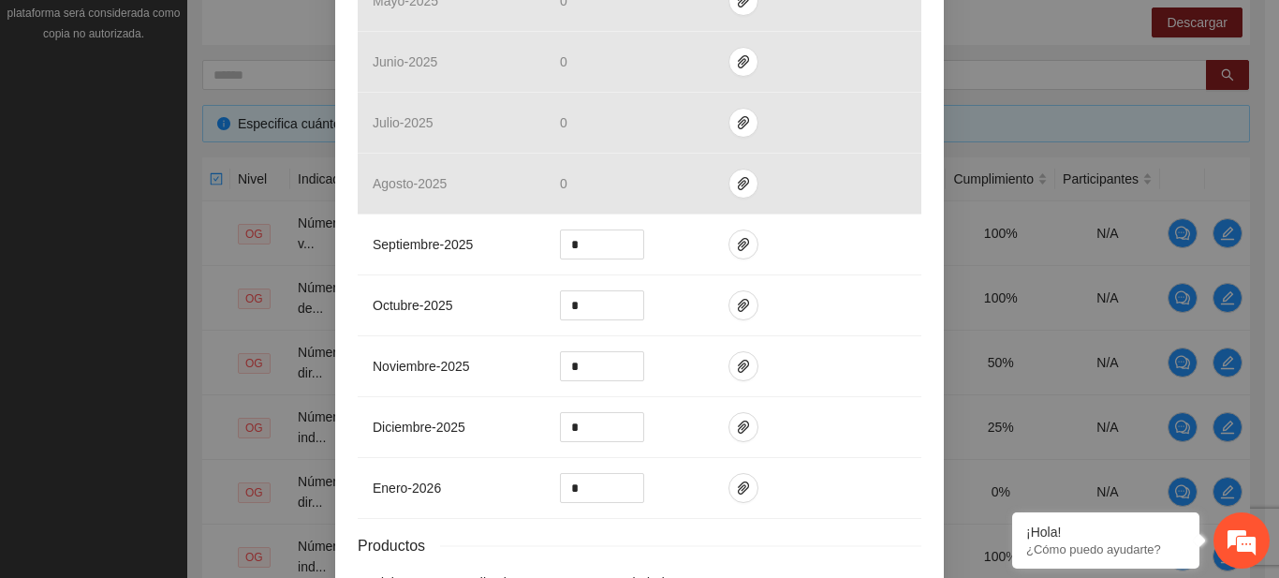
scroll to position [865, 0]
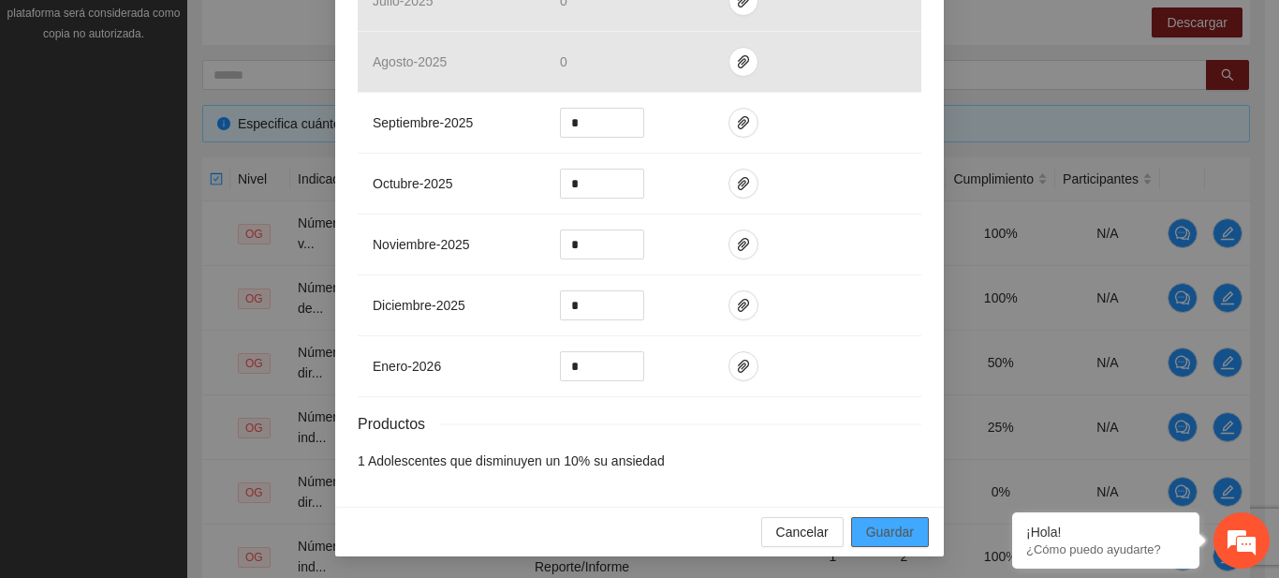
click at [896, 532] on span "Guardar" at bounding box center [890, 531] width 48 height 21
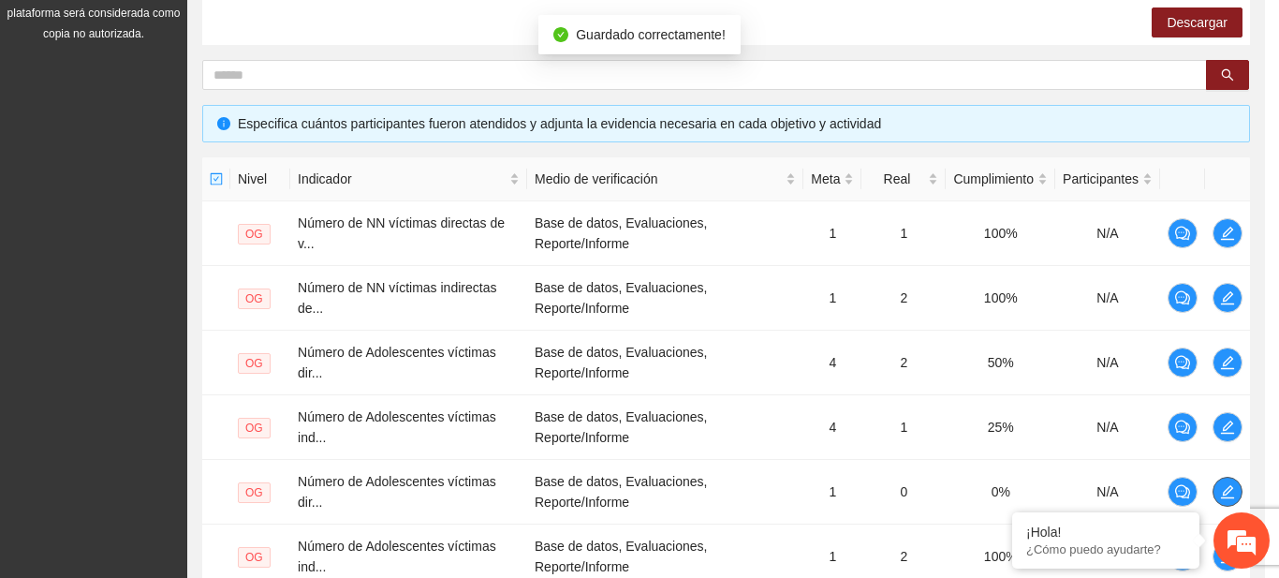
scroll to position [0, 0]
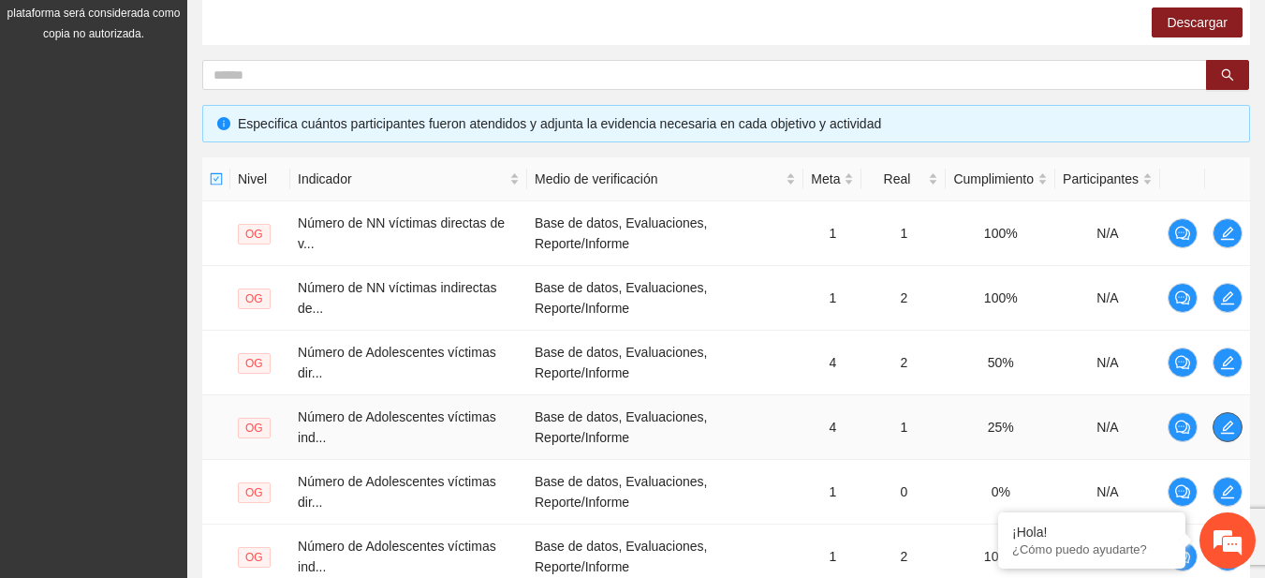
click at [1230, 428] on icon "edit" at bounding box center [1227, 426] width 15 height 15
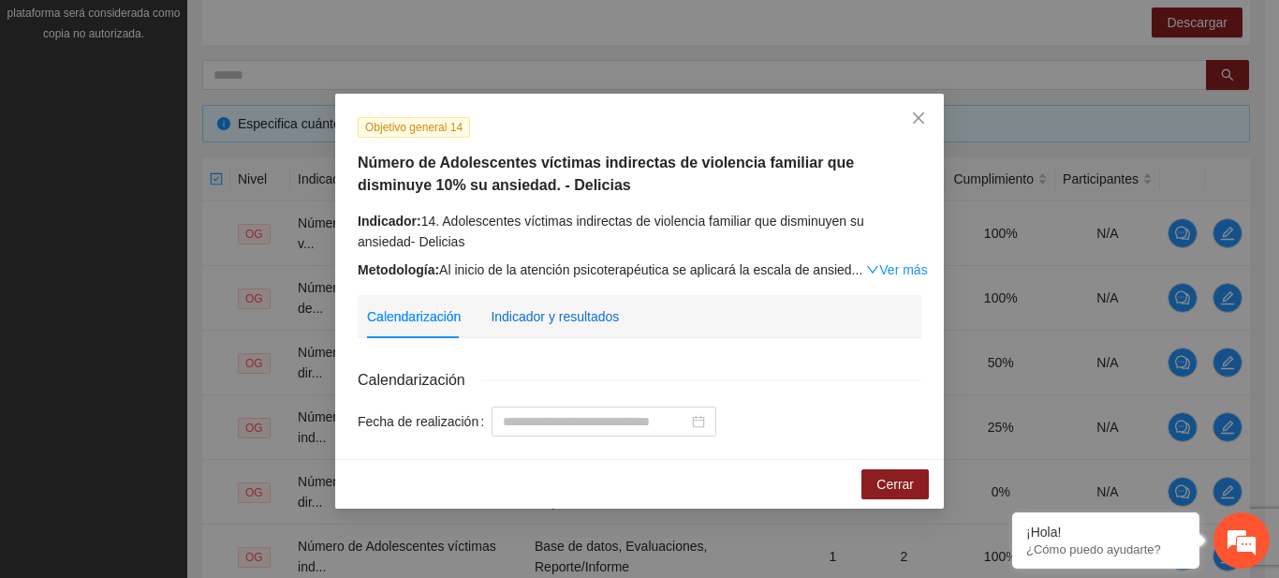
click at [549, 314] on div "Indicador y resultados" at bounding box center [554, 316] width 128 height 21
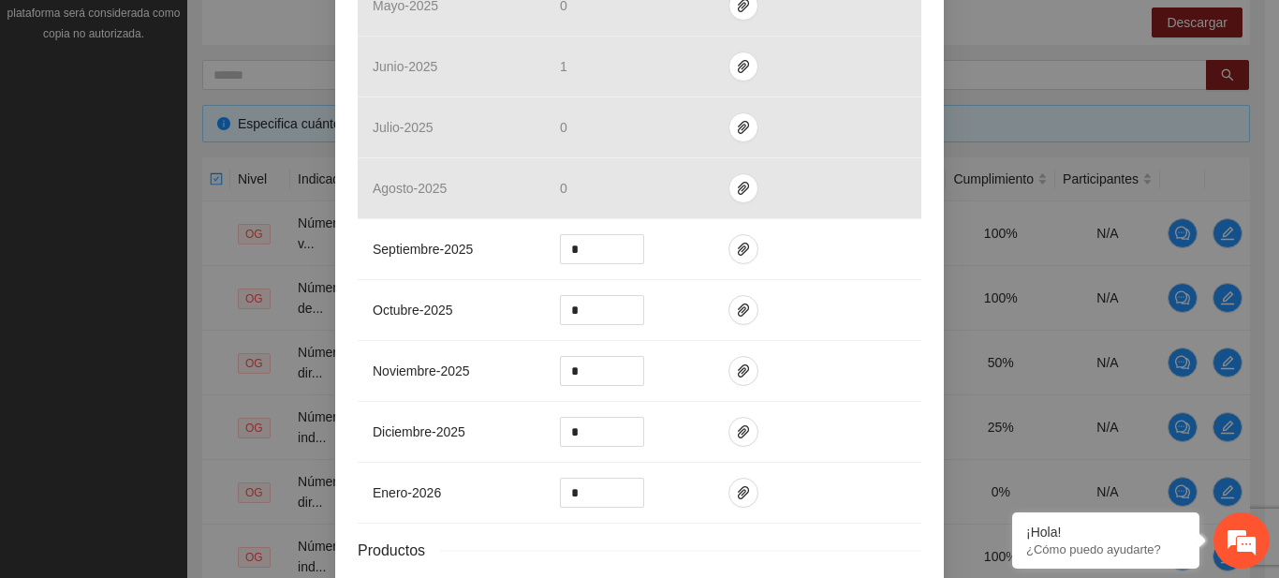
scroll to position [740, 0]
click at [737, 250] on icon "paper-clip" at bounding box center [743, 247] width 15 height 15
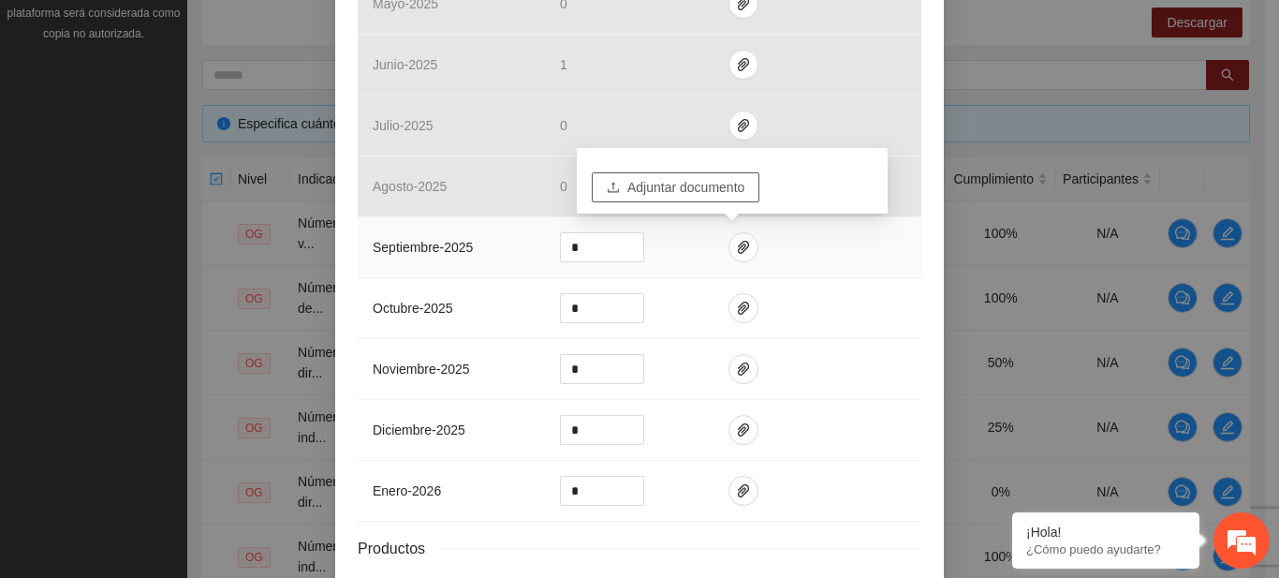
click at [694, 198] on button "Adjuntar documento" at bounding box center [676, 187] width 168 height 30
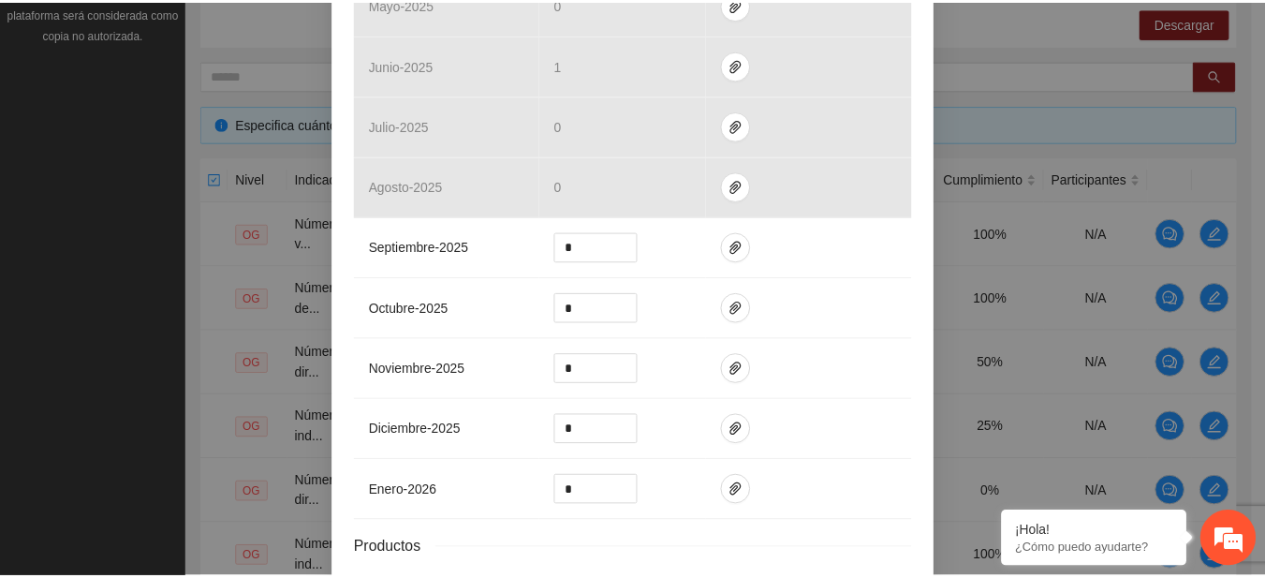
scroll to position [865, 0]
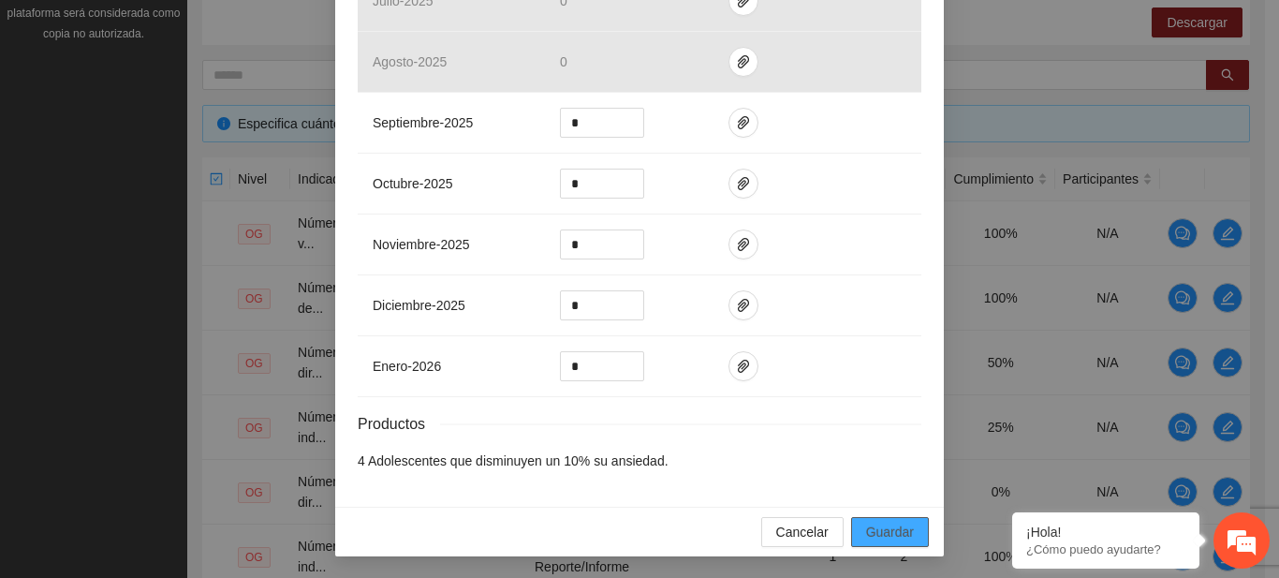
click at [887, 521] on span "Guardar" at bounding box center [890, 531] width 48 height 21
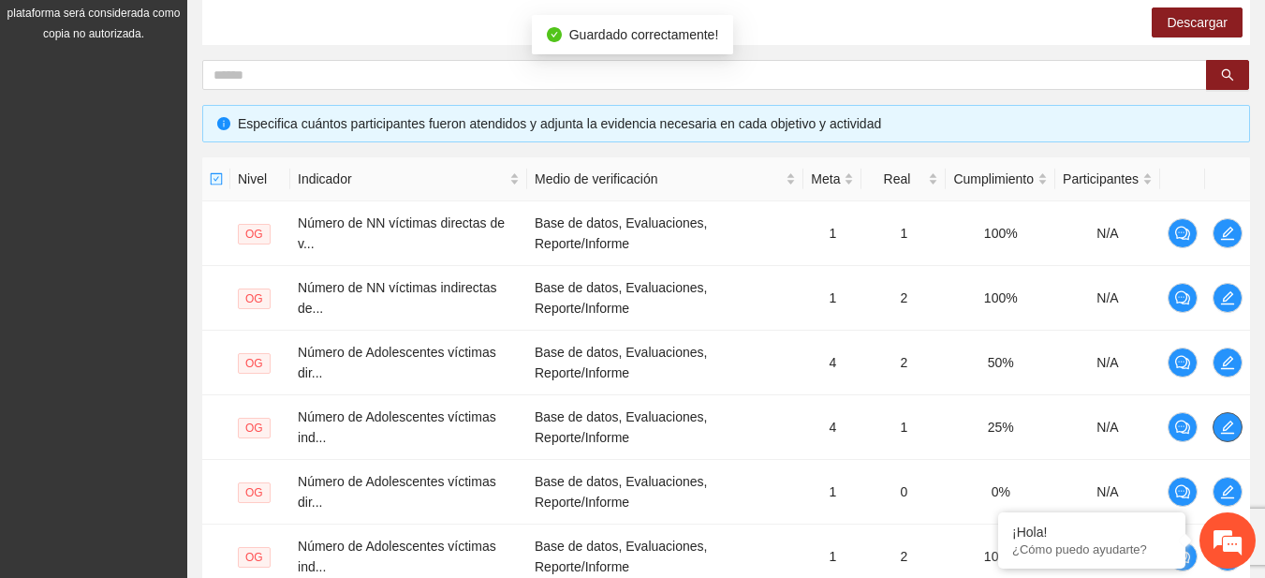
scroll to position [738, 0]
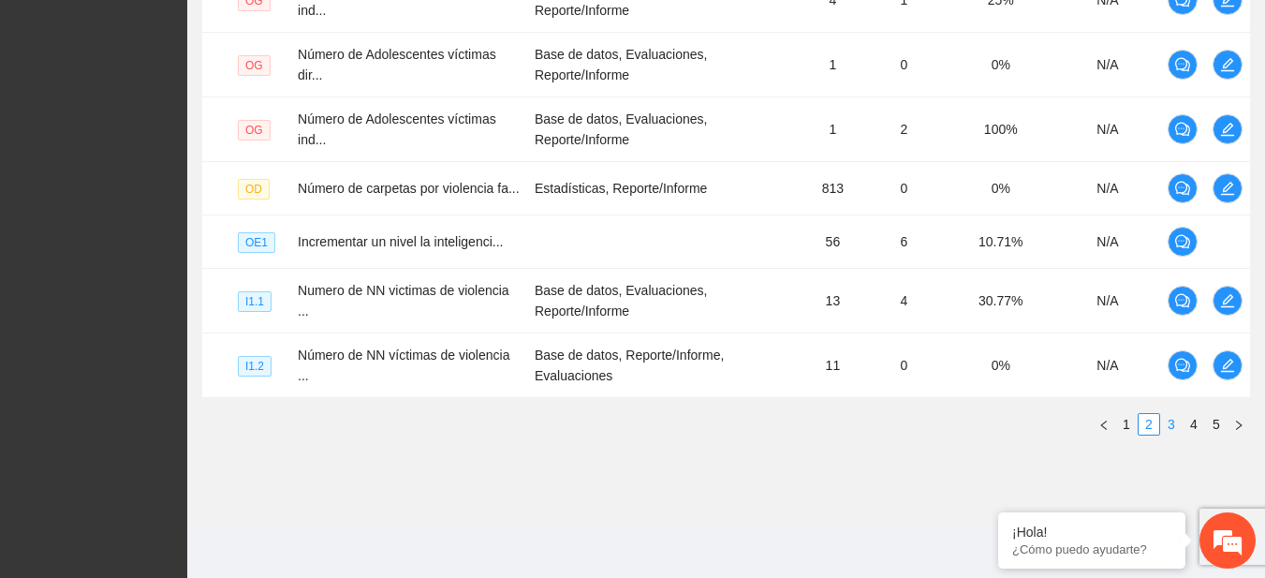
click at [1164, 425] on link "3" at bounding box center [1171, 424] width 21 height 21
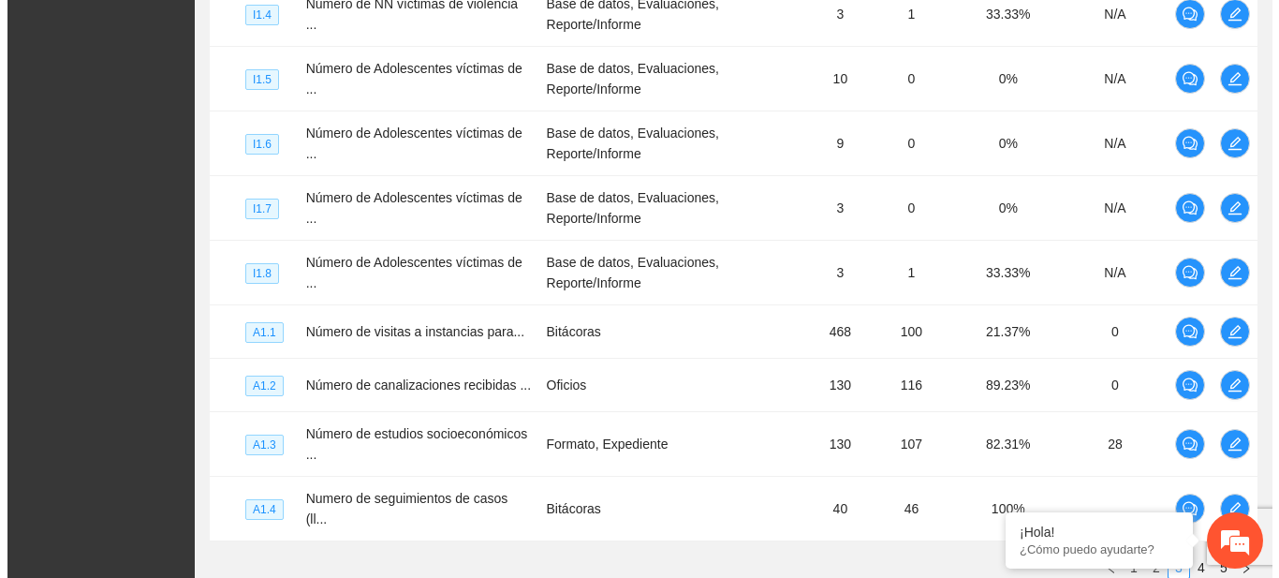
scroll to position [578, 0]
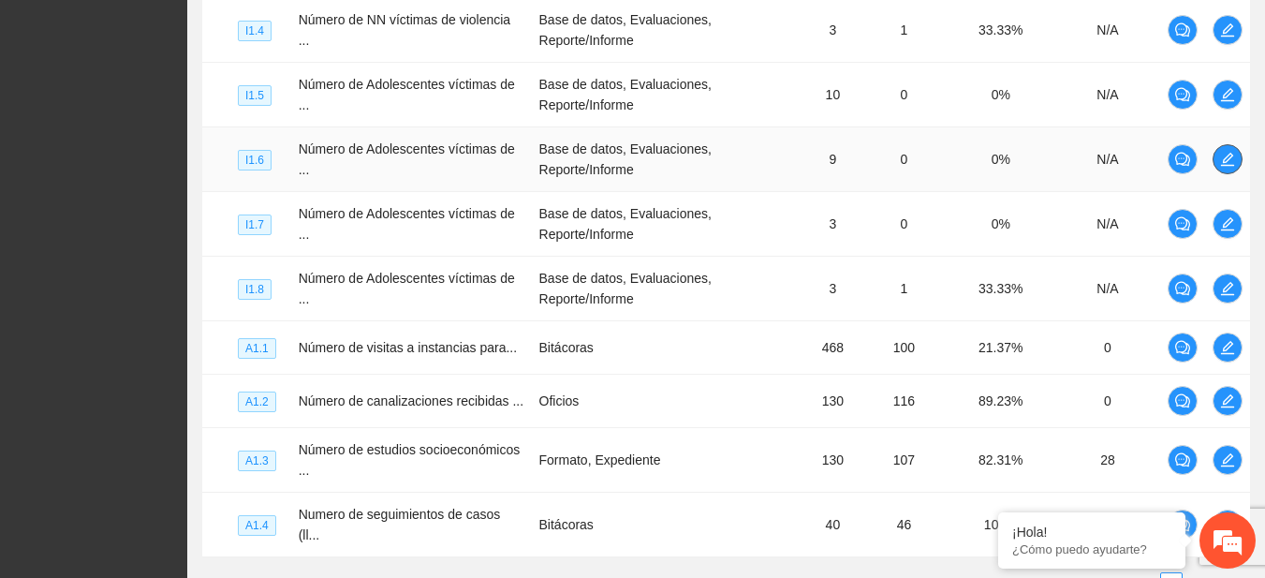
click at [1237, 149] on button "button" at bounding box center [1227, 159] width 30 height 30
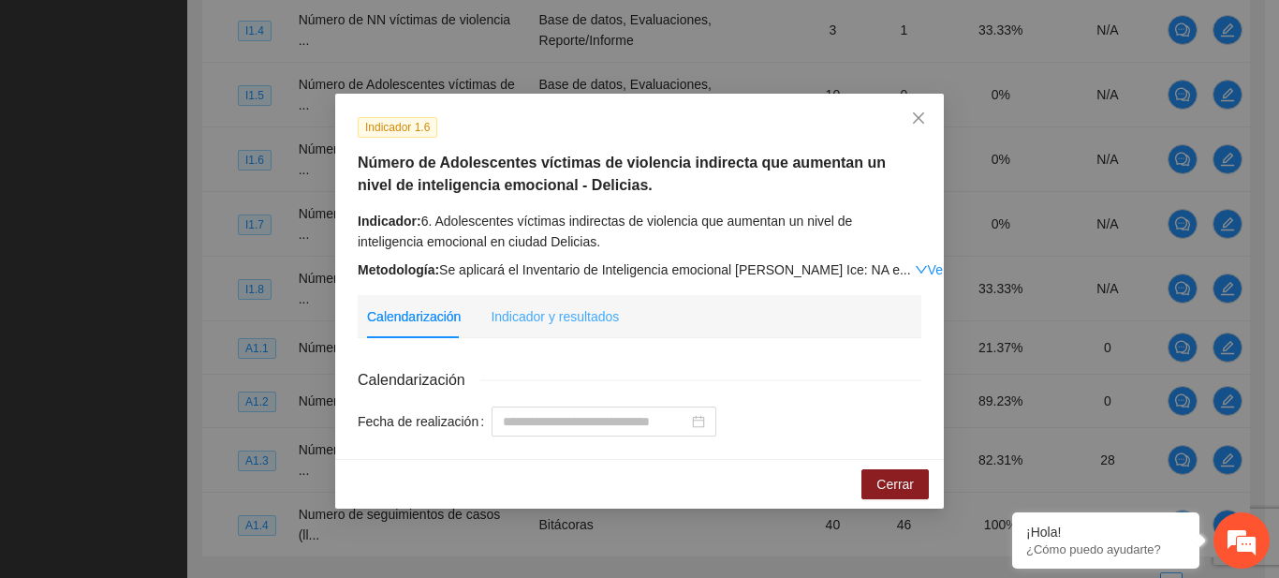
click at [537, 335] on div "Indicador y resultados" at bounding box center [554, 316] width 128 height 43
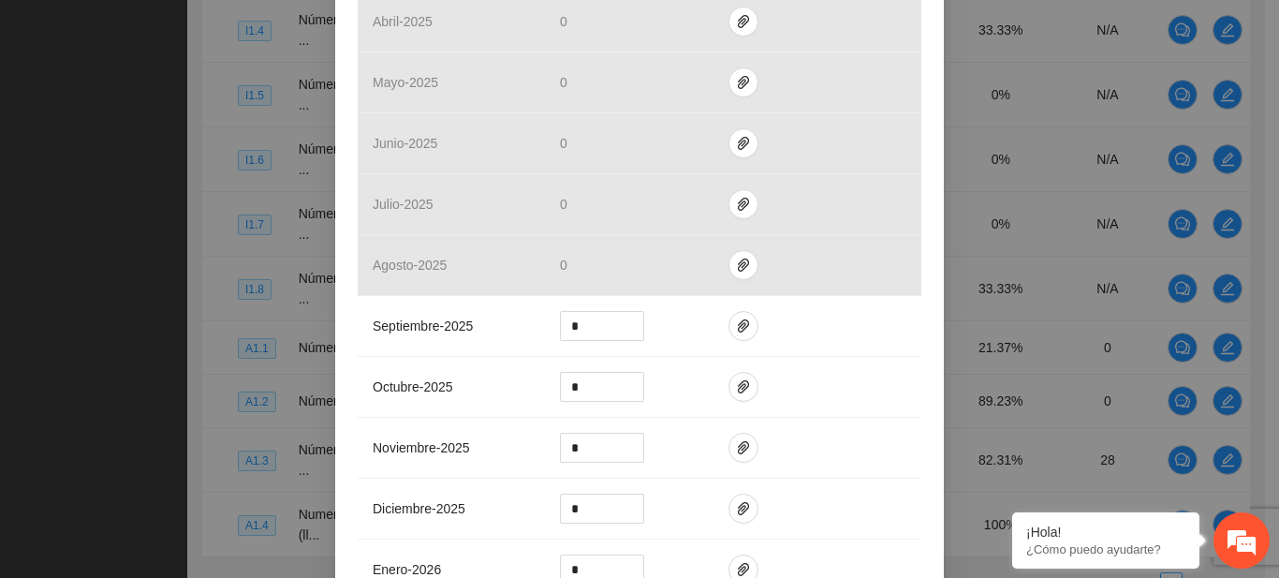
scroll to position [665, 0]
click at [737, 324] on icon "paper-clip" at bounding box center [743, 322] width 15 height 15
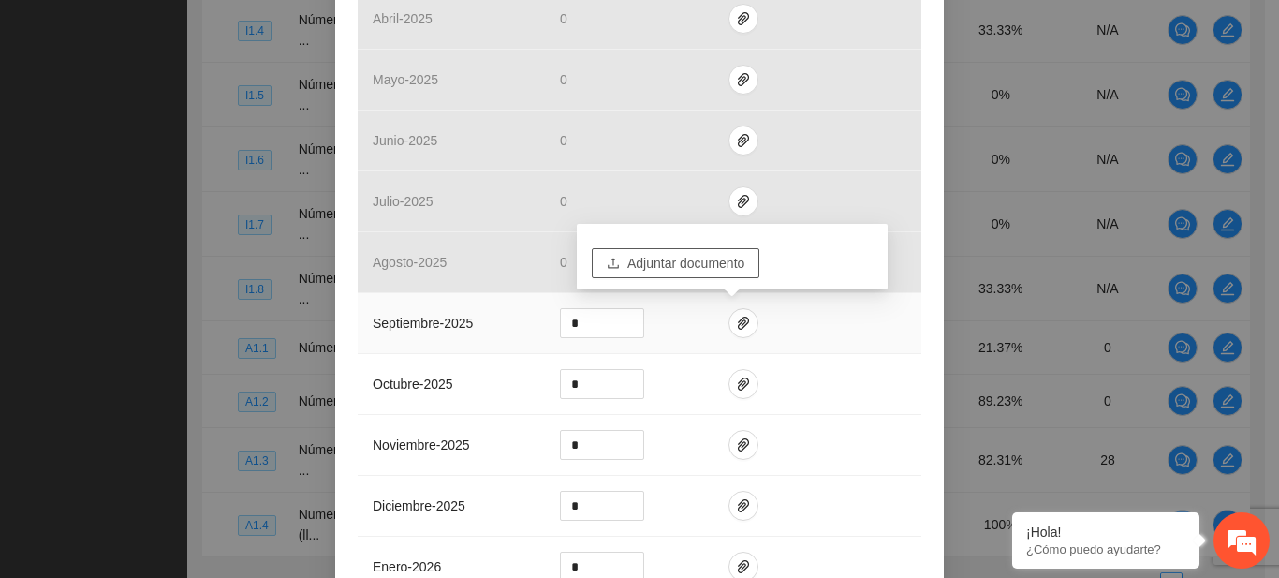
click at [694, 270] on span "Adjuntar documento" at bounding box center [685, 263] width 117 height 21
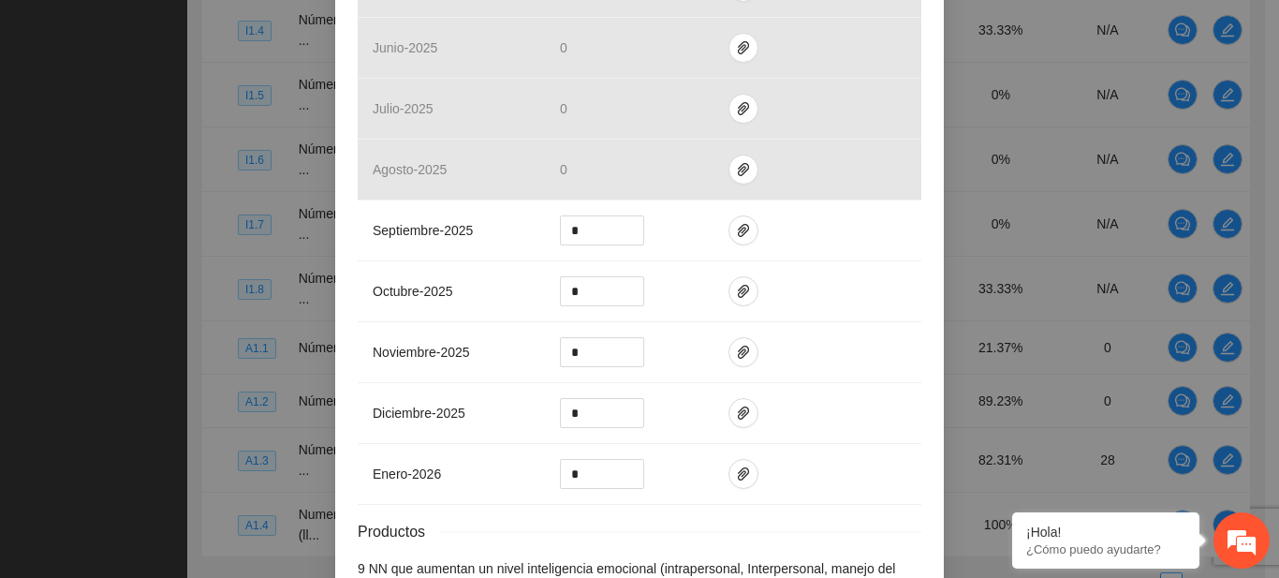
scroll to position [886, 0]
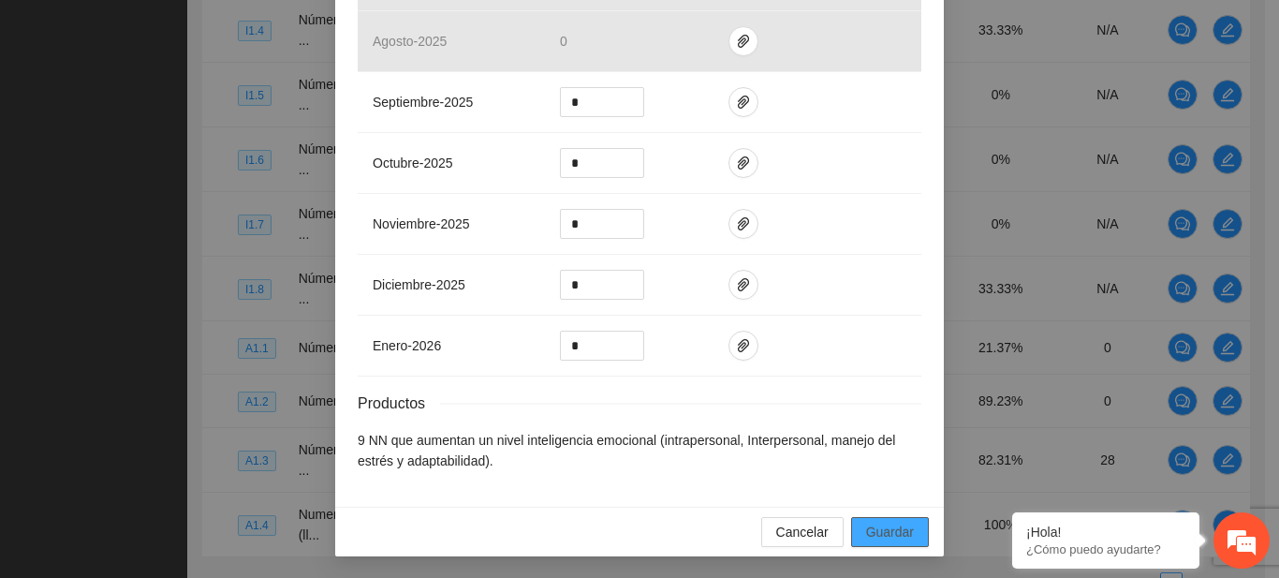
click at [898, 517] on button "Guardar" at bounding box center [890, 532] width 78 height 30
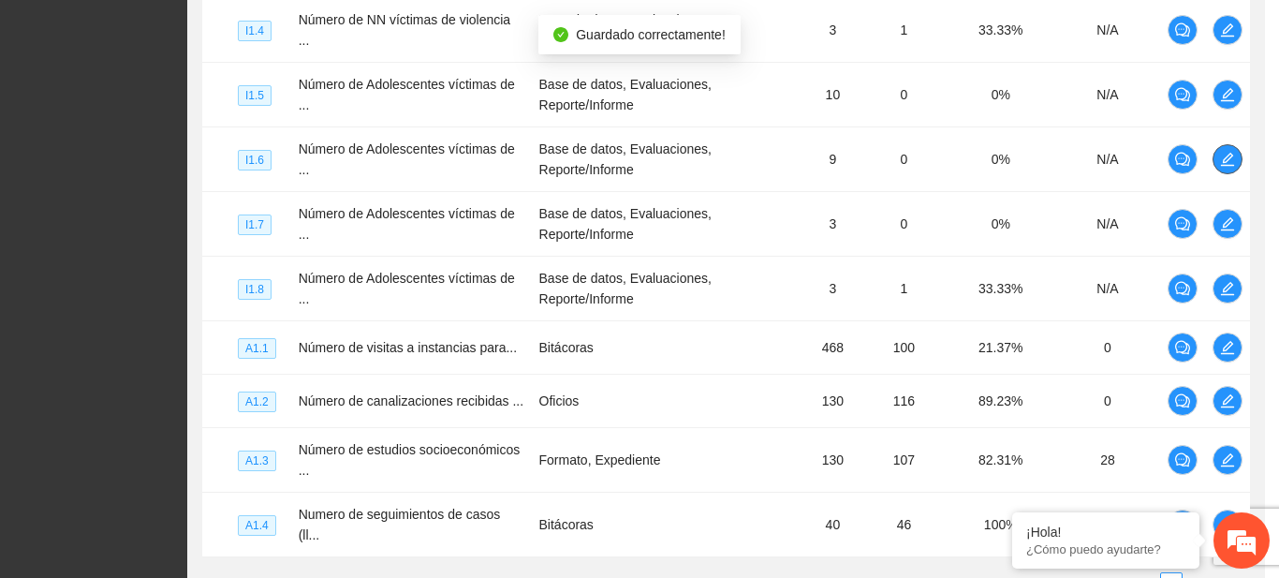
scroll to position [0, 0]
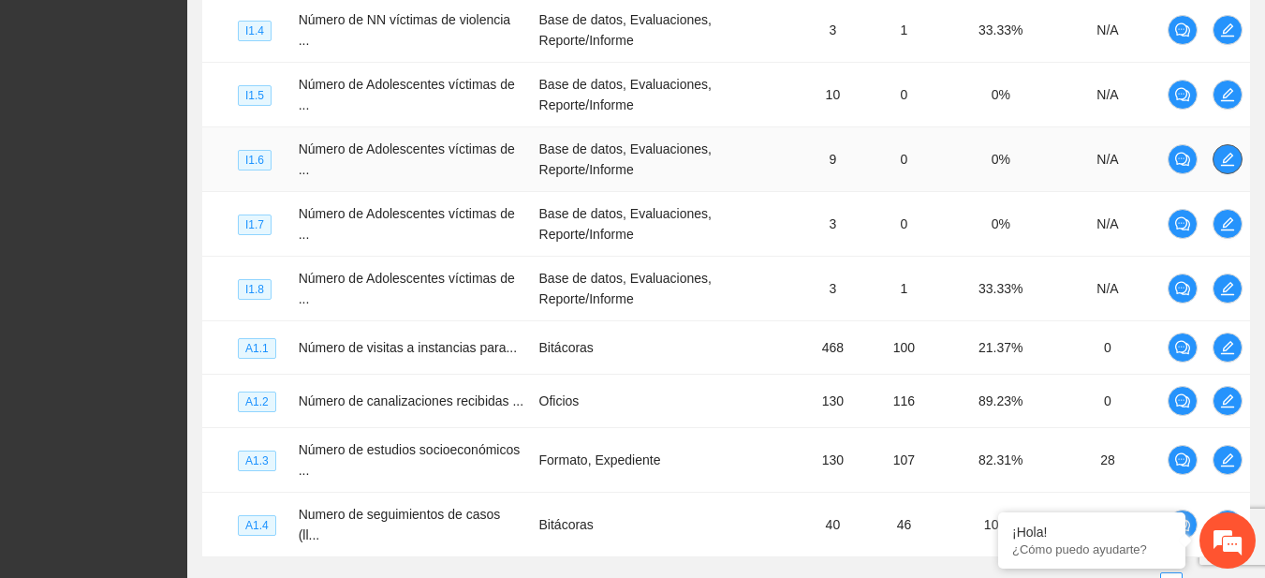
click at [1225, 163] on icon "edit" at bounding box center [1227, 159] width 15 height 15
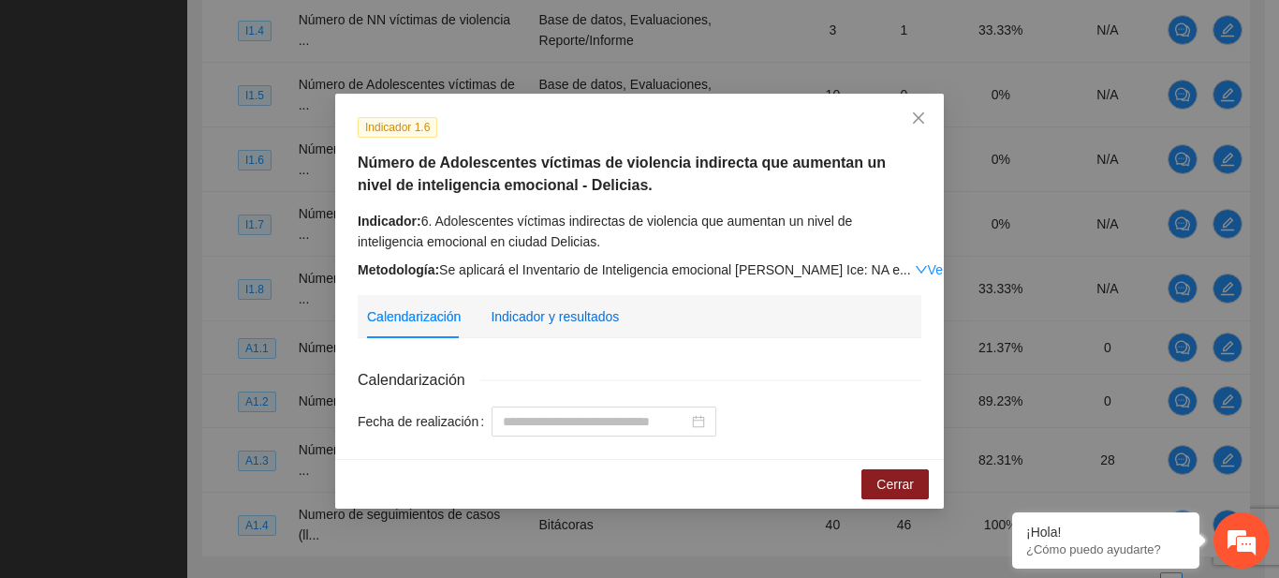
click at [514, 310] on div "Indicador y resultados" at bounding box center [554, 316] width 128 height 21
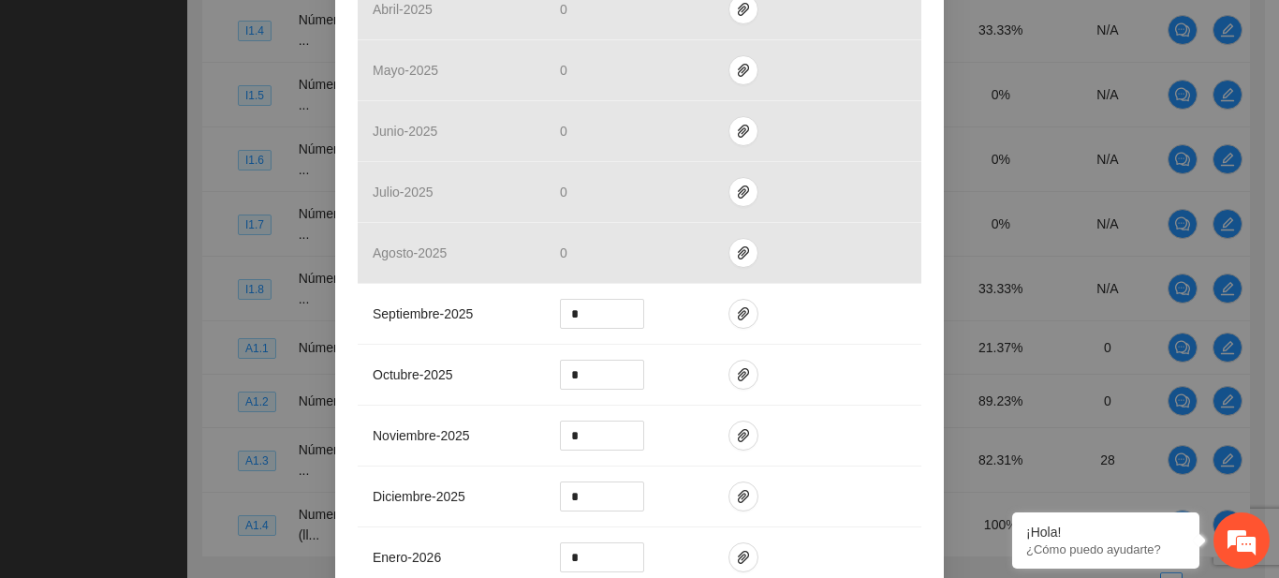
scroll to position [669, 0]
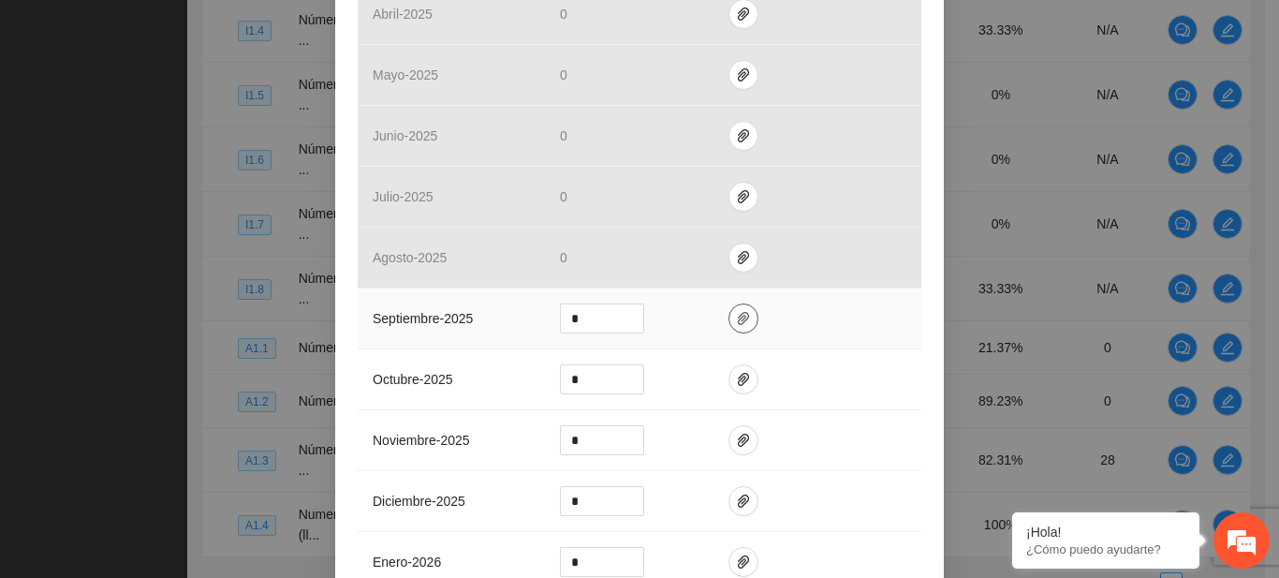
click at [738, 317] on icon "paper-clip" at bounding box center [743, 318] width 11 height 13
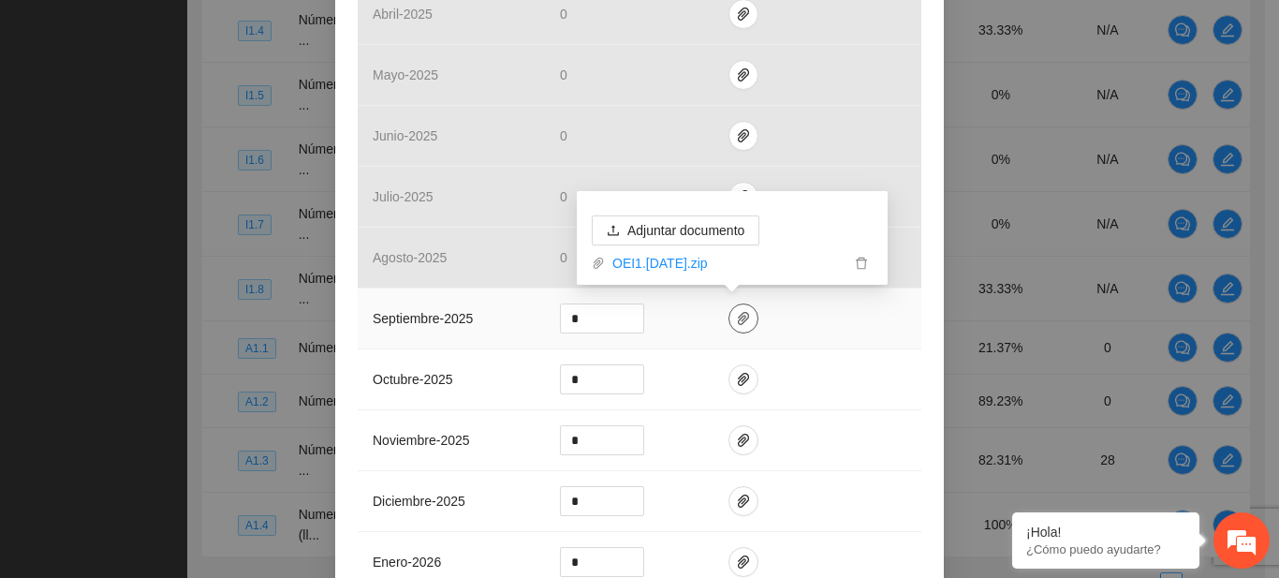
click at [738, 317] on icon "paper-clip" at bounding box center [743, 318] width 11 height 13
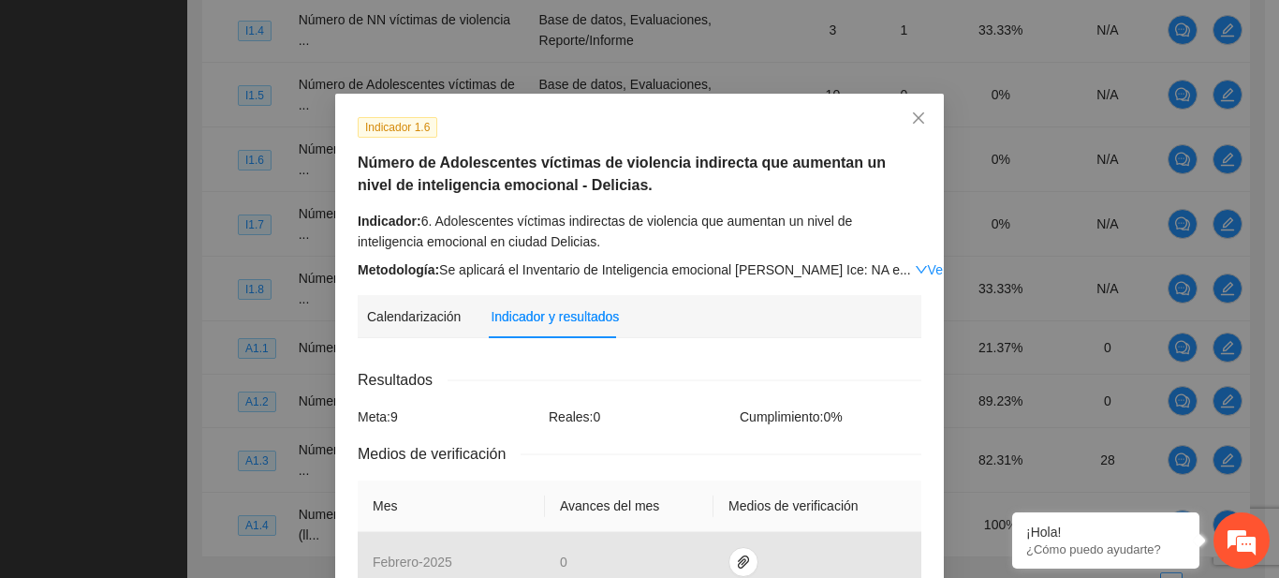
scroll to position [886, 0]
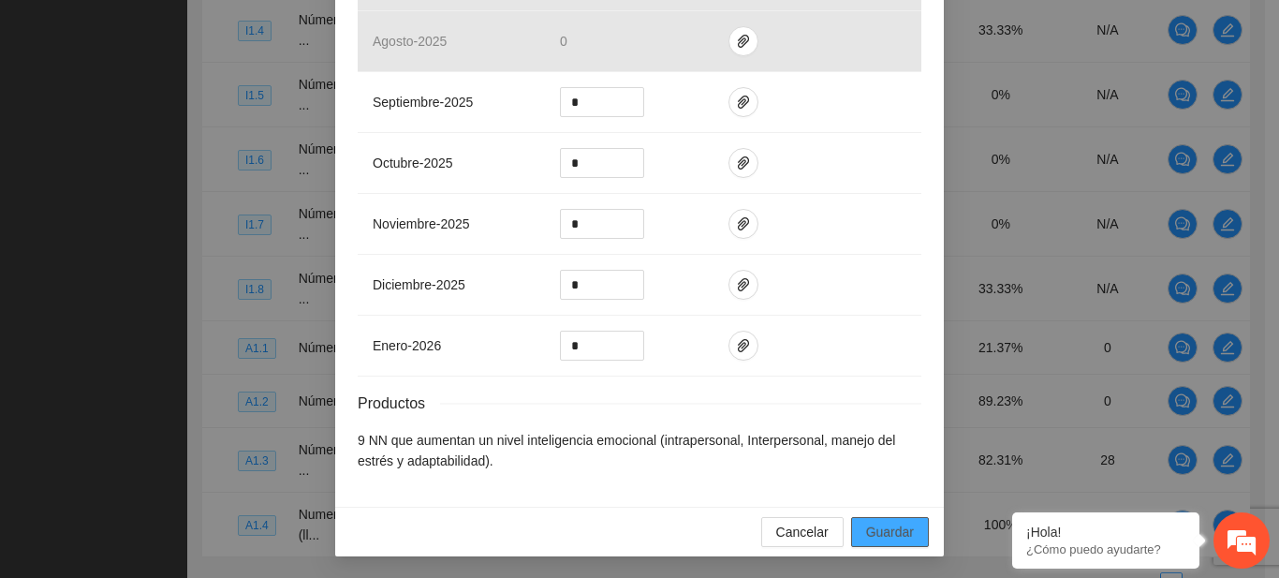
click at [880, 530] on span "Guardar" at bounding box center [890, 531] width 48 height 21
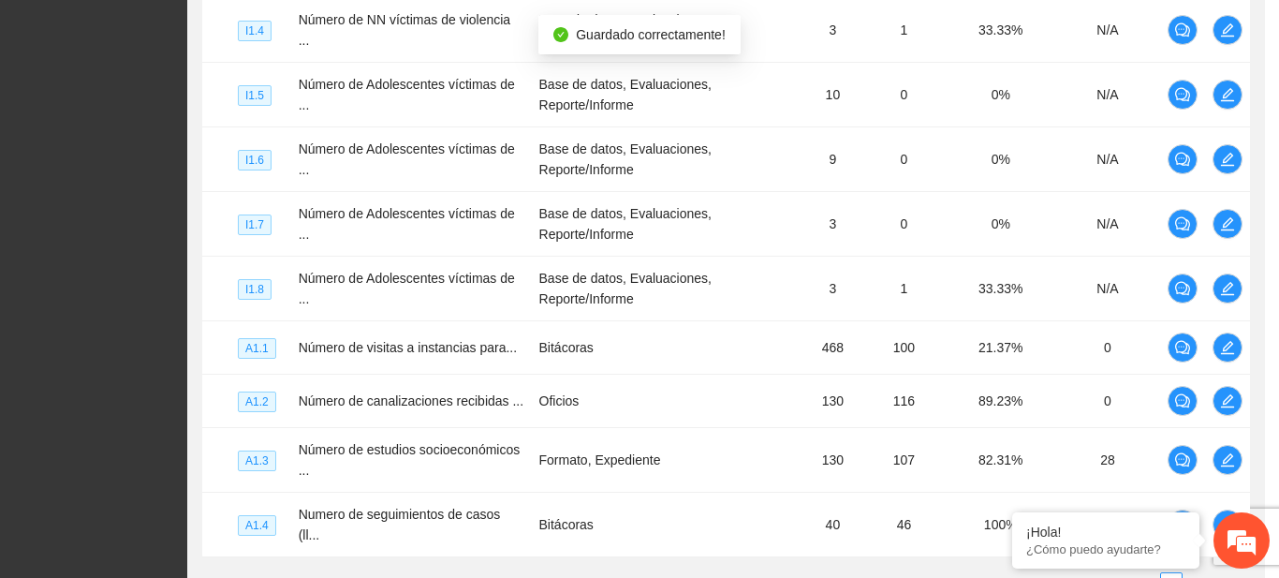
scroll to position [792, 0]
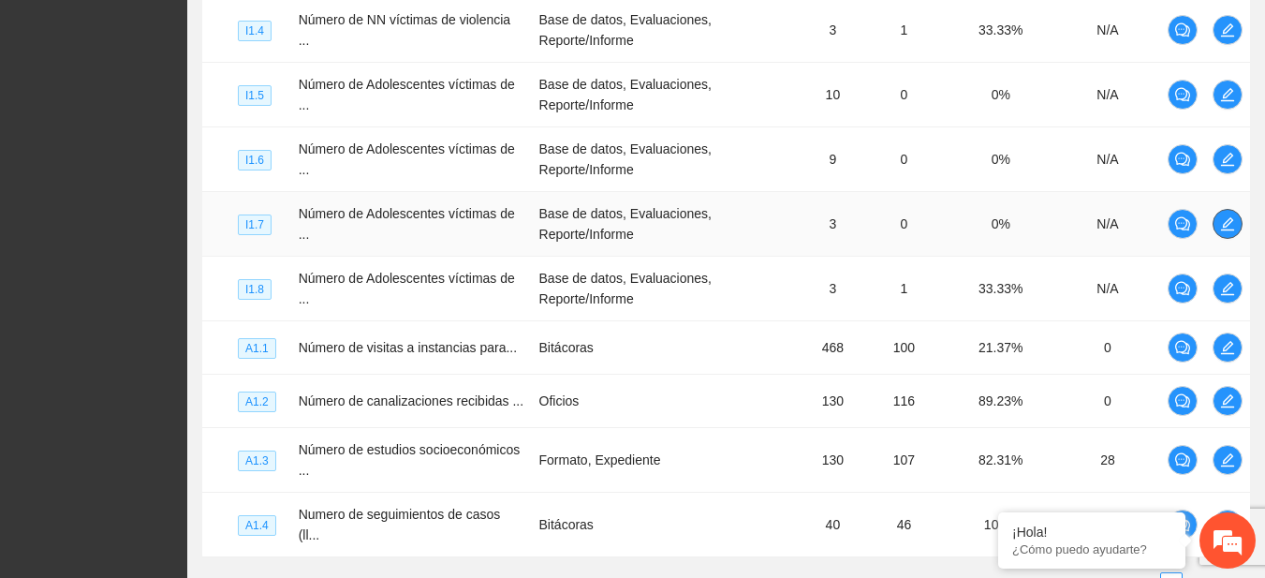
click at [1223, 229] on icon "edit" at bounding box center [1227, 223] width 13 height 13
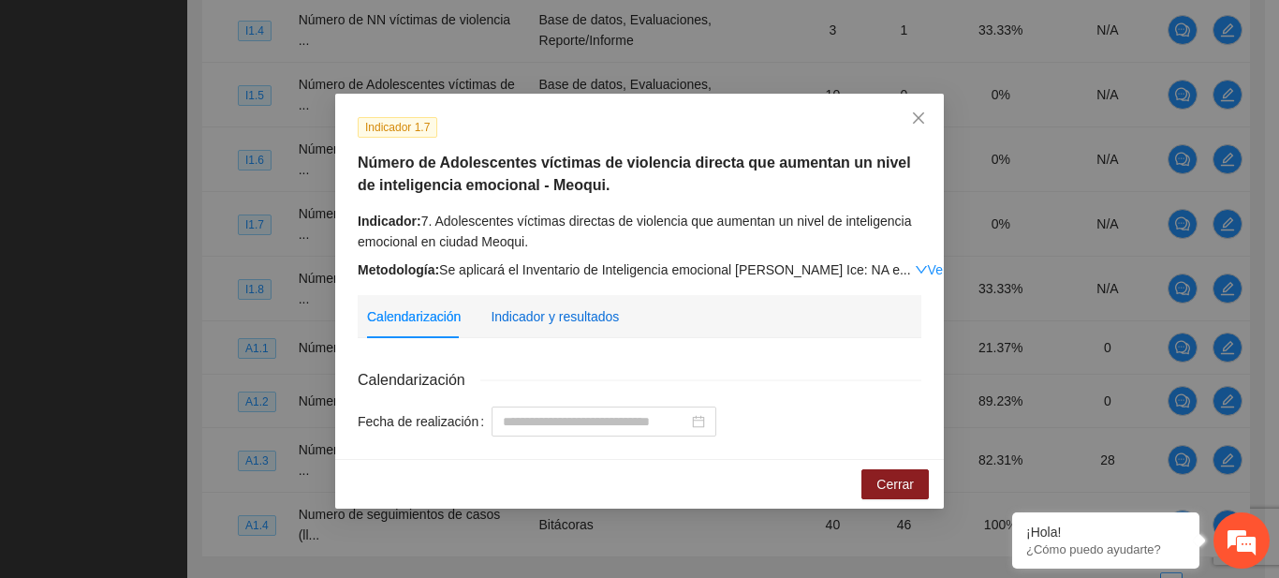
click at [554, 315] on div "Indicador y resultados" at bounding box center [554, 316] width 128 height 21
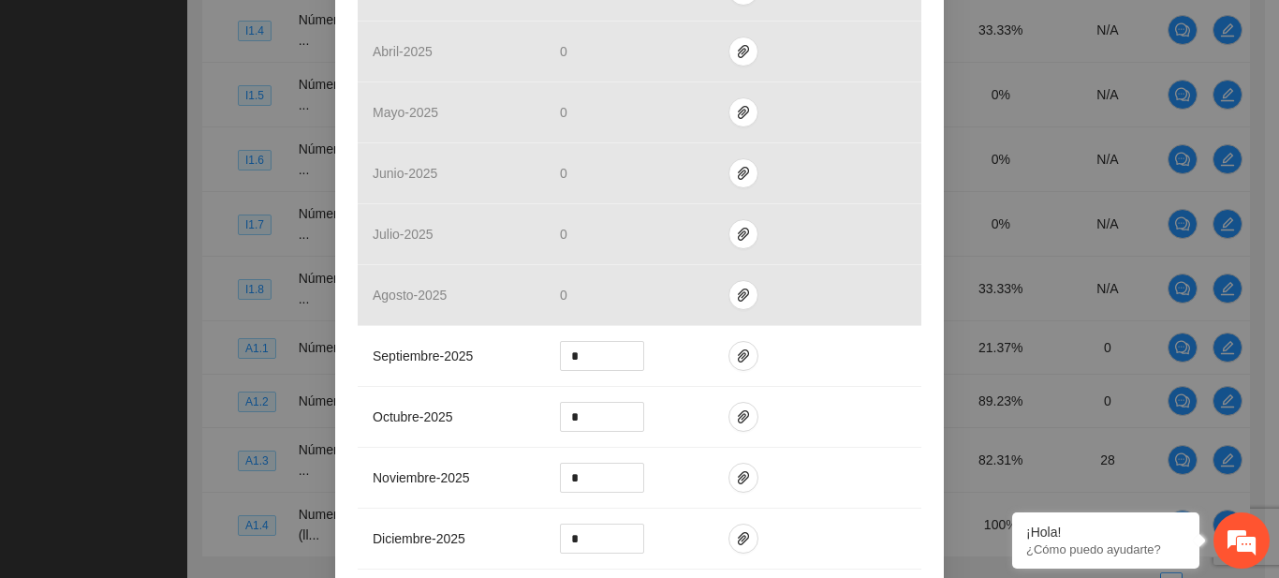
scroll to position [644, 0]
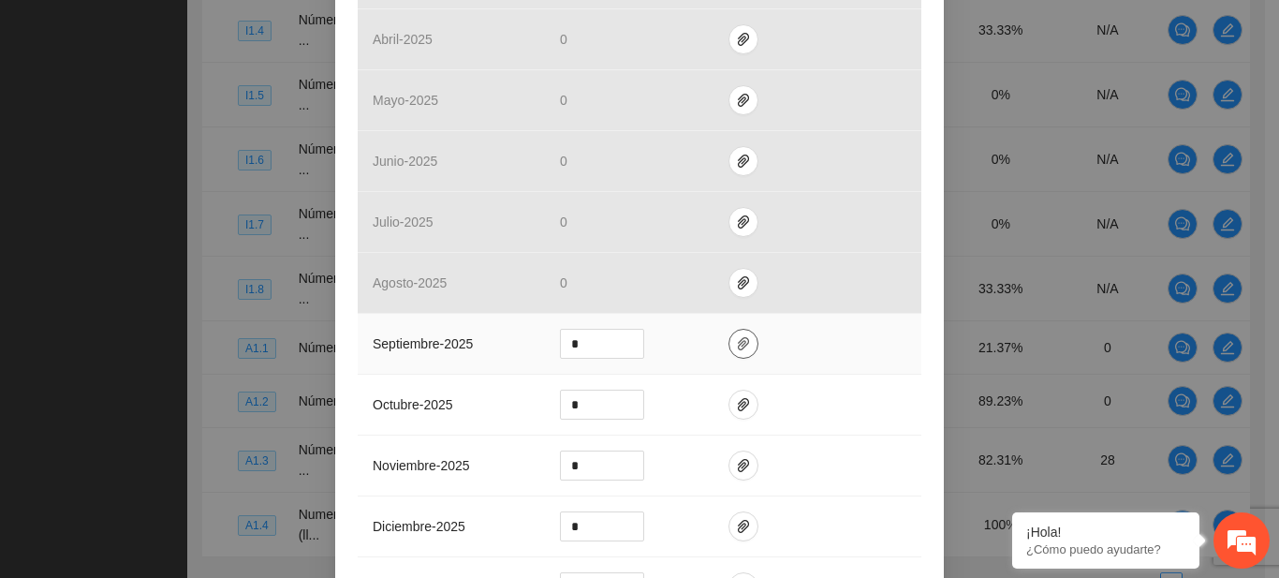
click at [736, 339] on icon "paper-clip" at bounding box center [743, 343] width 15 height 15
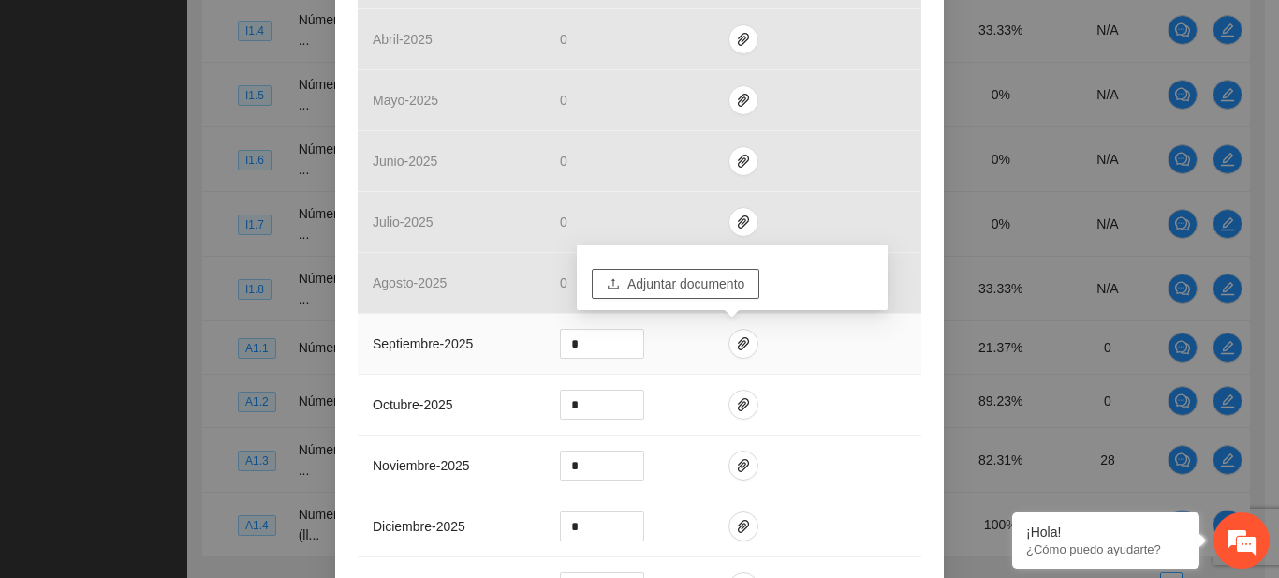
click at [675, 290] on span "Adjuntar documento" at bounding box center [685, 283] width 117 height 21
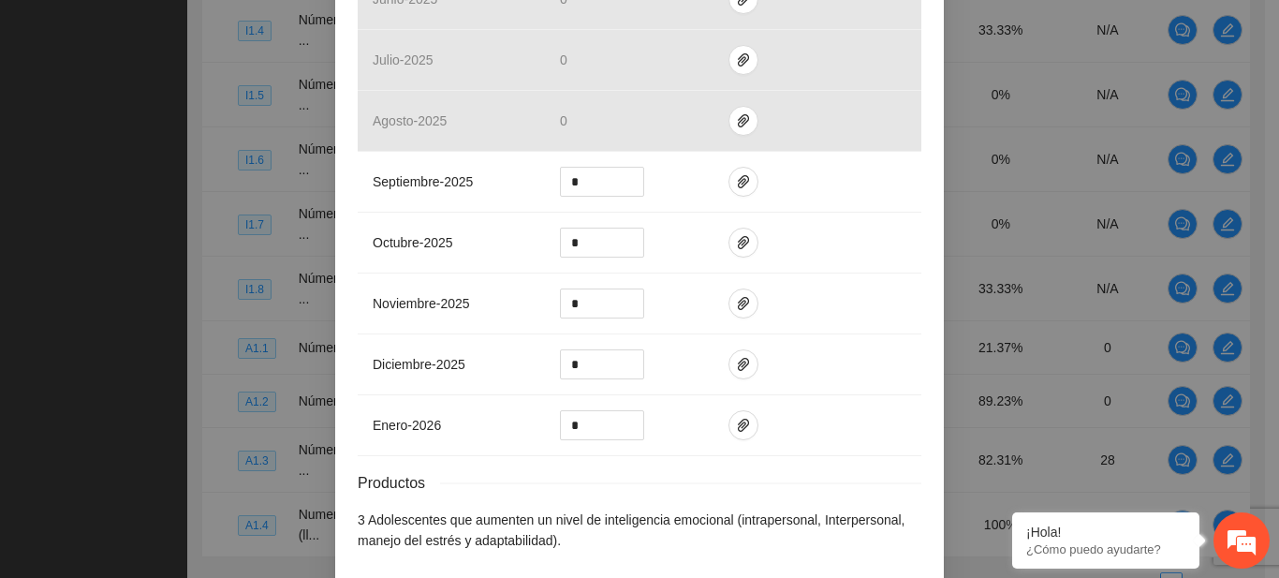
scroll to position [886, 0]
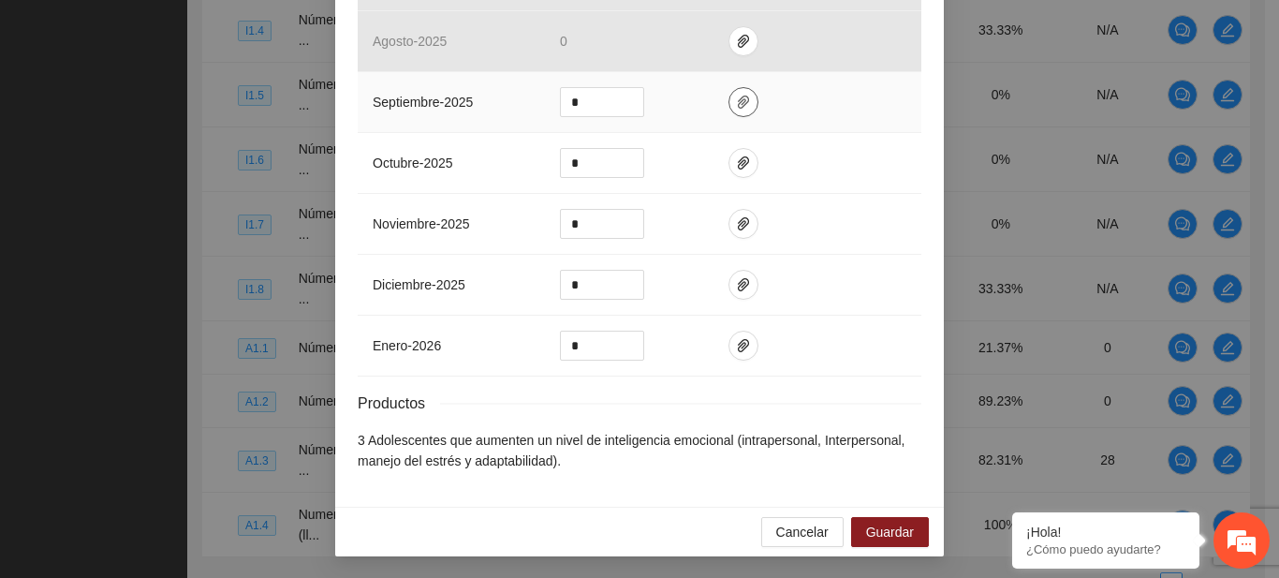
click at [736, 106] on icon "paper-clip" at bounding box center [743, 102] width 15 height 15
click at [871, 531] on span "Guardar" at bounding box center [890, 531] width 48 height 21
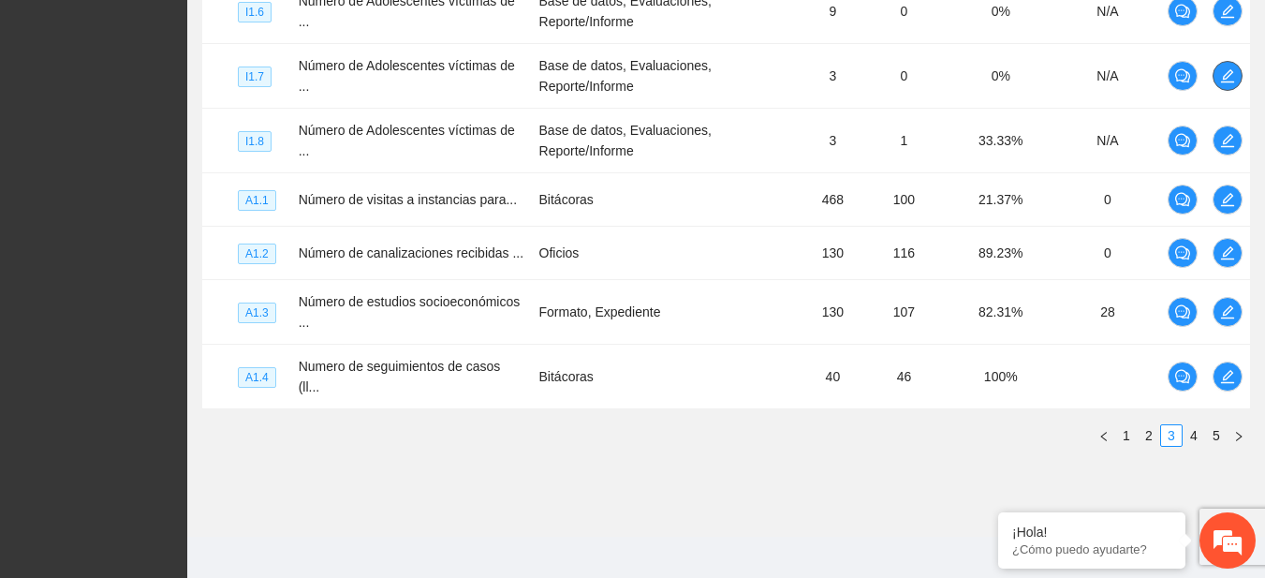
scroll to position [0, 0]
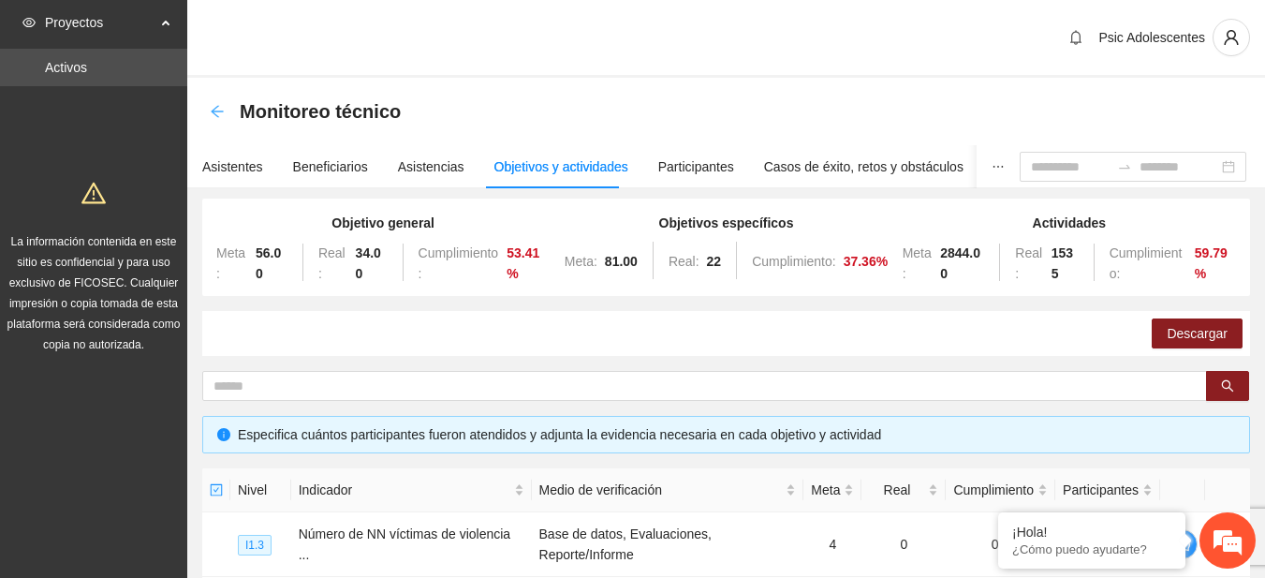
click at [217, 113] on icon "arrow-left" at bounding box center [217, 111] width 15 height 15
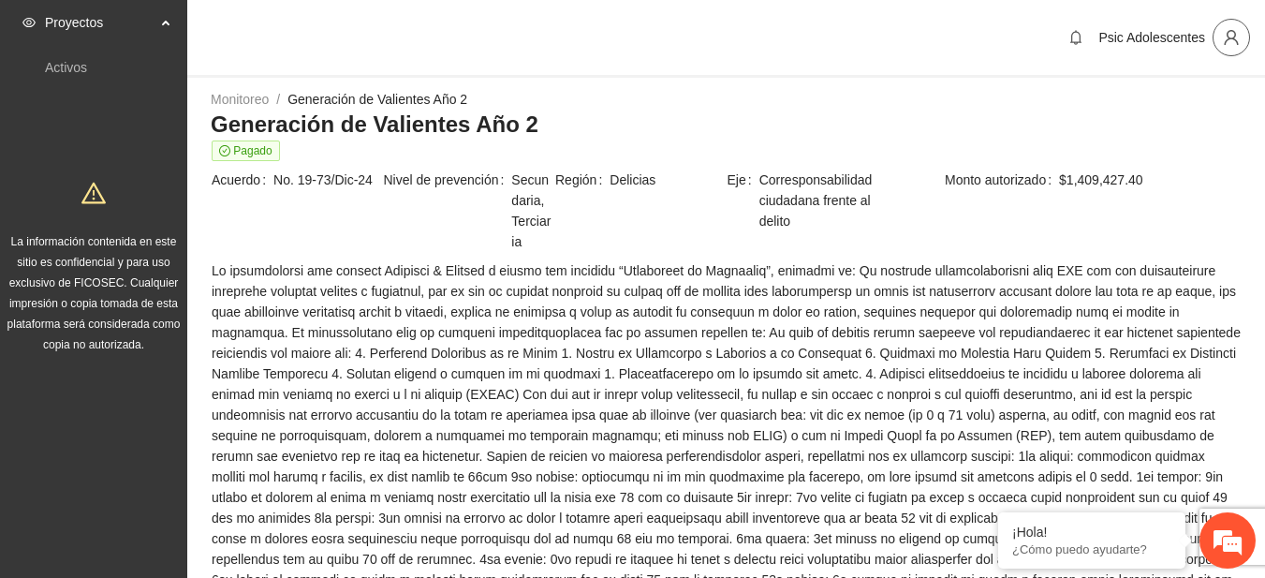
click at [1223, 37] on icon "user" at bounding box center [1230, 37] width 17 height 17
click at [798, 98] on div "Monitoreo / Generación de Valientes Año 2 /" at bounding box center [726, 99] width 1031 height 21
click at [1231, 51] on button "button" at bounding box center [1230, 37] width 37 height 37
click at [1140, 118] on span "Cerrar sesión" at bounding box center [1182, 108] width 118 height 21
